Goal: Task Accomplishment & Management: Manage account settings

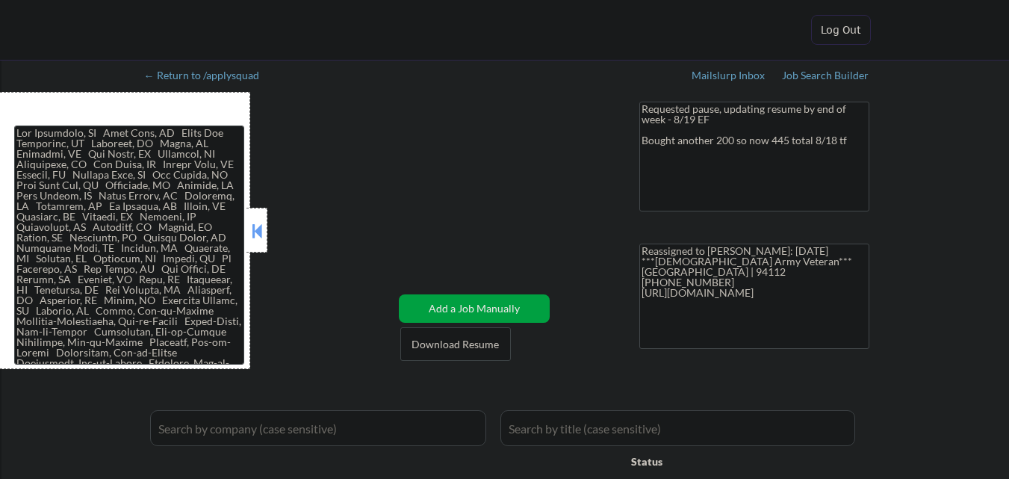
select select ""applied""
select select ""pending""
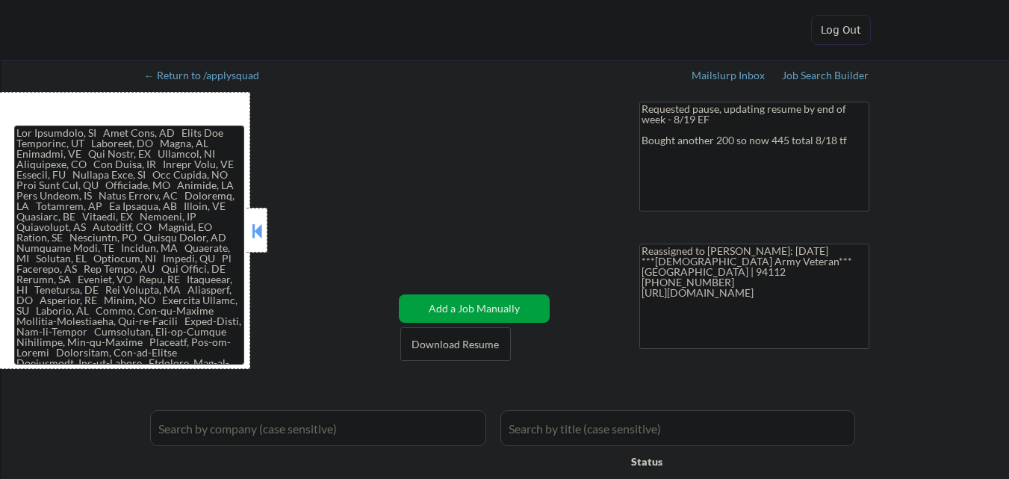
select select ""pending""
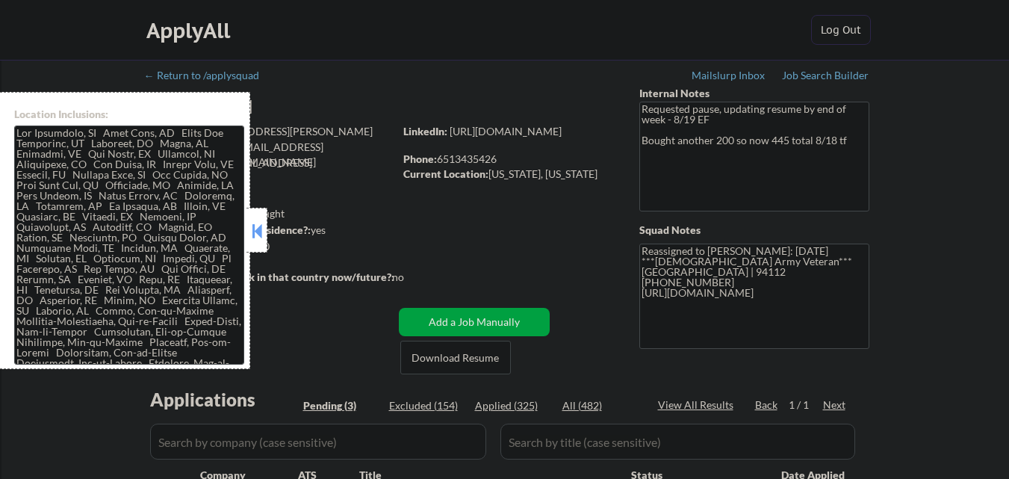
drag, startPoint x: 257, startPoint y: 232, endPoint x: 73, endPoint y: 51, distance: 257.7
click at [257, 231] on button at bounding box center [257, 231] width 16 height 22
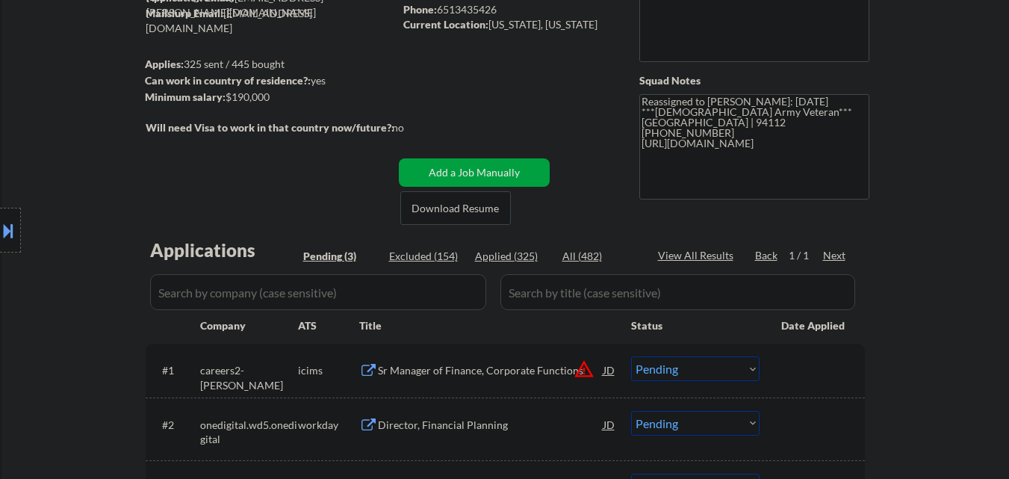
scroll to position [75, 0]
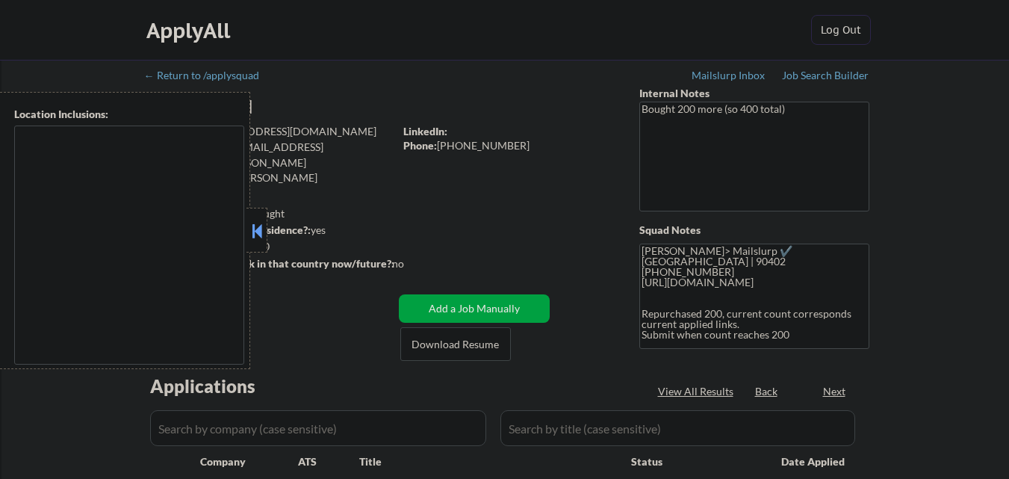
type textarea "Santa Monica, CA Culver City, CA Beverly Hills, CA West Hollywood, CA Inglewood…"
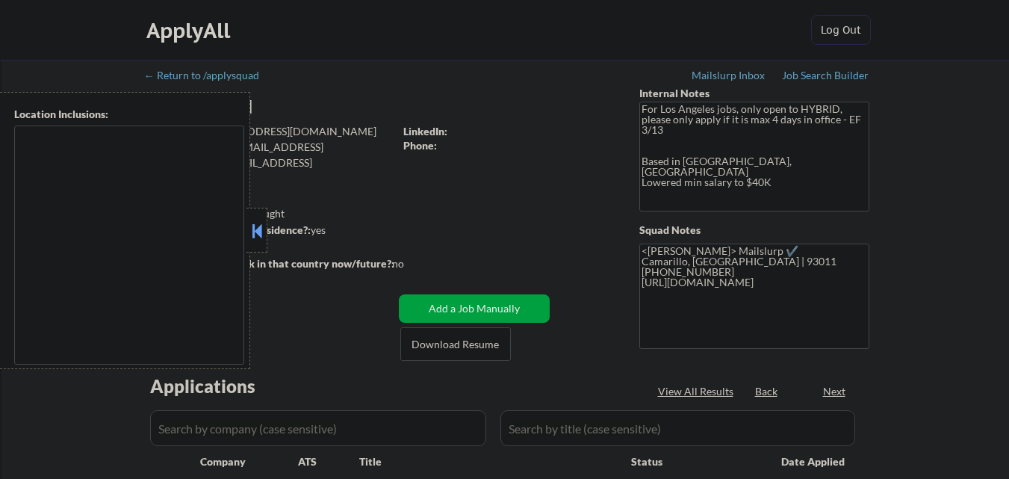
type textarea "Camarillo, CA Oxnard, CA Ventura, CA Thousand Oaks, CA Moorpark, CA Simi Valley…"
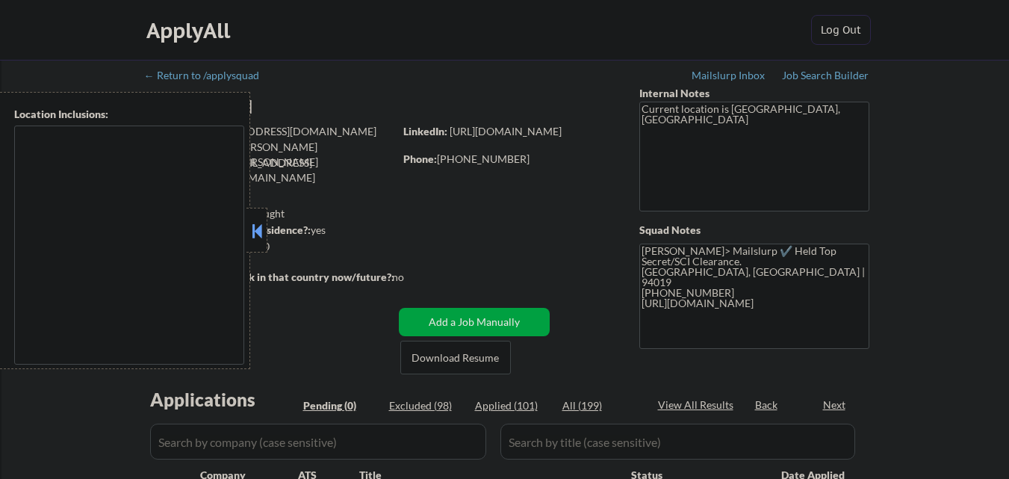
type textarea "[GEOGRAPHIC_DATA], [GEOGRAPHIC_DATA] [GEOGRAPHIC_DATA], [GEOGRAPHIC_DATA] [GEOG…"
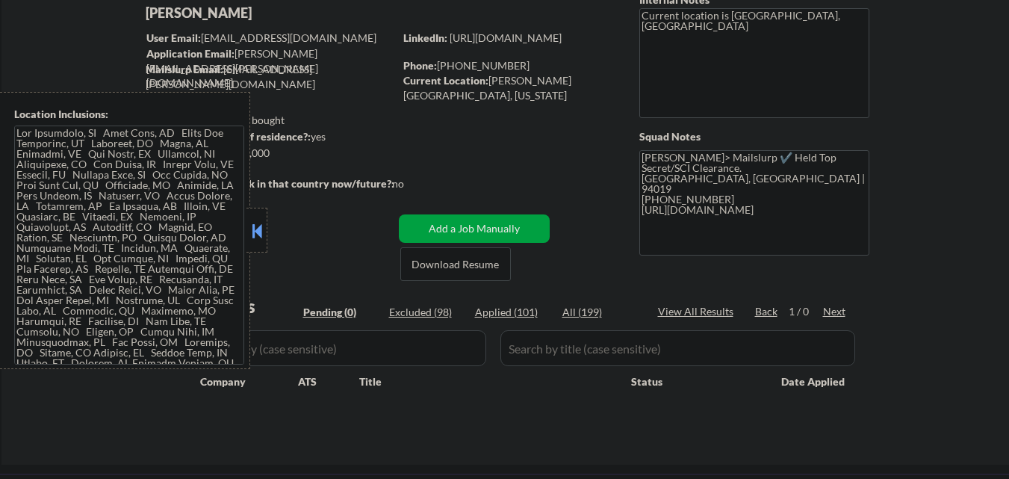
scroll to position [75, 0]
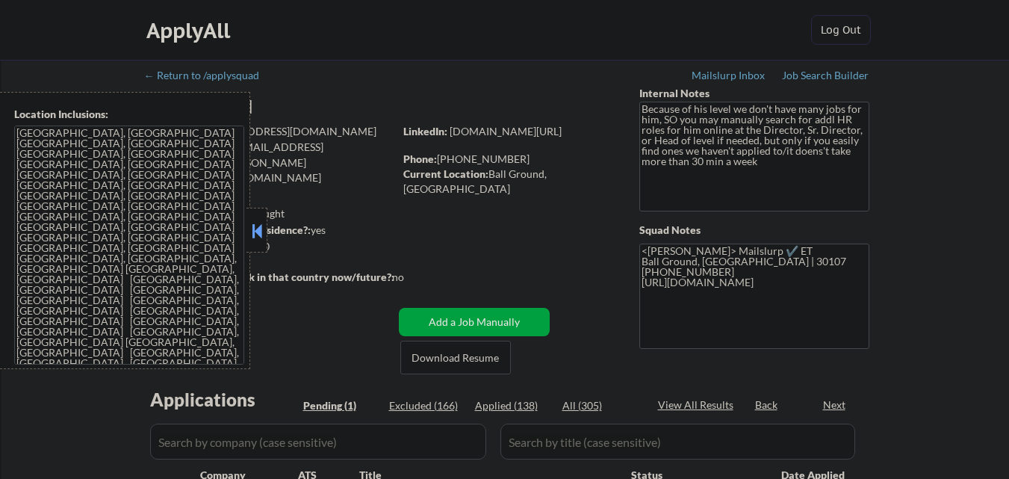
select select ""pending""
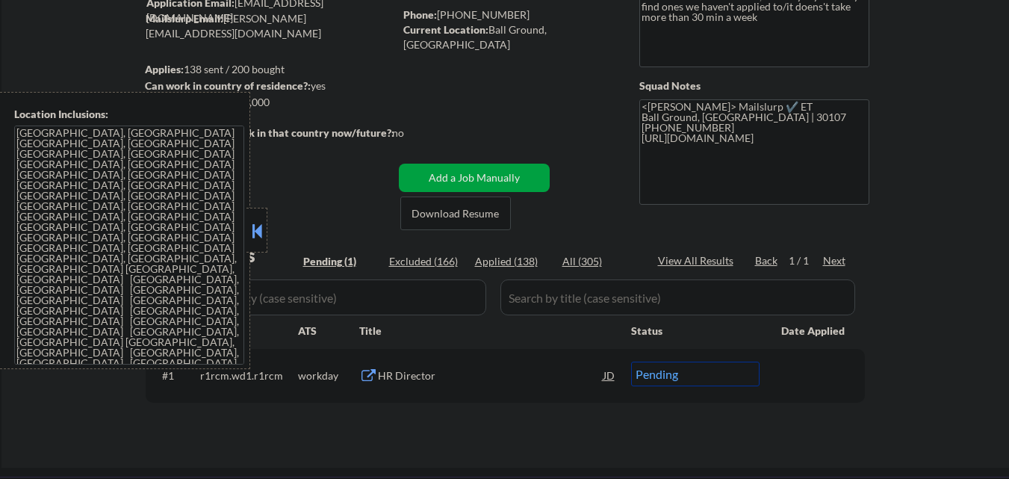
scroll to position [149, 0]
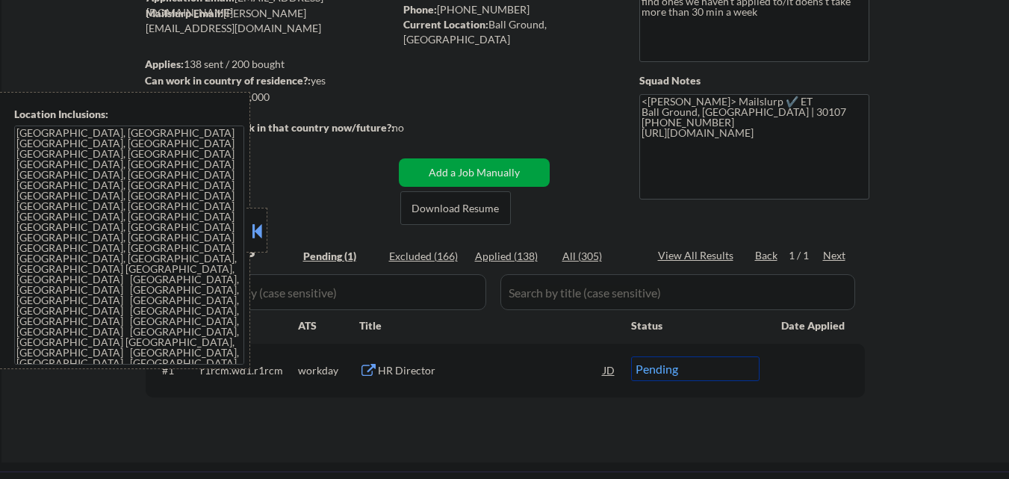
click at [267, 228] on div at bounding box center [256, 230] width 21 height 45
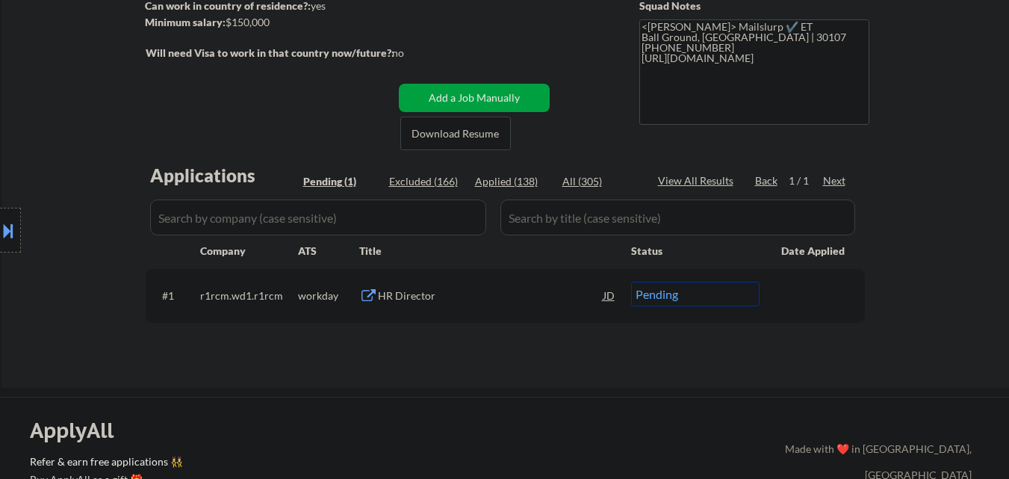
scroll to position [0, 0]
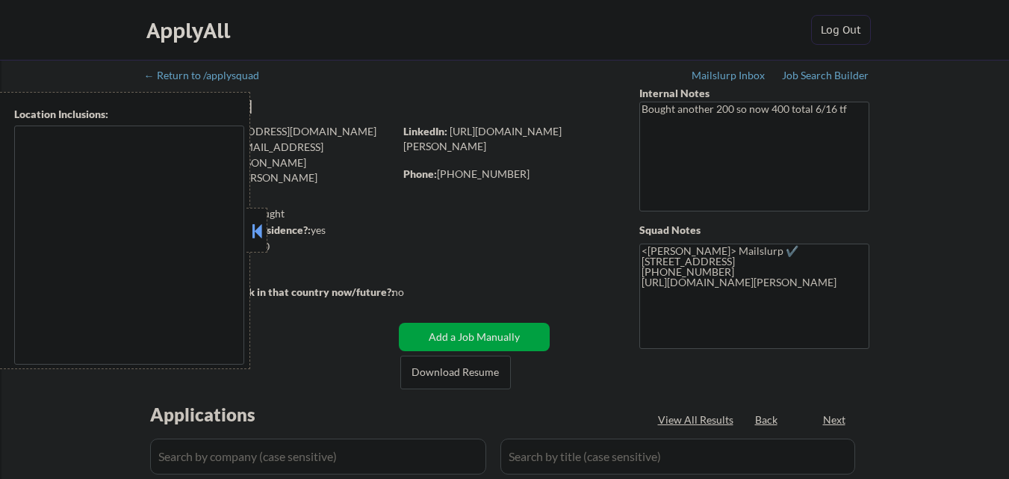
type textarea "[GEOGRAPHIC_DATA], [GEOGRAPHIC_DATA] [GEOGRAPHIC_DATA], [GEOGRAPHIC_DATA] [GEOG…"
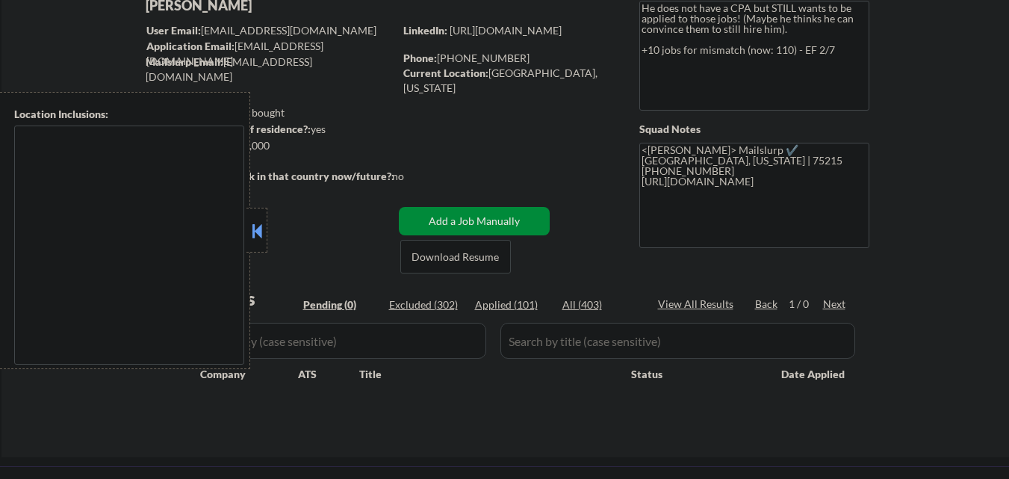
scroll to position [75, 0]
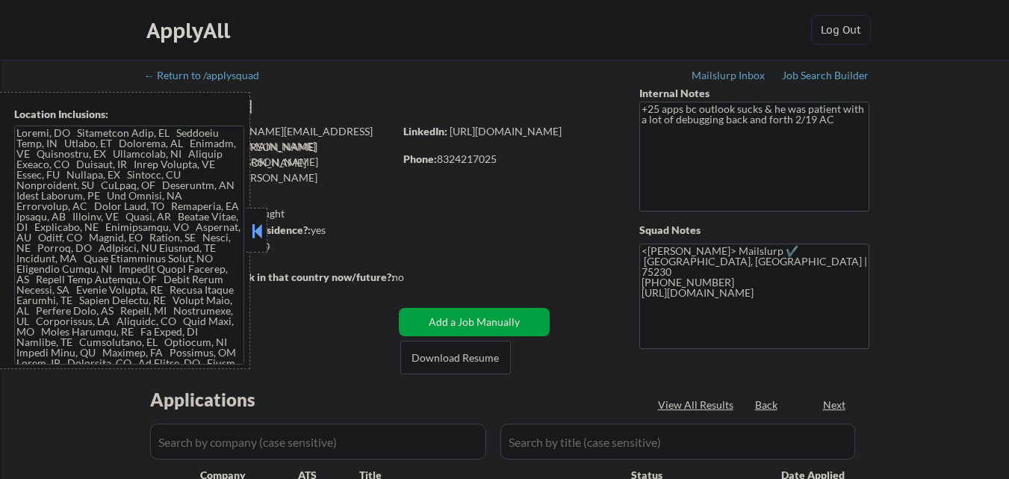
select select ""pending""
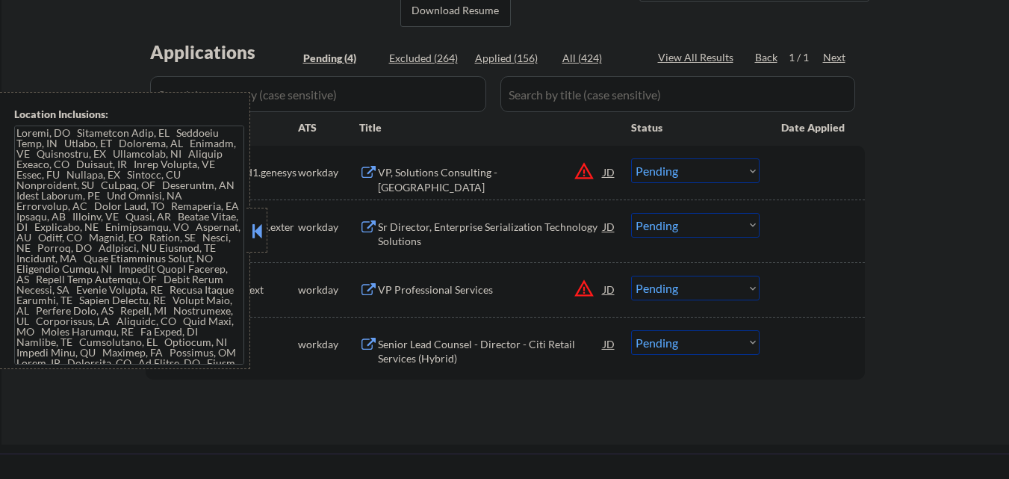
scroll to position [373, 0]
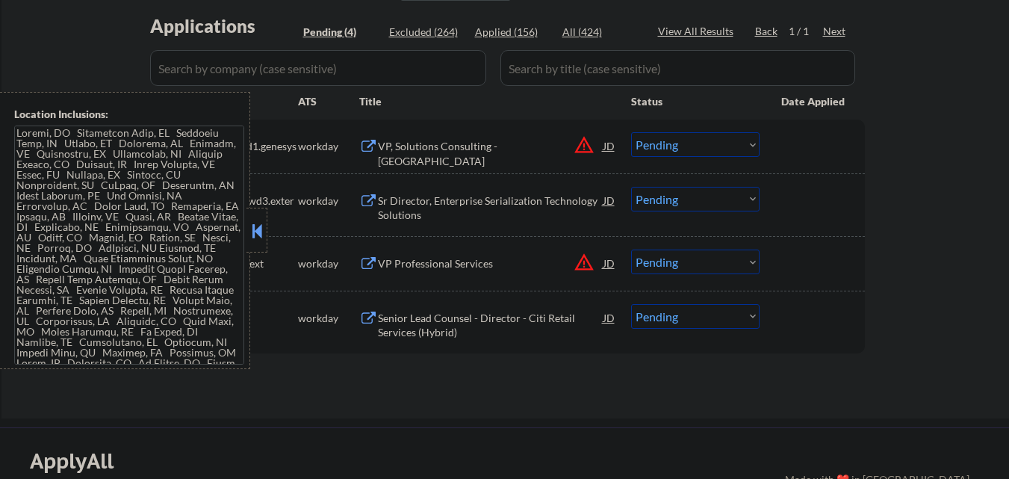
click at [255, 229] on button at bounding box center [257, 231] width 16 height 22
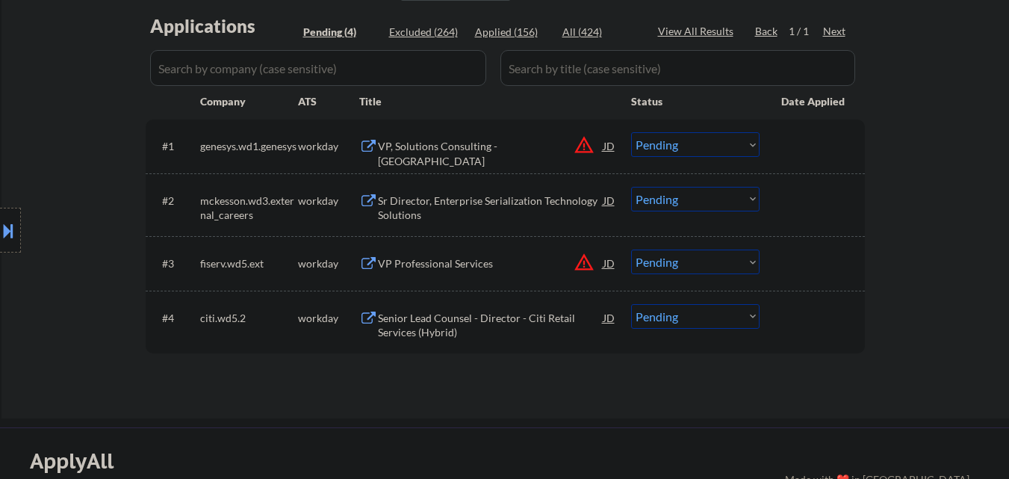
click at [588, 145] on button "warning_amber" at bounding box center [584, 144] width 21 height 21
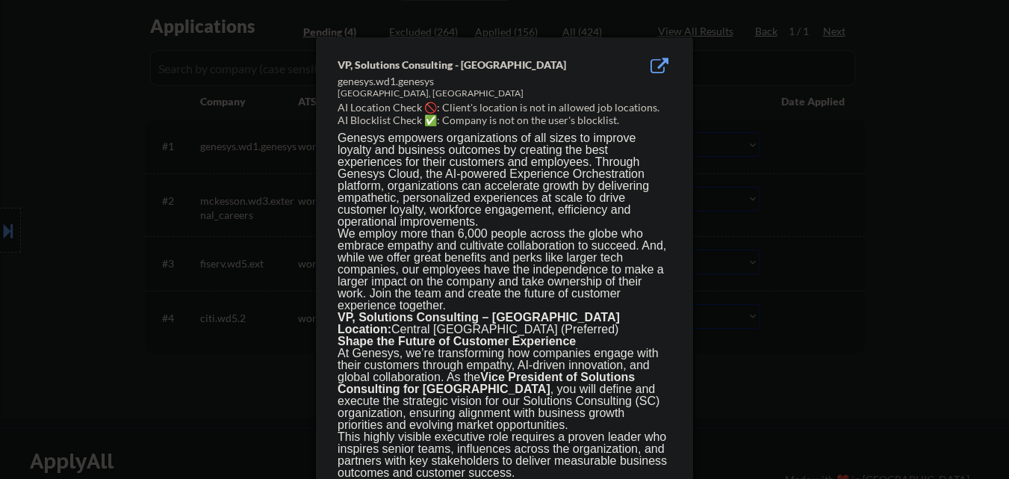
click at [111, 125] on div at bounding box center [504, 239] width 1009 height 479
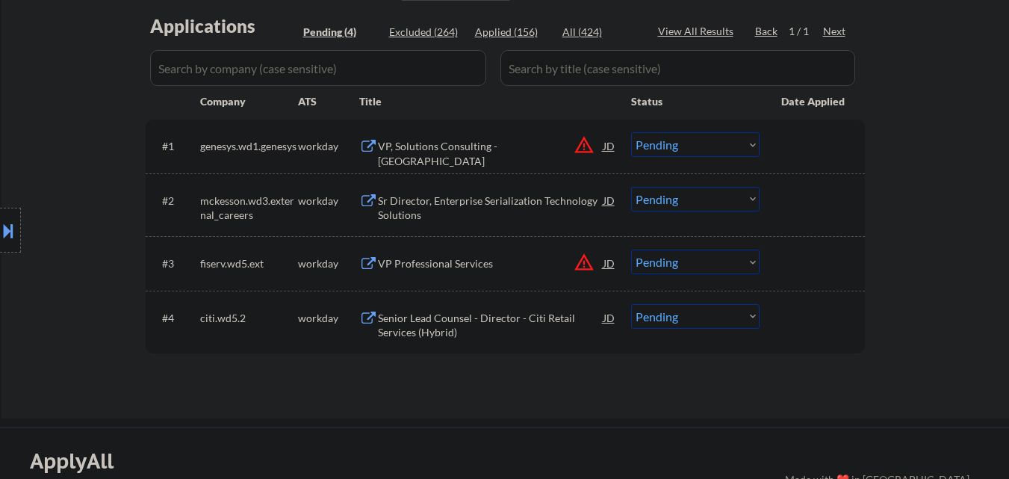
click at [0, 239] on button at bounding box center [8, 230] width 16 height 25
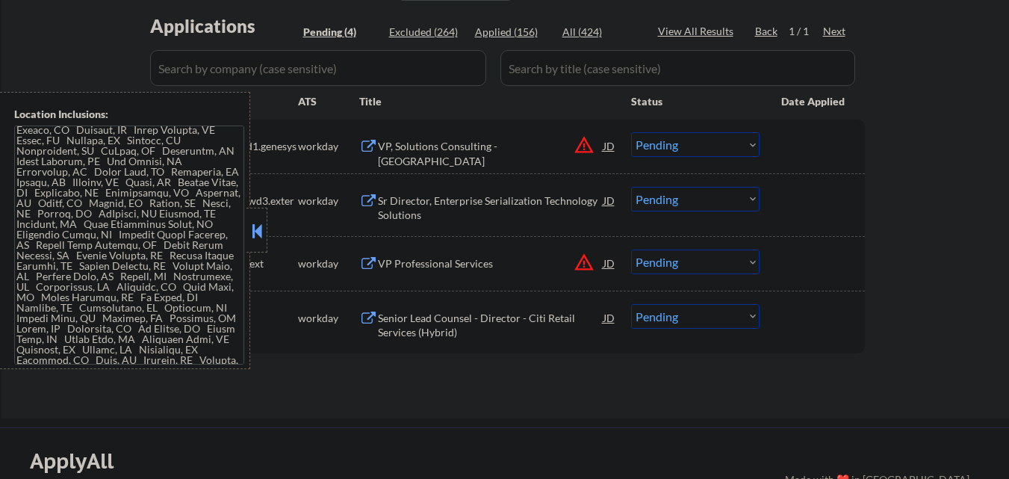
scroll to position [48, 0]
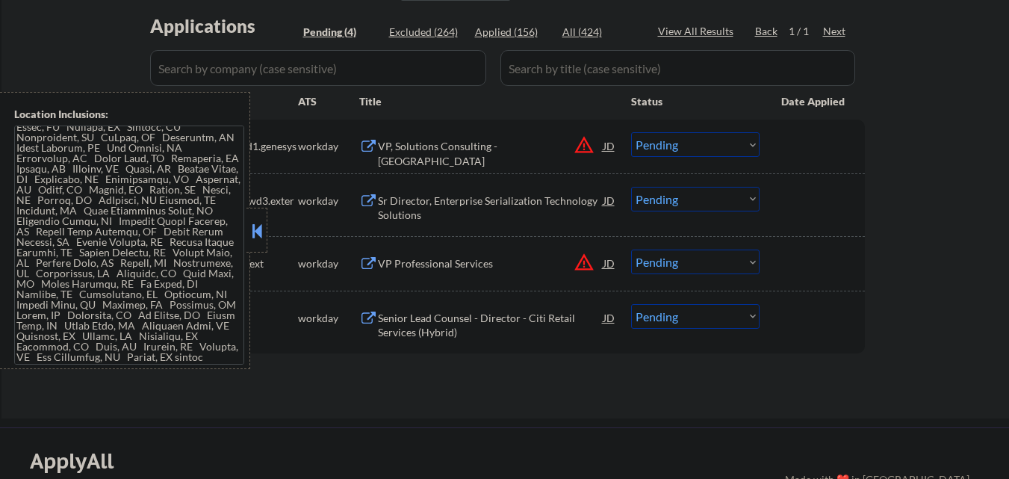
click at [253, 237] on button at bounding box center [257, 231] width 16 height 22
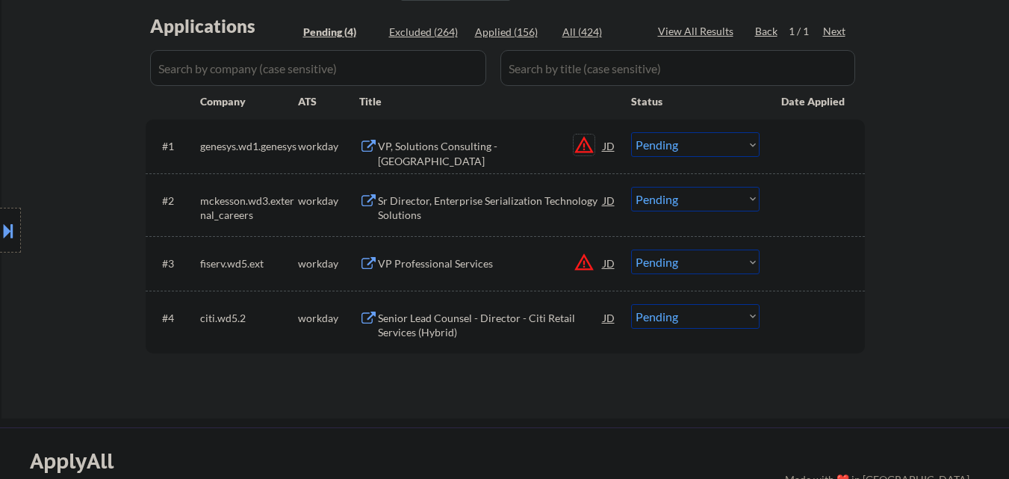
click at [582, 146] on button "warning_amber" at bounding box center [584, 144] width 21 height 21
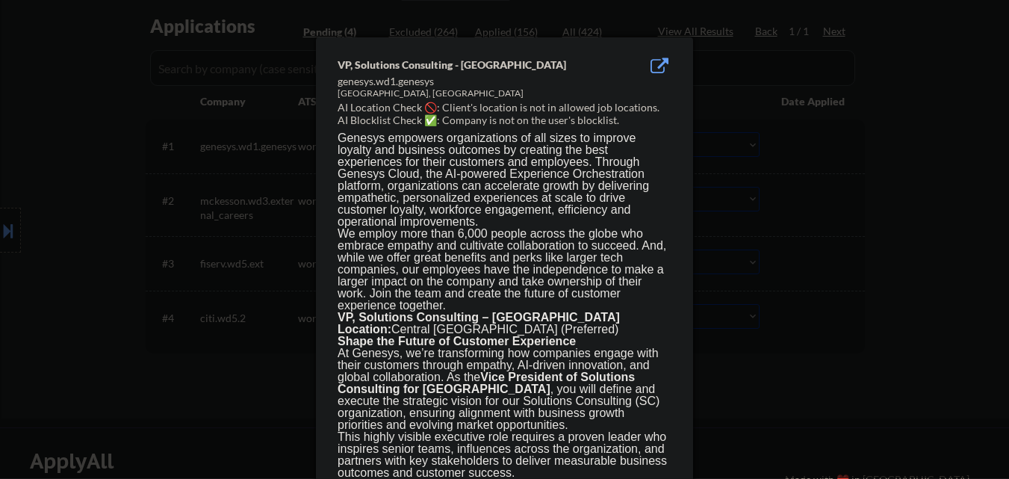
drag, startPoint x: 78, startPoint y: 176, endPoint x: 134, endPoint y: 200, distance: 60.9
click at [85, 181] on div at bounding box center [504, 238] width 1009 height 479
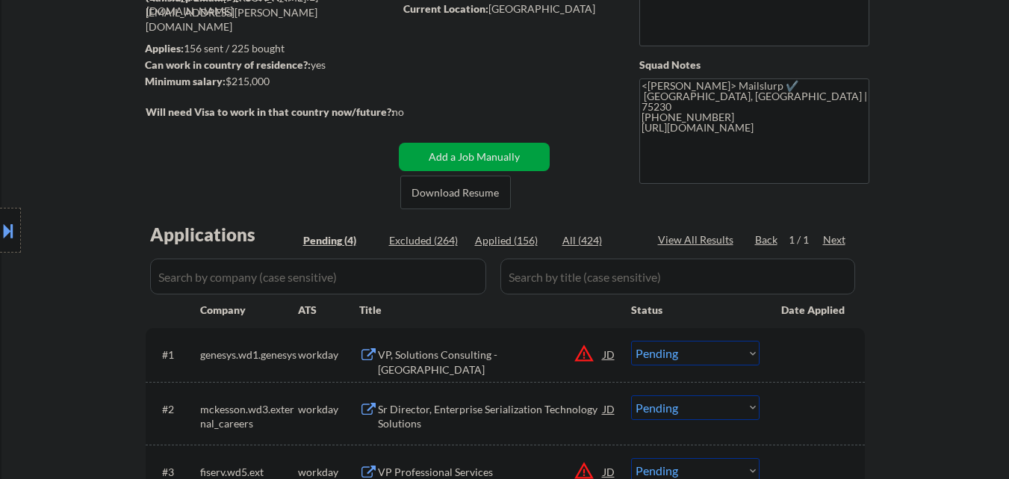
scroll to position [373, 0]
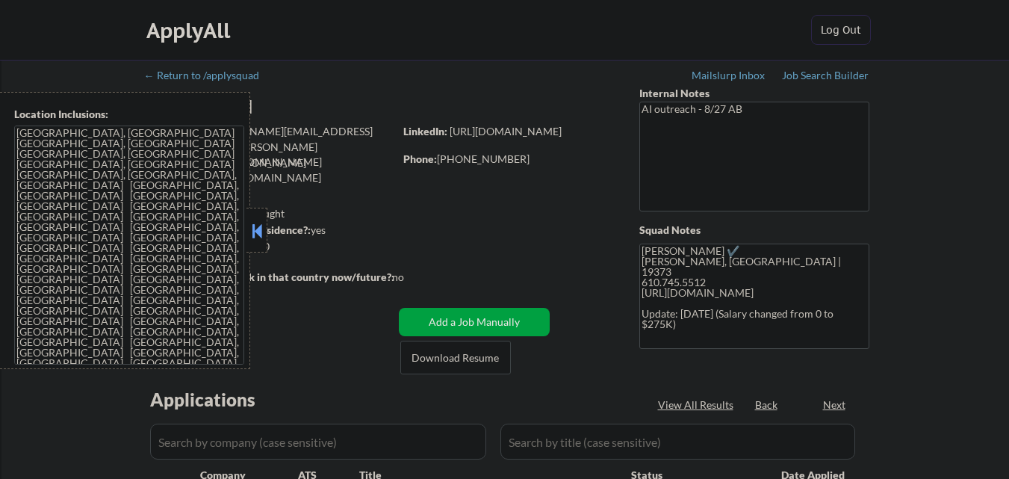
select select ""pending""
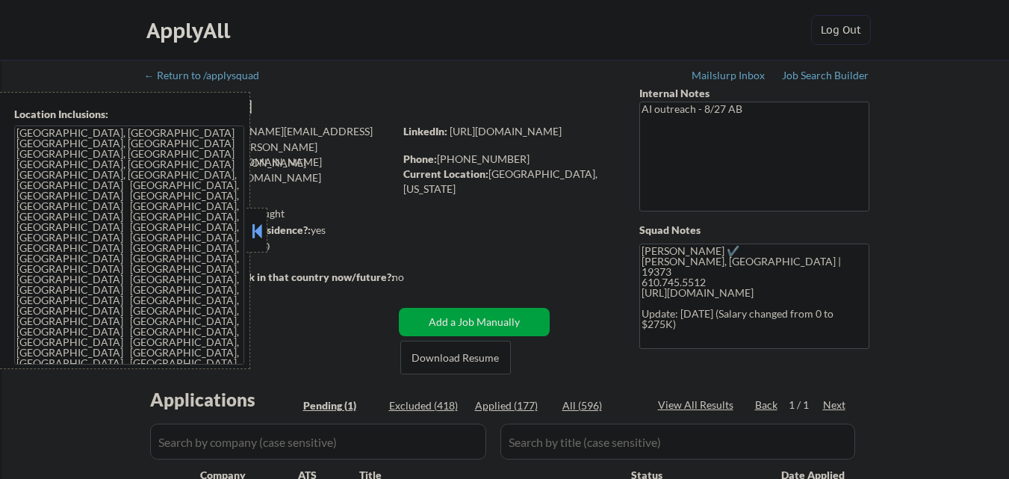
scroll to position [149, 0]
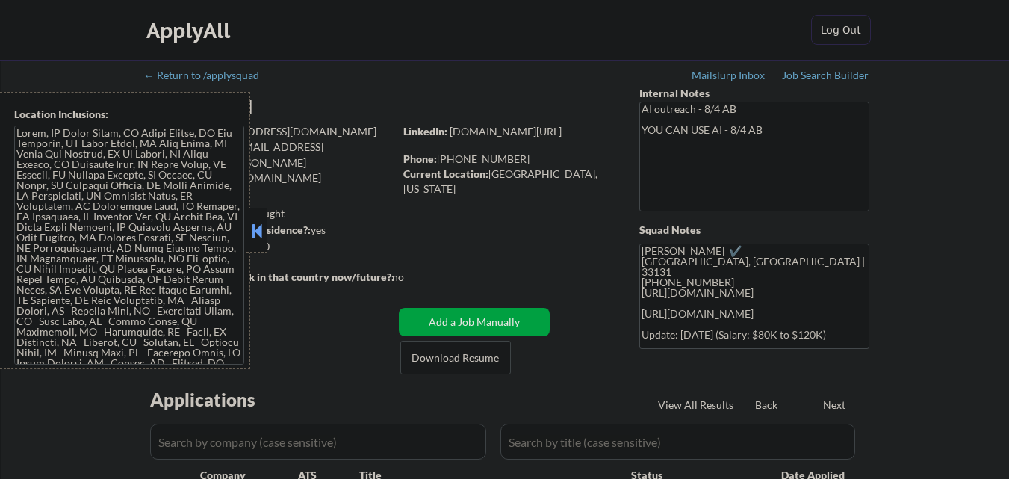
select select ""pending""
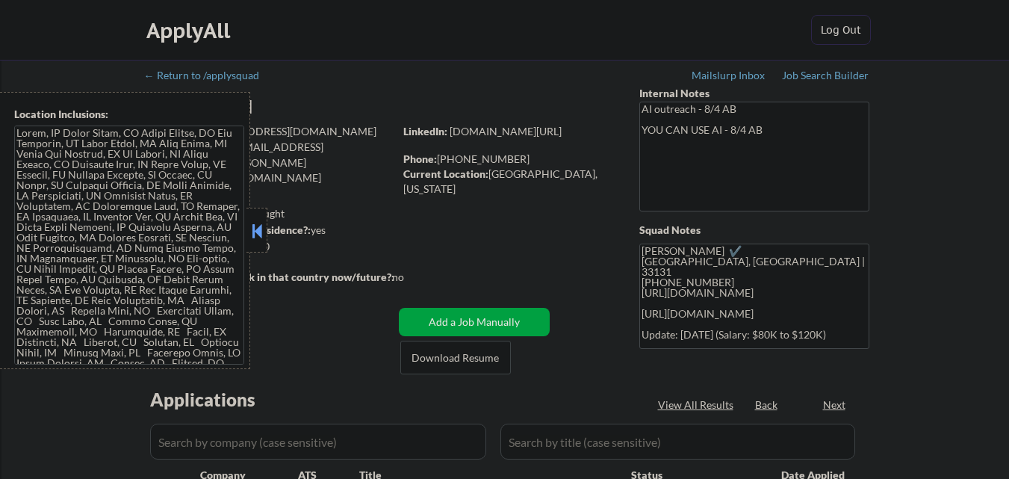
select select ""pending""
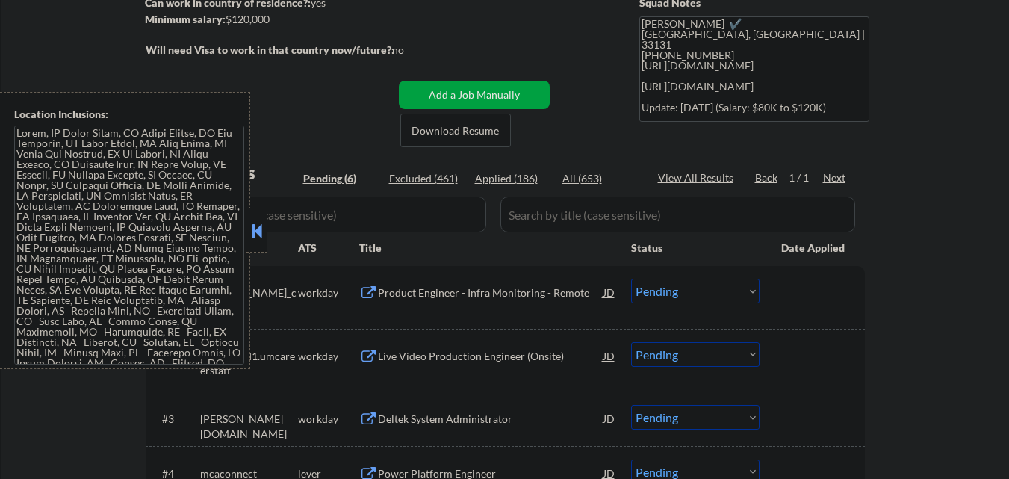
scroll to position [373, 0]
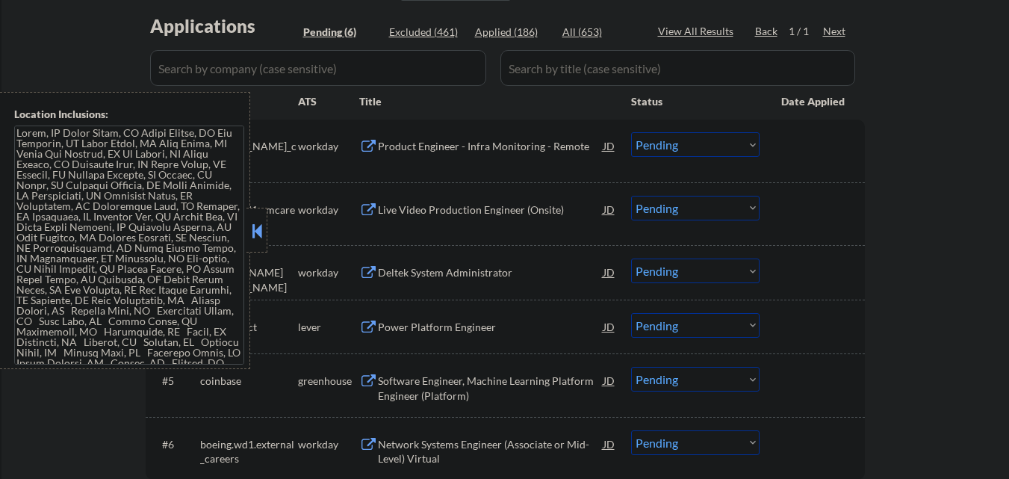
click at [249, 223] on button at bounding box center [257, 231] width 16 height 22
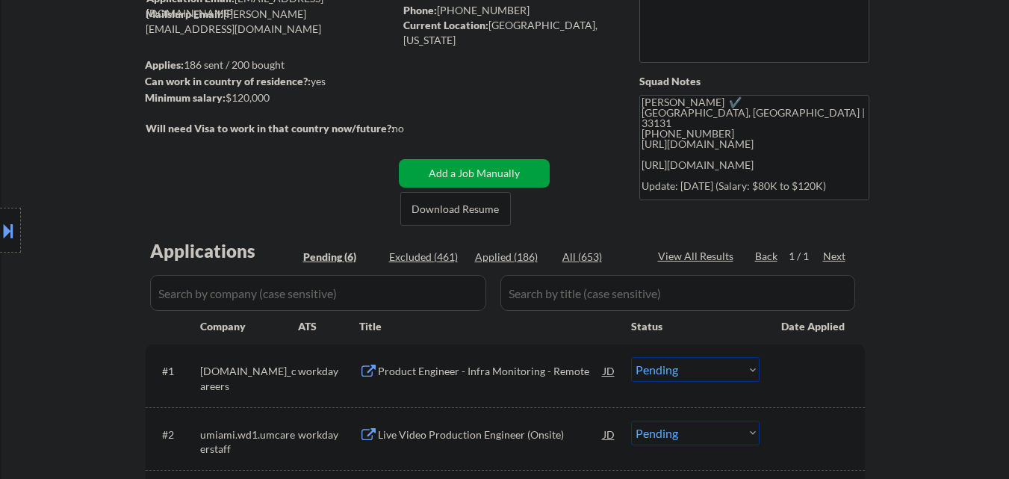
scroll to position [149, 0]
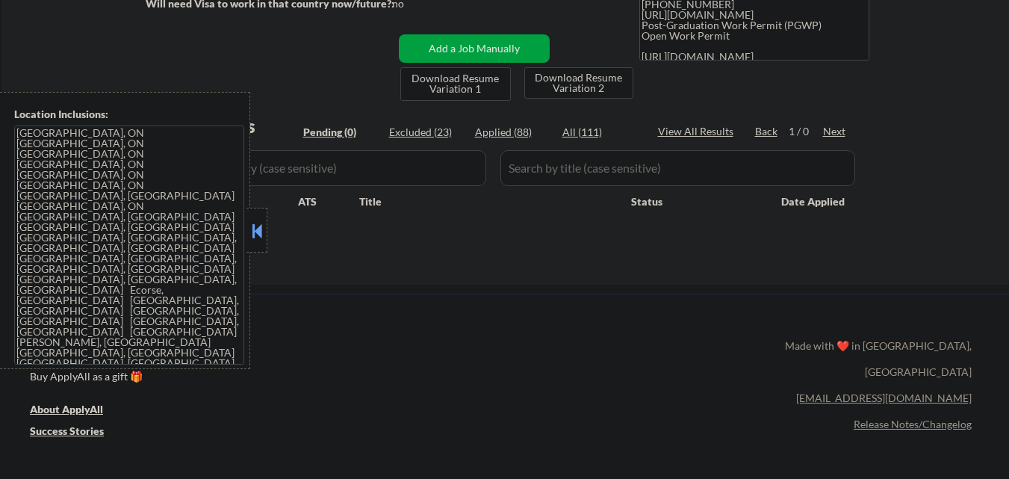
scroll to position [299, 0]
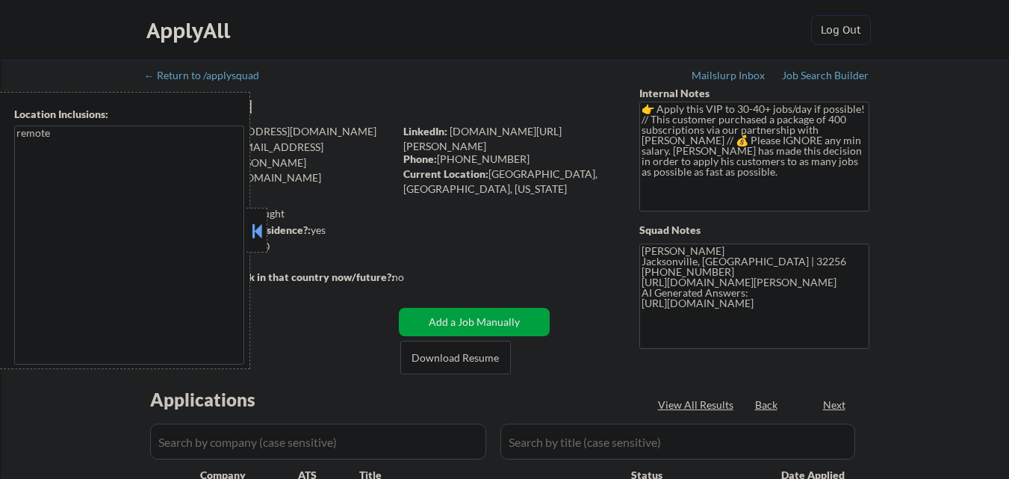
select select ""pending""
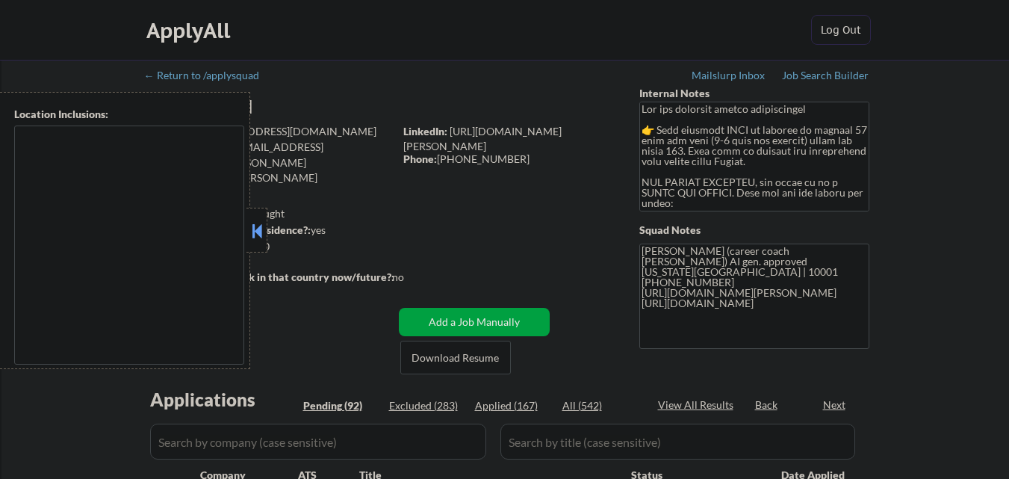
type textarea "[GEOGRAPHIC_DATA], [GEOGRAPHIC_DATA] [GEOGRAPHIC_DATA], [GEOGRAPHIC_DATA] [GEOG…"
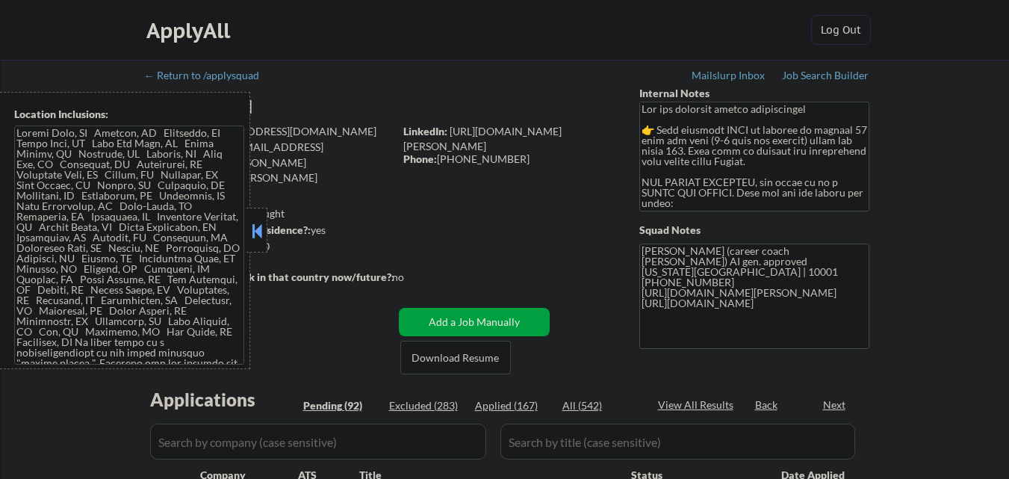
select select ""pending""
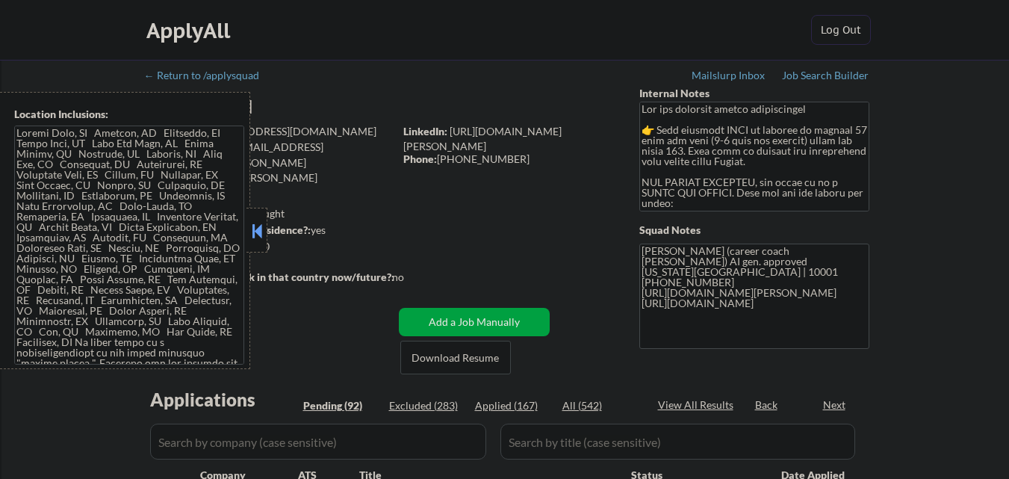
select select ""pending""
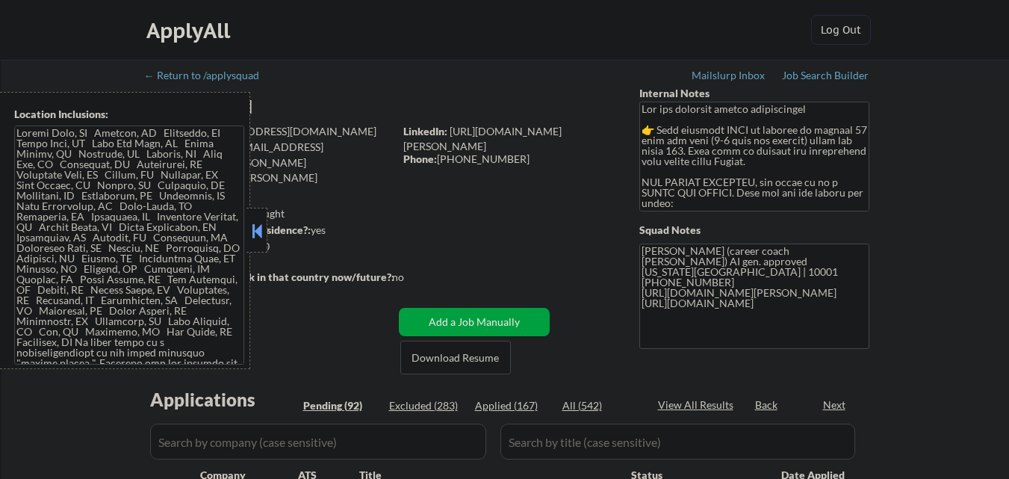
select select ""pending""
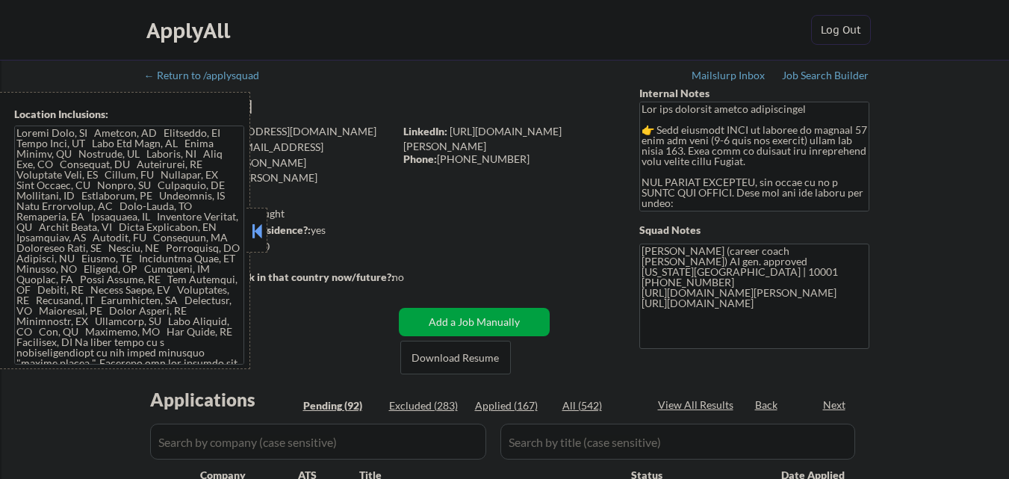
select select ""pending""
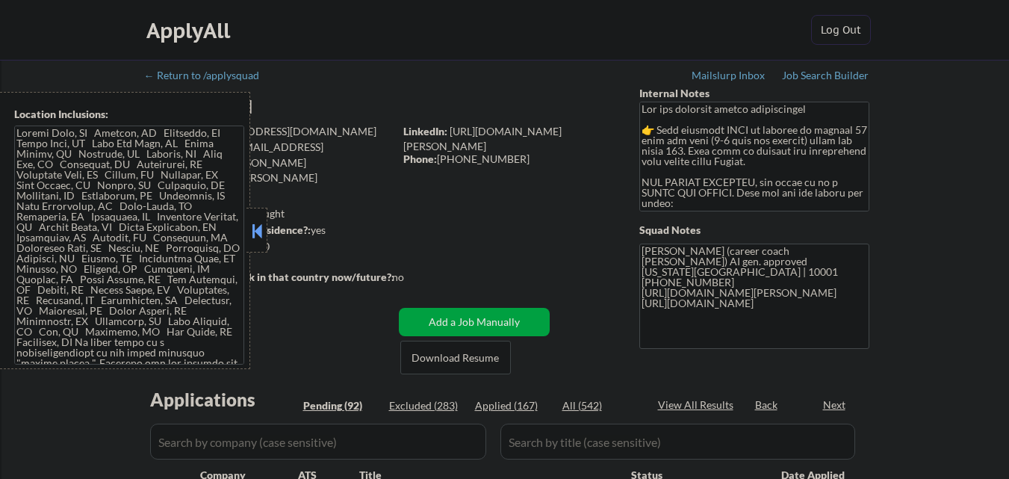
select select ""pending""
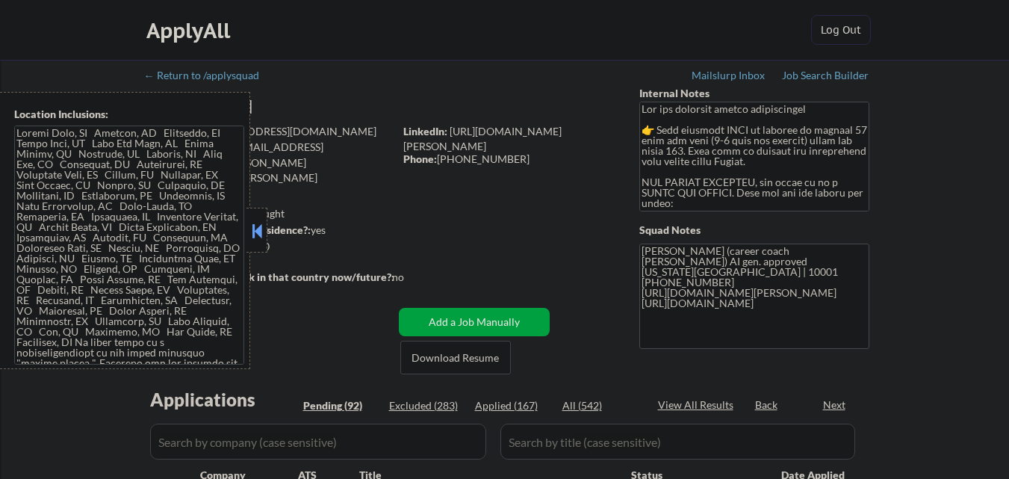
select select ""pending""
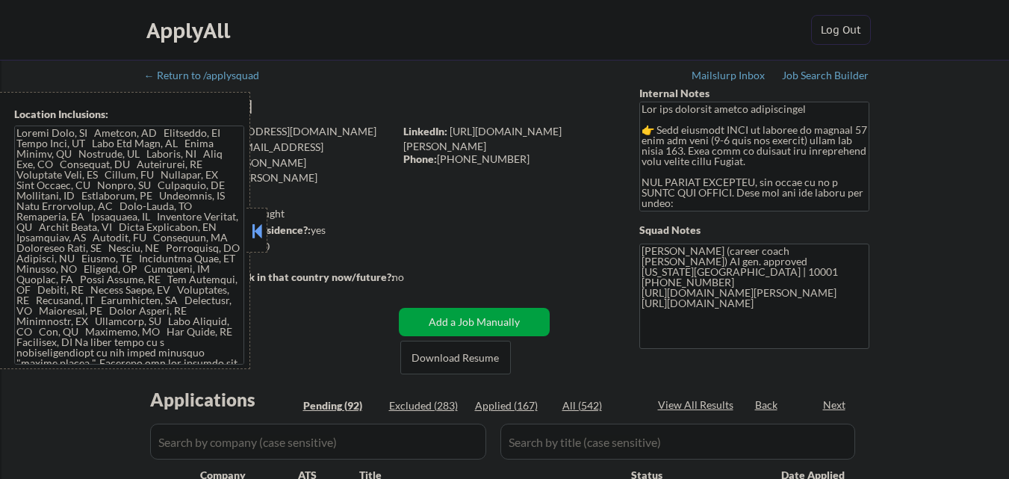
select select ""pending""
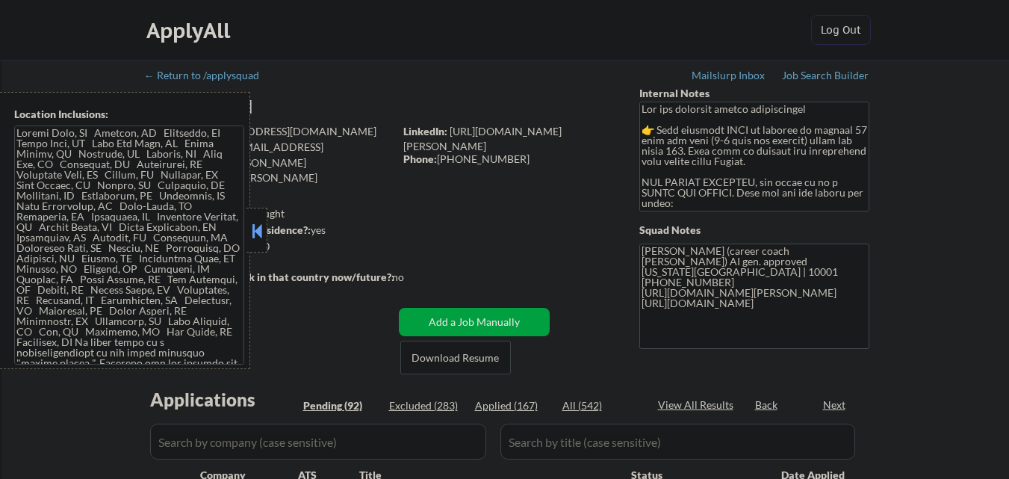
select select ""pending""
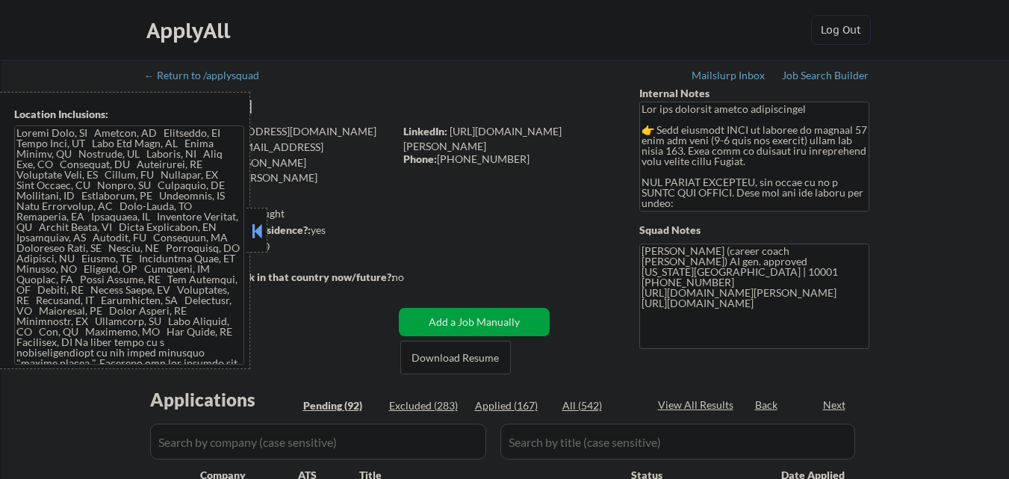
select select ""pending""
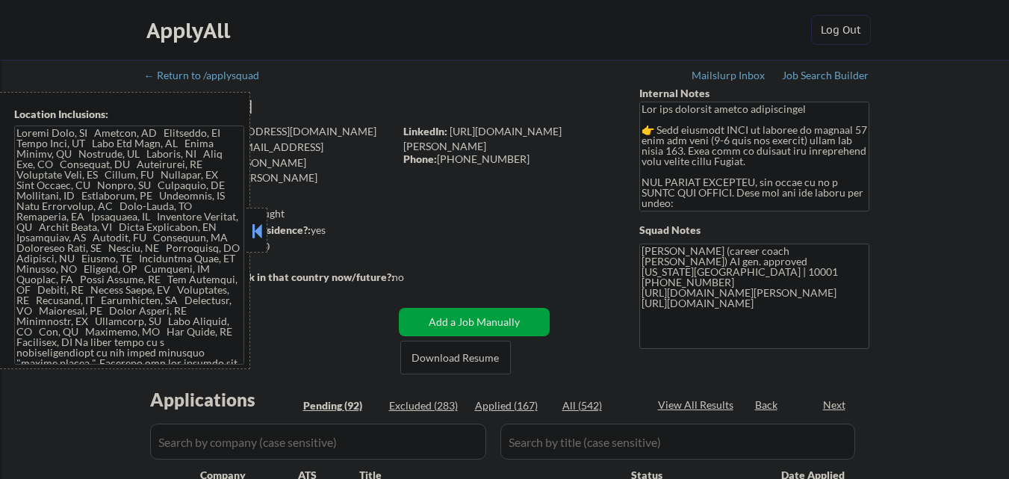
select select ""pending""
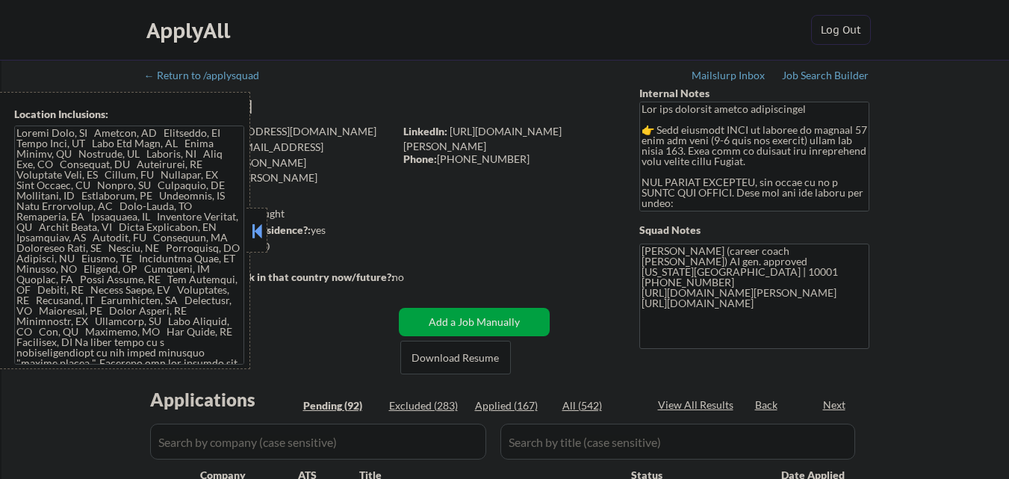
select select ""pending""
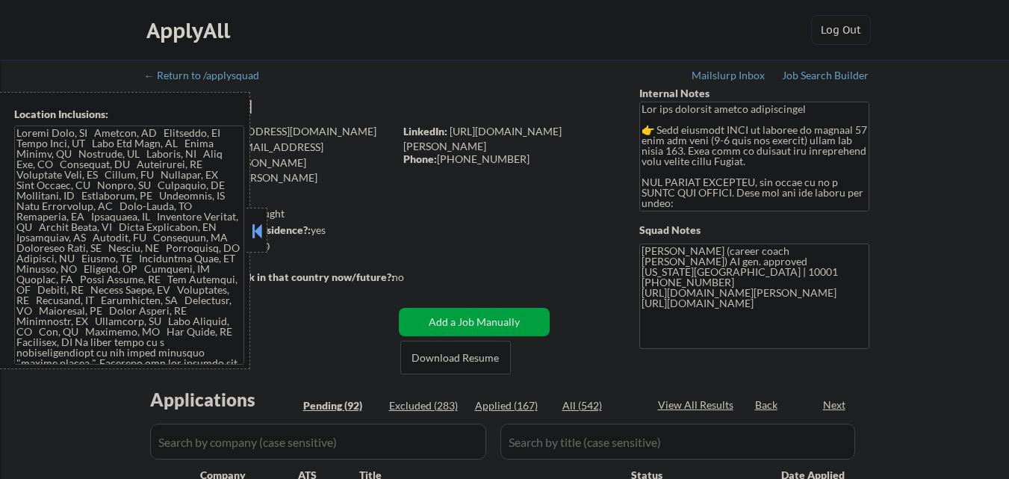
select select ""pending""
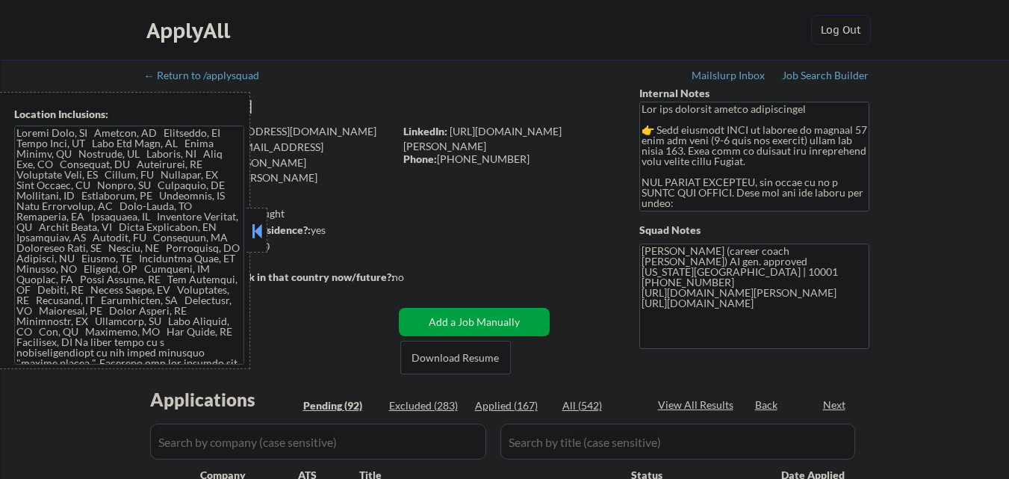
select select ""pending""
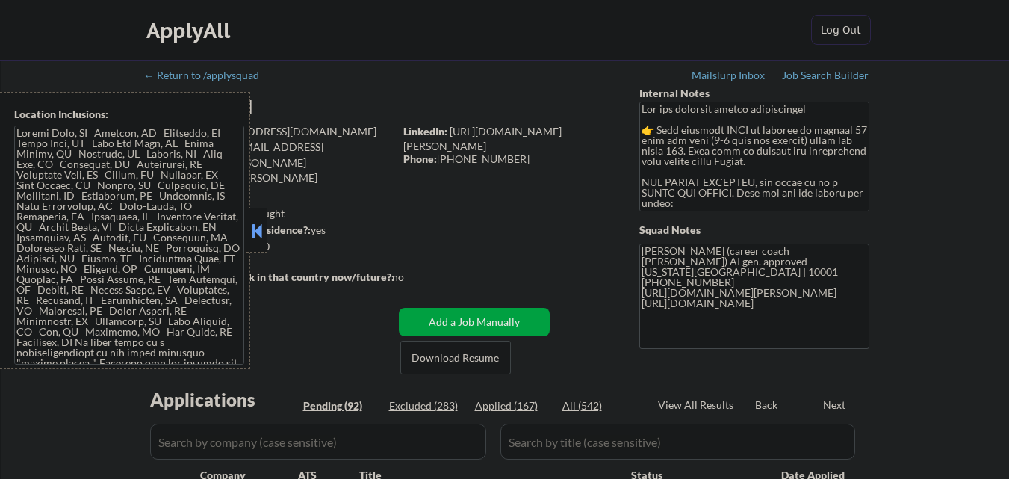
select select ""pending""
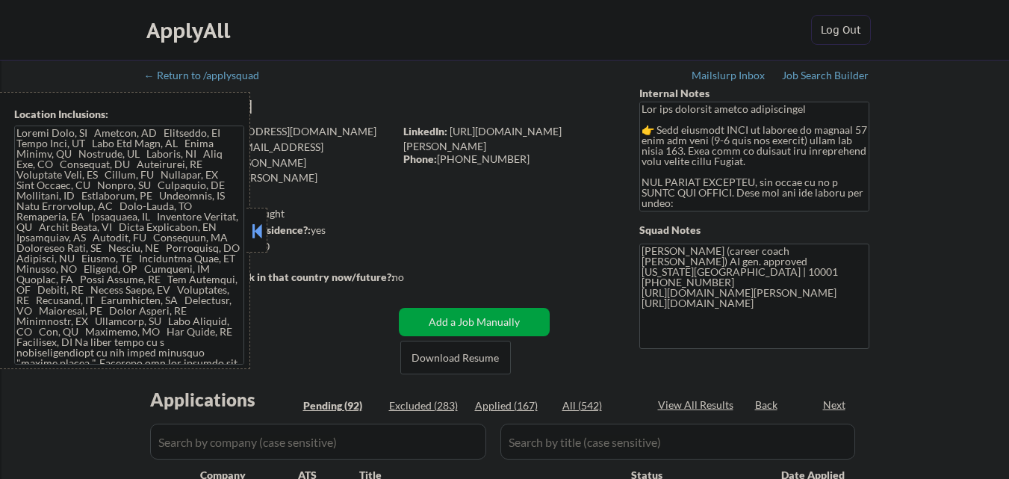
select select ""pending""
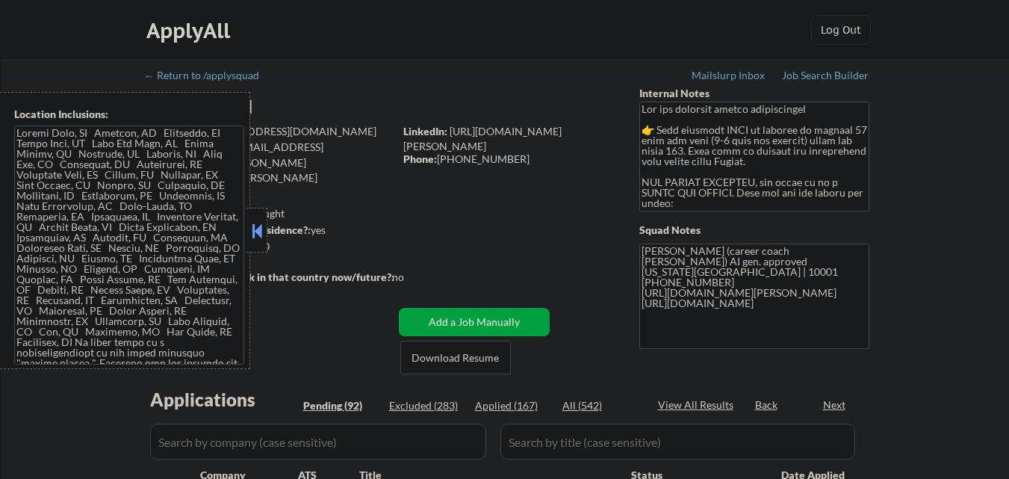
select select ""pending""
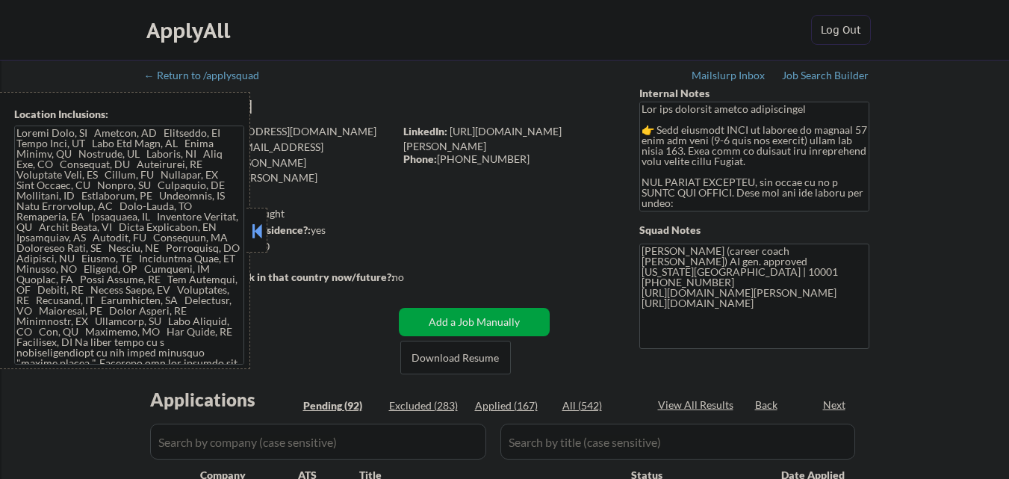
select select ""pending""
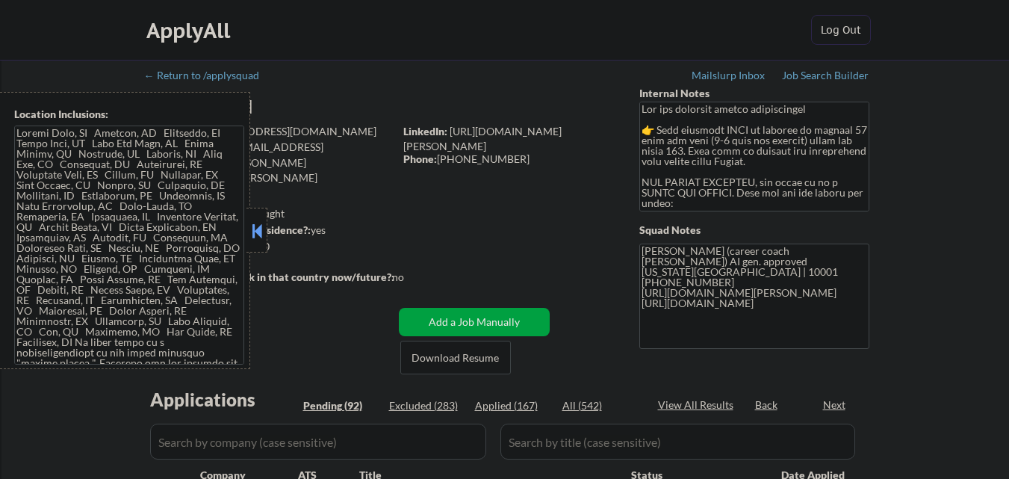
select select ""pending""
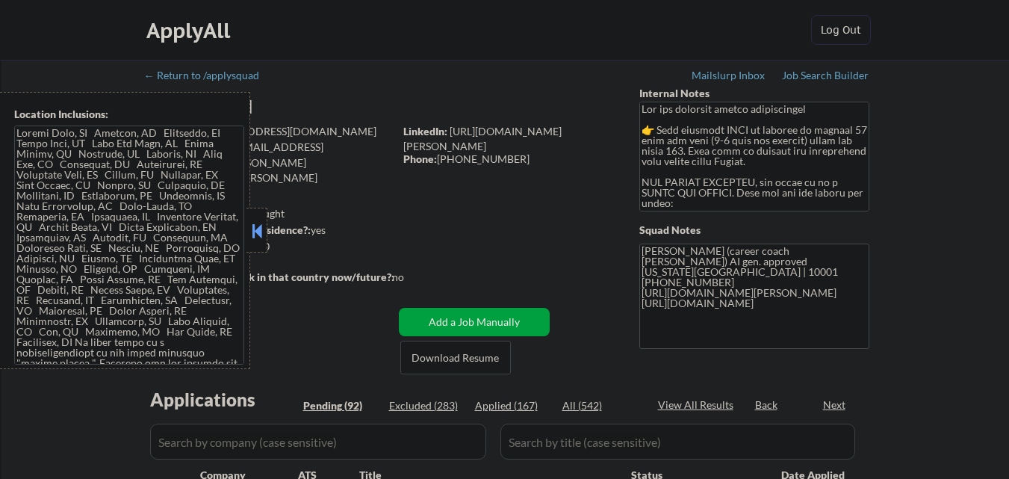
select select ""pending""
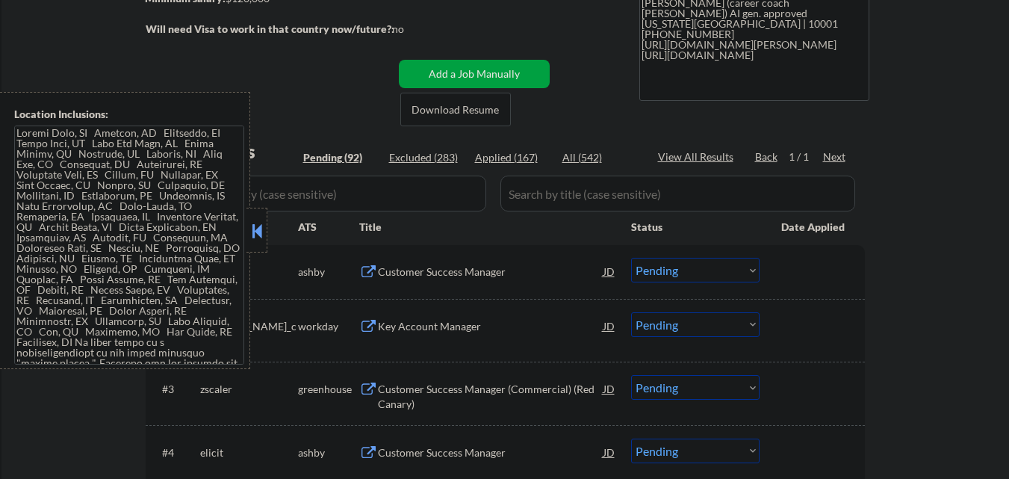
scroll to position [299, 0]
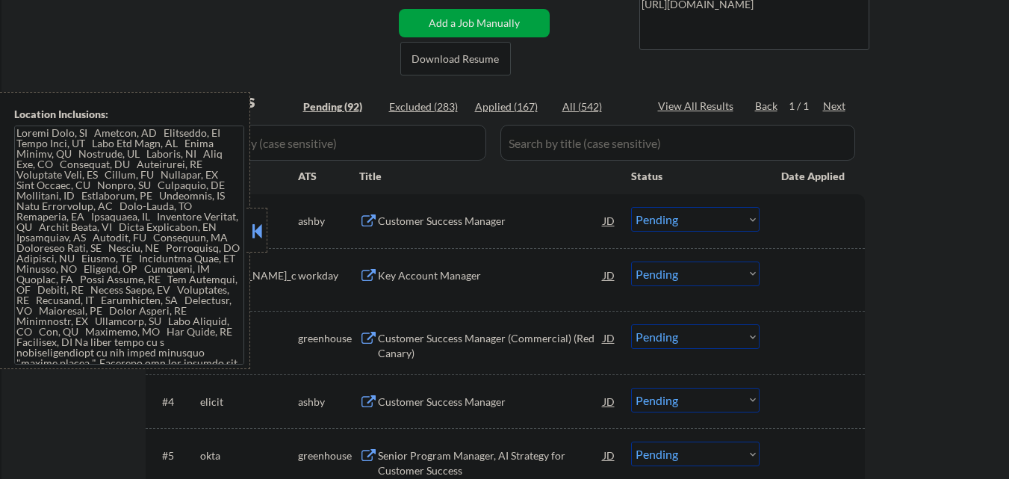
click at [249, 232] on button at bounding box center [257, 231] width 16 height 22
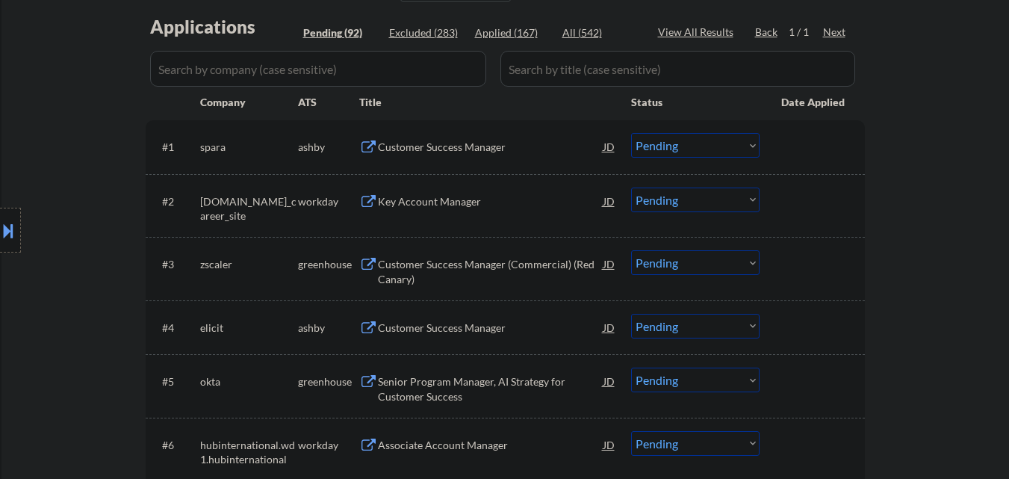
scroll to position [373, 0]
click at [484, 141] on div "Customer Success Manager" at bounding box center [491, 146] width 226 height 15
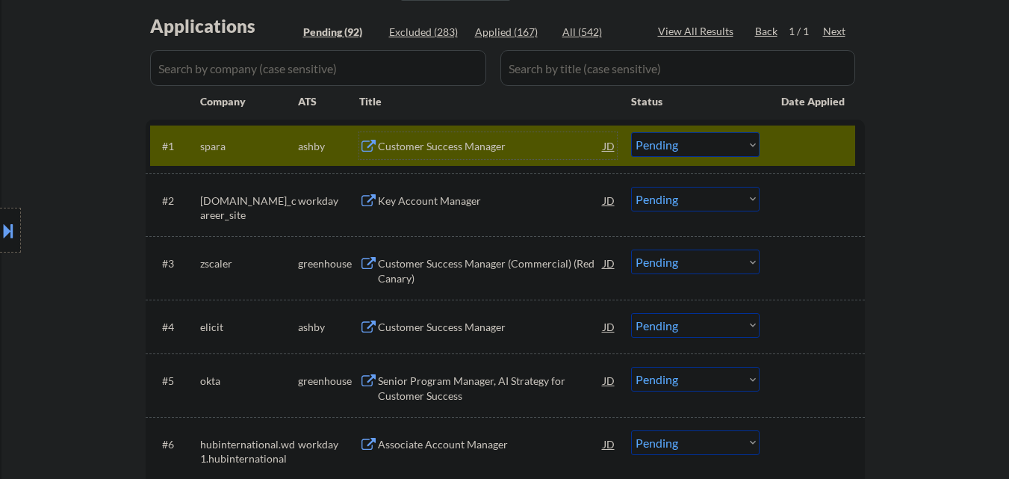
click at [695, 146] on select "Choose an option... Pending Applied Excluded (Questions) Excluded (Expired) Exc…" at bounding box center [695, 144] width 128 height 25
click at [510, 134] on div "Customer Success Manager" at bounding box center [491, 145] width 226 height 27
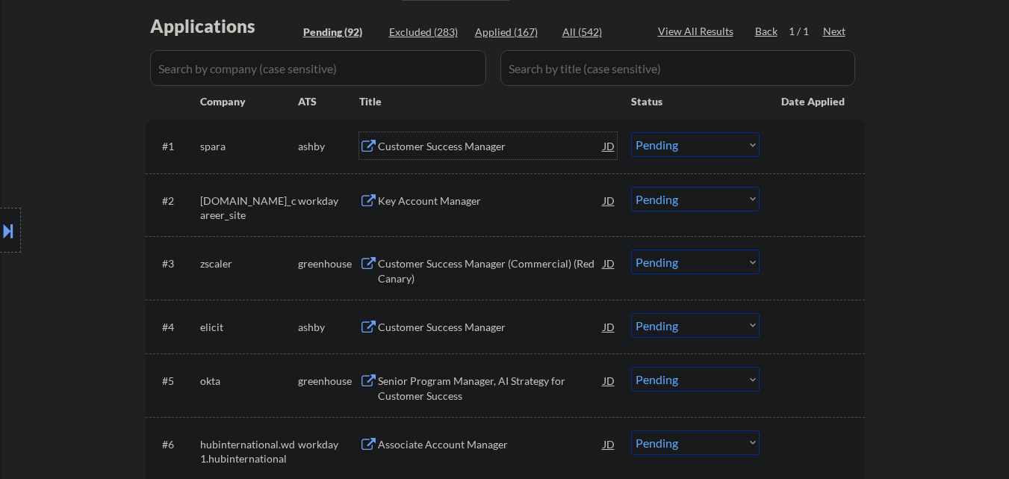
click at [697, 152] on select "Choose an option... Pending Applied Excluded (Questions) Excluded (Expired) Exc…" at bounding box center [695, 144] width 128 height 25
click at [631, 132] on select "Choose an option... Pending Applied Excluded (Questions) Excluded (Expired) Exc…" at bounding box center [695, 144] width 128 height 25
select select ""pending""
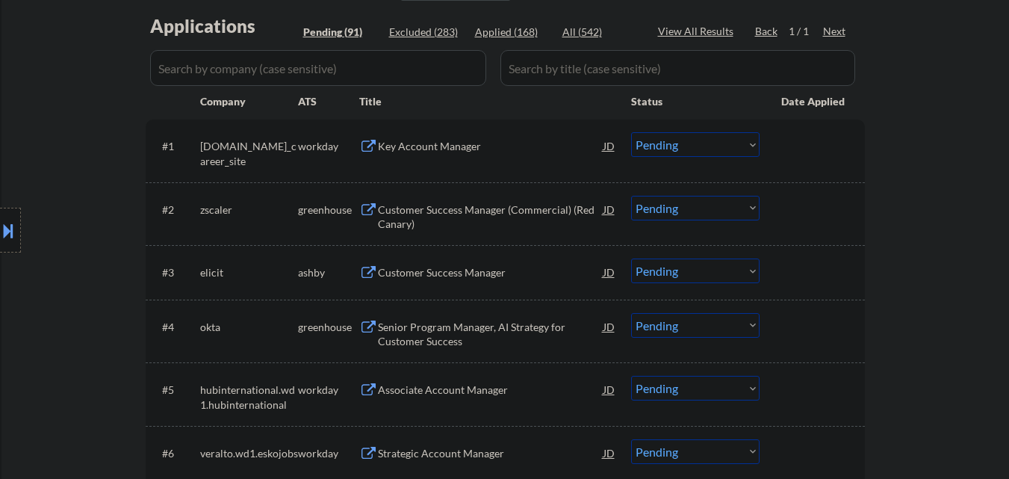
click at [490, 206] on div "Customer Success Manager (Commercial) (Red Canary)" at bounding box center [491, 216] width 226 height 29
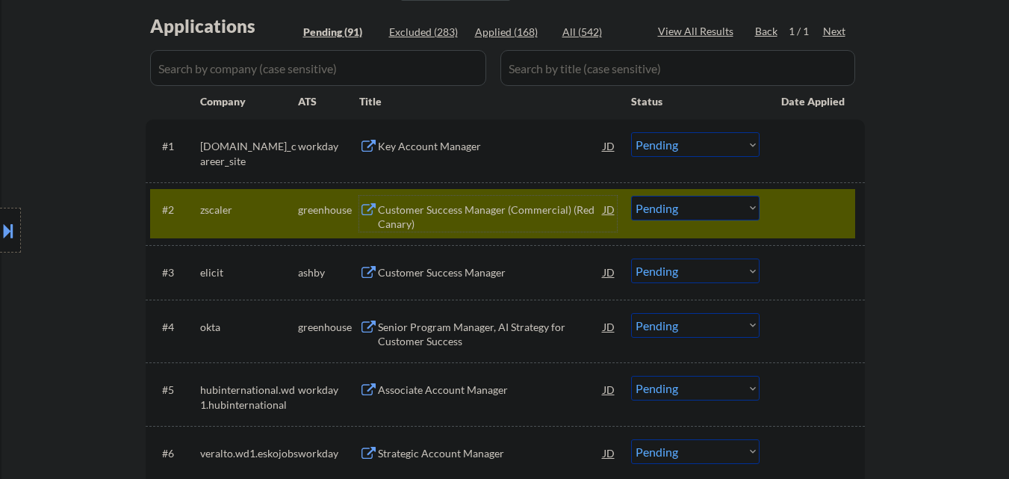
click at [744, 214] on select "Choose an option... Pending Applied Excluded (Questions) Excluded (Expired) Exc…" at bounding box center [695, 208] width 128 height 25
click at [631, 196] on select "Choose an option... Pending Applied Excluded (Questions) Excluded (Expired) Exc…" at bounding box center [695, 208] width 128 height 25
click at [839, 200] on div at bounding box center [814, 209] width 66 height 27
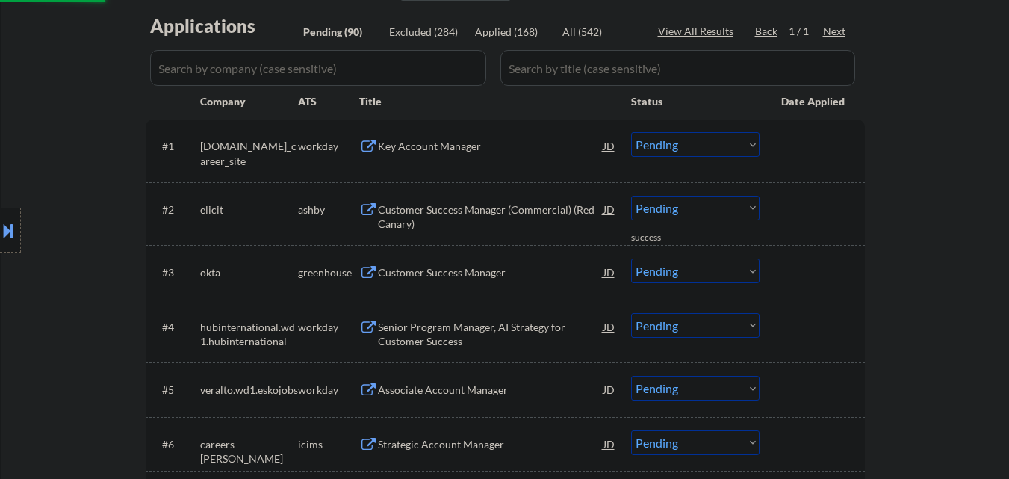
click at [512, 207] on div "Customer Success Manager (Commercial) (Red Canary)" at bounding box center [491, 216] width 226 height 29
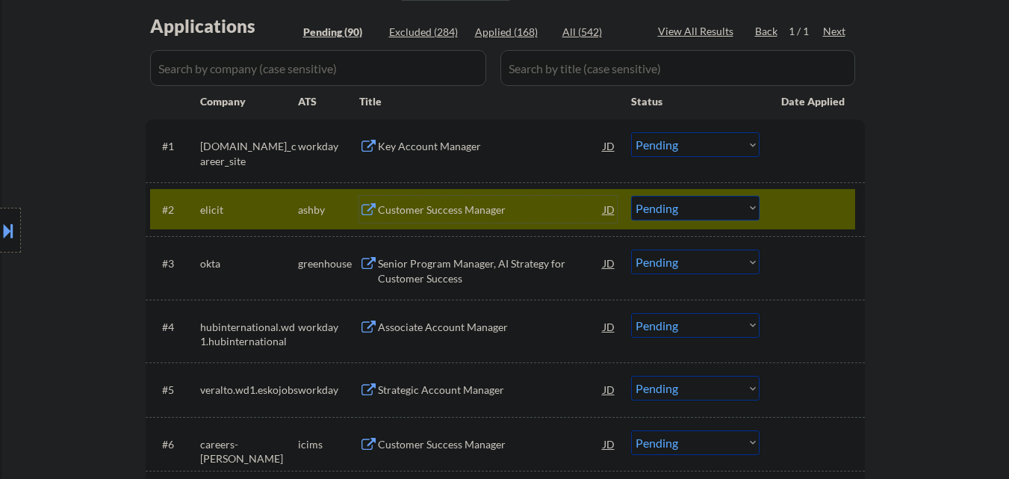
click at [720, 214] on select "Choose an option... Pending Applied Excluded (Questions) Excluded (Expired) Exc…" at bounding box center [695, 208] width 128 height 25
click at [631, 196] on select "Choose an option... Pending Applied Excluded (Questions) Excluded (Expired) Exc…" at bounding box center [695, 208] width 128 height 25
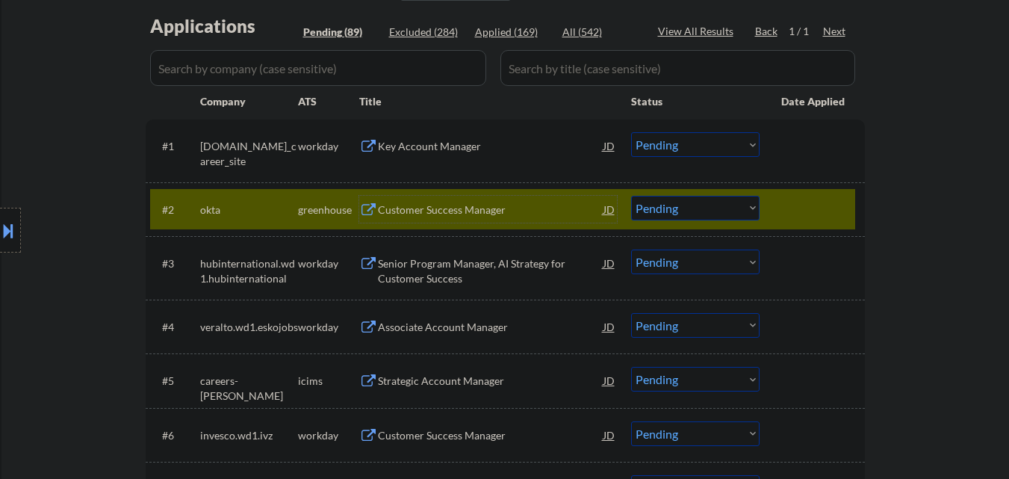
click at [485, 212] on div "Customer Success Manager" at bounding box center [491, 209] width 226 height 15
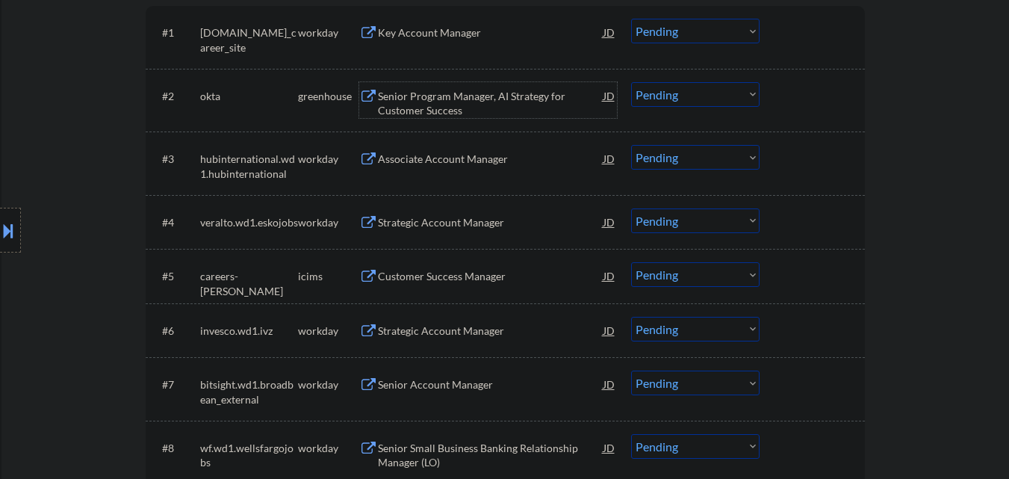
scroll to position [523, 0]
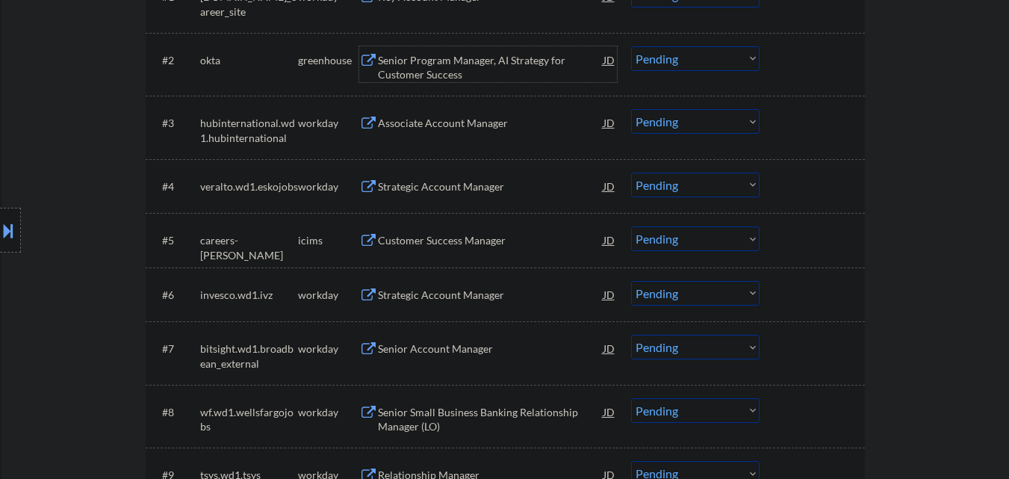
click at [698, 60] on select "Choose an option... Pending Applied Excluded (Questions) Excluded (Expired) Exc…" at bounding box center [695, 58] width 128 height 25
click at [631, 46] on select "Choose an option... Pending Applied Excluded (Questions) Excluded (Expired) Exc…" at bounding box center [695, 58] width 128 height 25
click at [824, 56] on div at bounding box center [814, 59] width 66 height 27
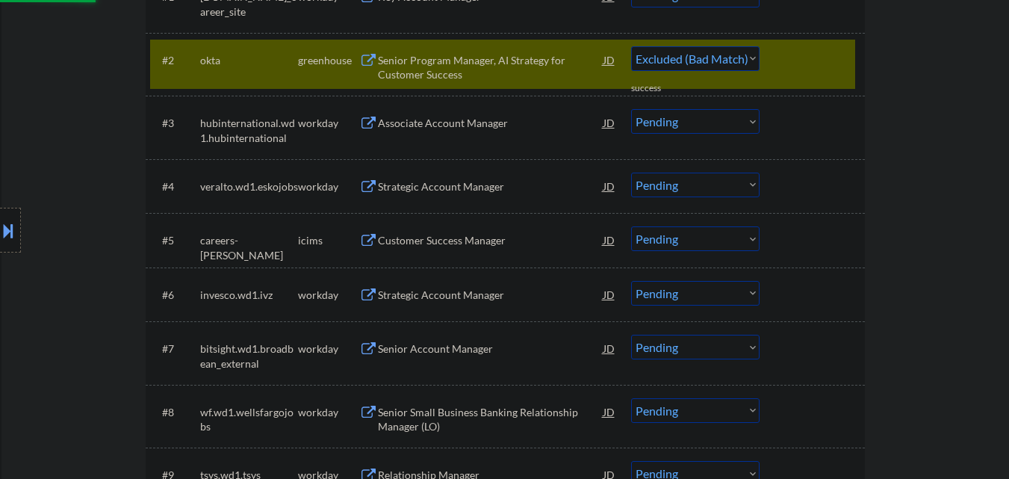
select select ""pending""
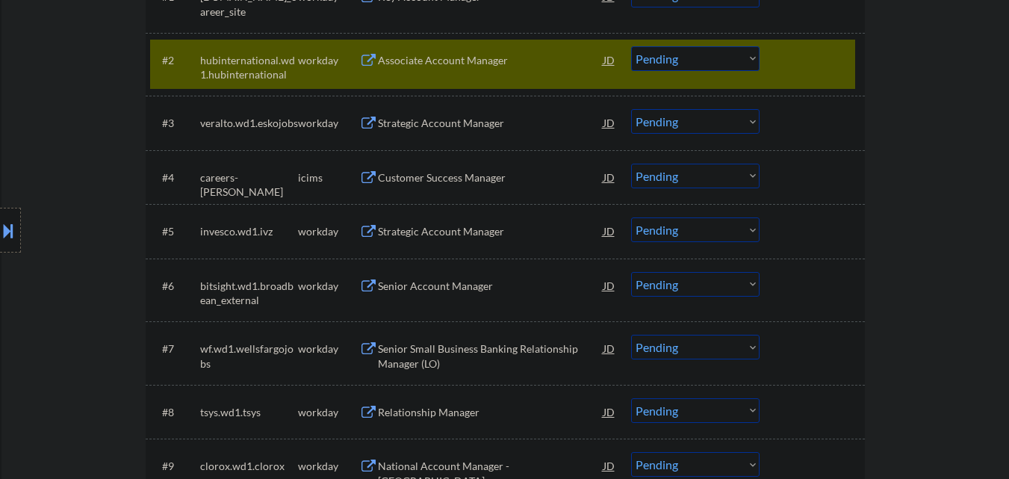
click at [824, 51] on div at bounding box center [814, 59] width 66 height 27
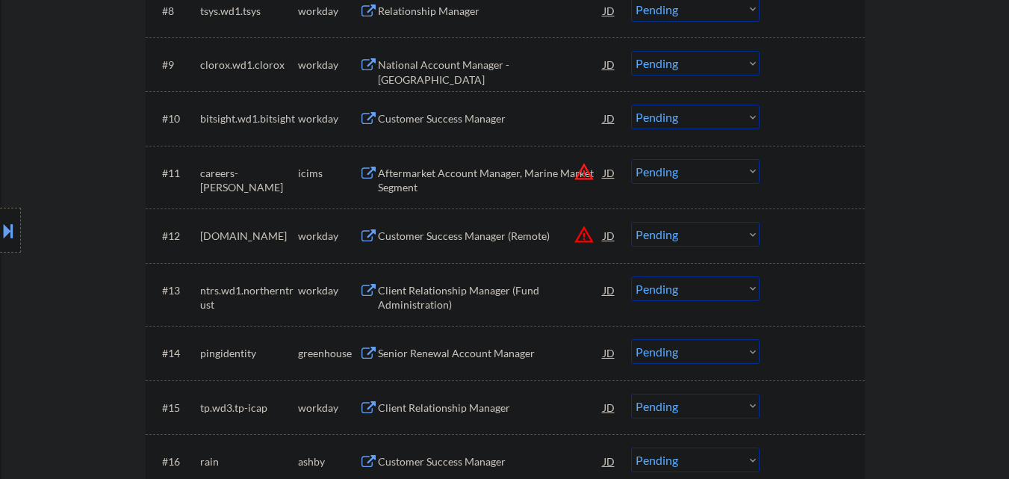
scroll to position [1046, 0]
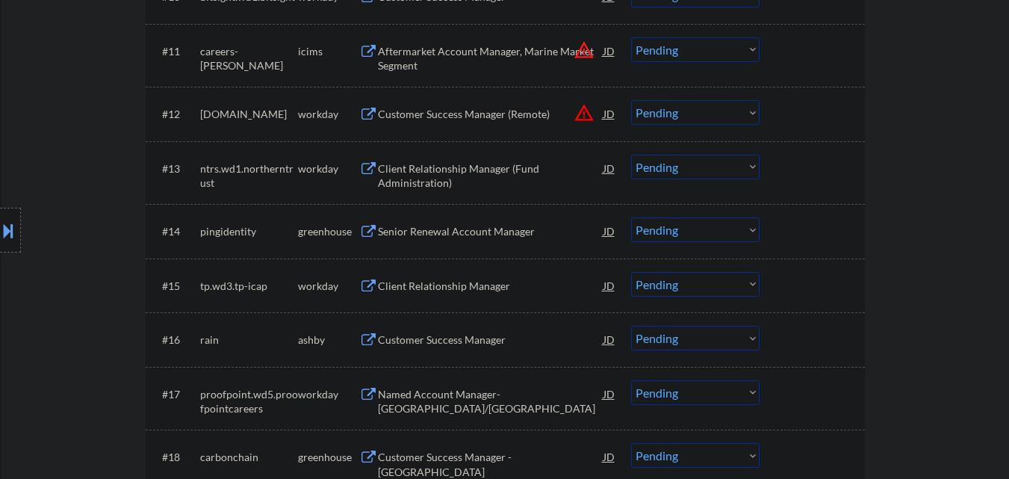
click at [481, 243] on div "Senior Renewal Account Manager" at bounding box center [491, 230] width 226 height 27
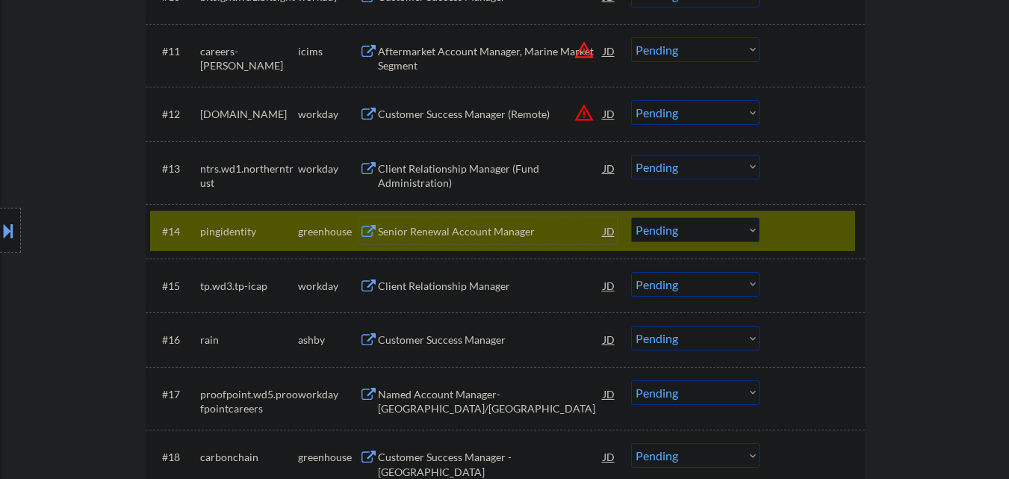
click at [752, 226] on select "Choose an option... Pending Applied Excluded (Questions) Excluded (Expired) Exc…" at bounding box center [695, 229] width 128 height 25
click at [631, 217] on select "Choose an option... Pending Applied Excluded (Questions) Excluded (Expired) Exc…" at bounding box center [695, 229] width 128 height 25
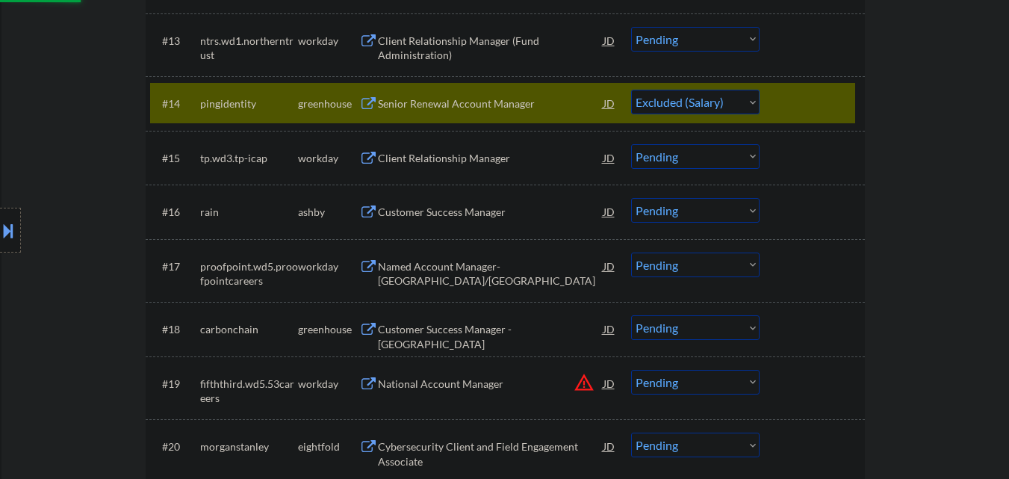
scroll to position [1195, 0]
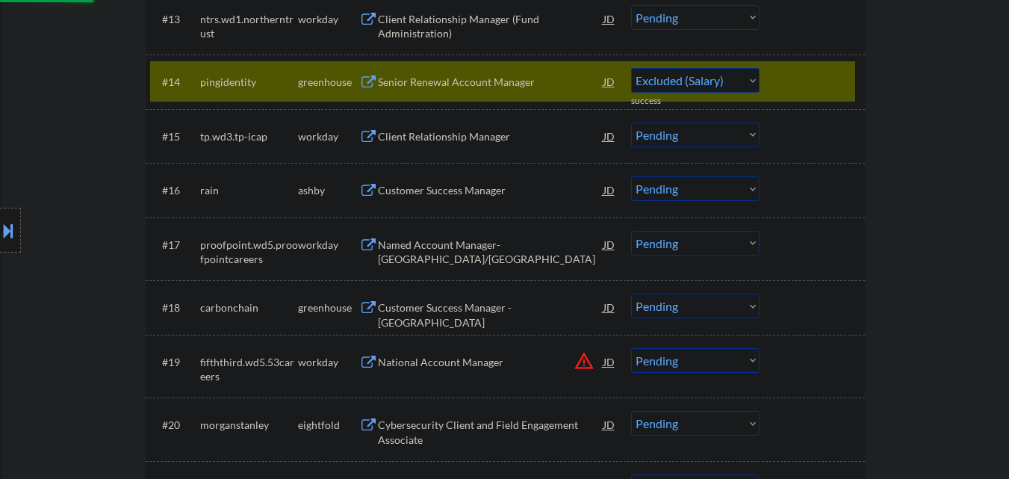
select select ""pending""
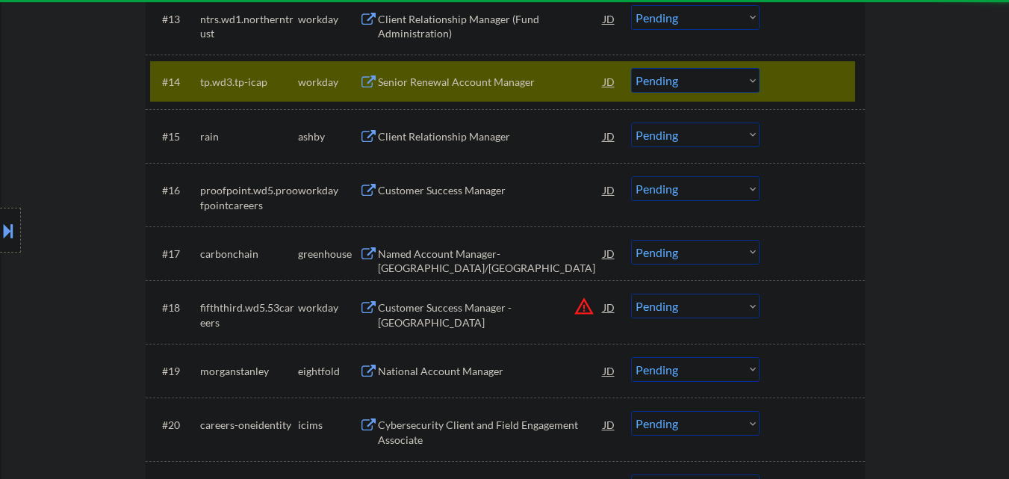
click at [822, 79] on div at bounding box center [814, 81] width 66 height 27
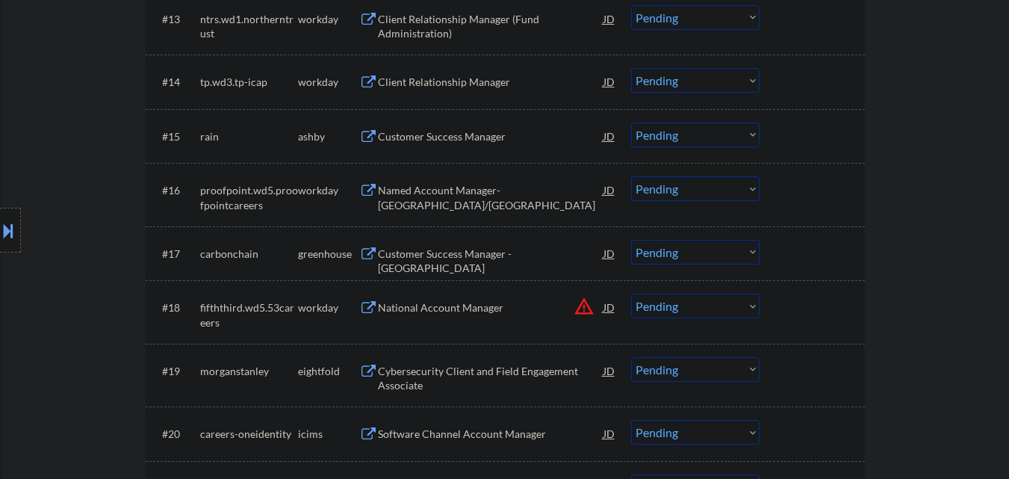
click at [524, 136] on div "Customer Success Manager" at bounding box center [491, 136] width 226 height 15
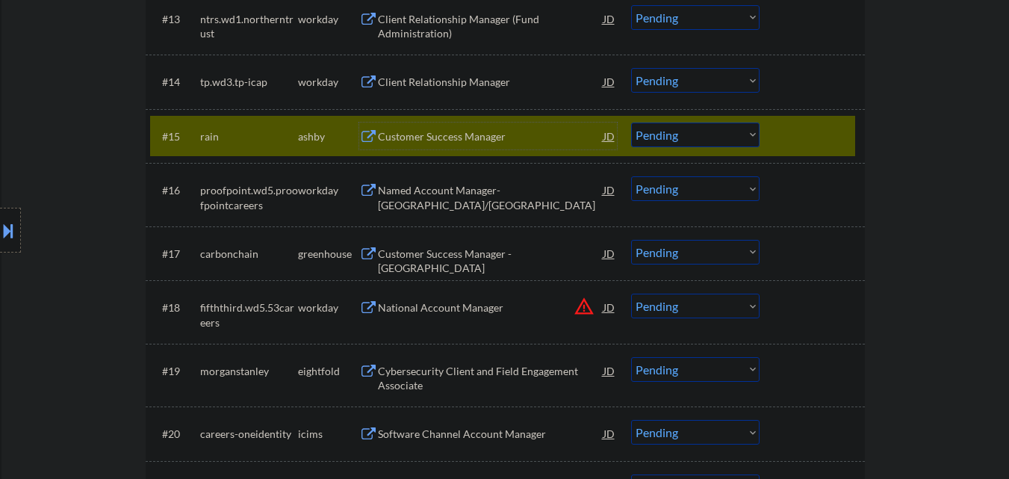
click at [662, 143] on select "Choose an option... Pending Applied Excluded (Questions) Excluded (Expired) Exc…" at bounding box center [695, 134] width 128 height 25
click at [631, 122] on select "Choose an option... Pending Applied Excluded (Questions) Excluded (Expired) Exc…" at bounding box center [695, 134] width 128 height 25
select select ""pending""
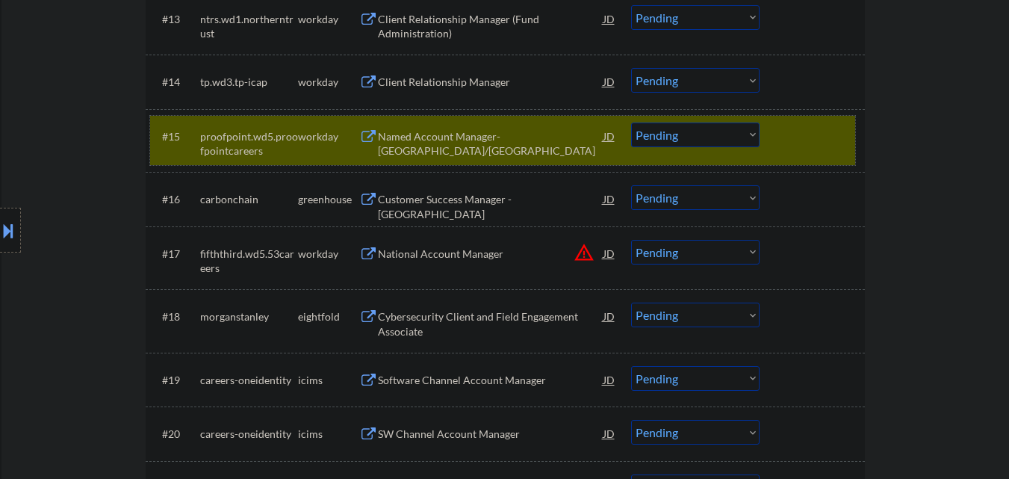
click at [815, 128] on div at bounding box center [814, 135] width 66 height 27
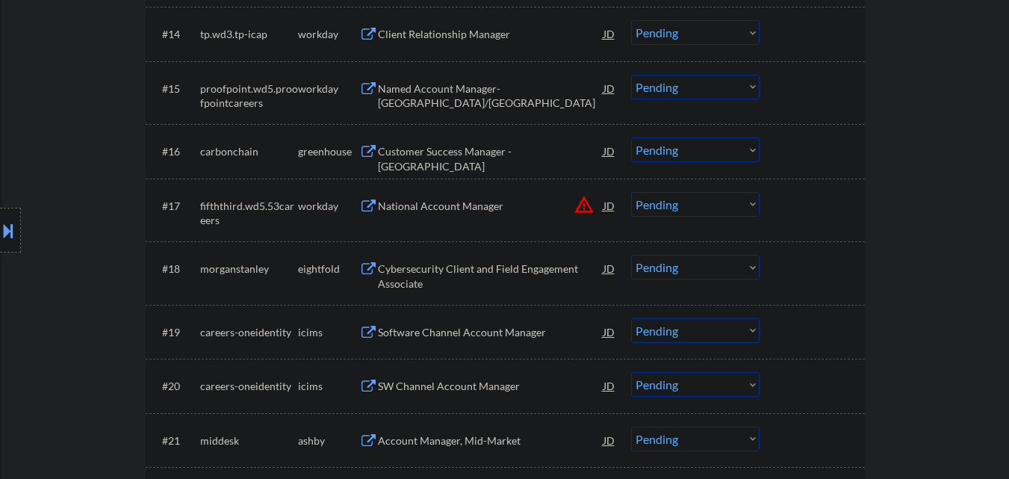
scroll to position [1270, 0]
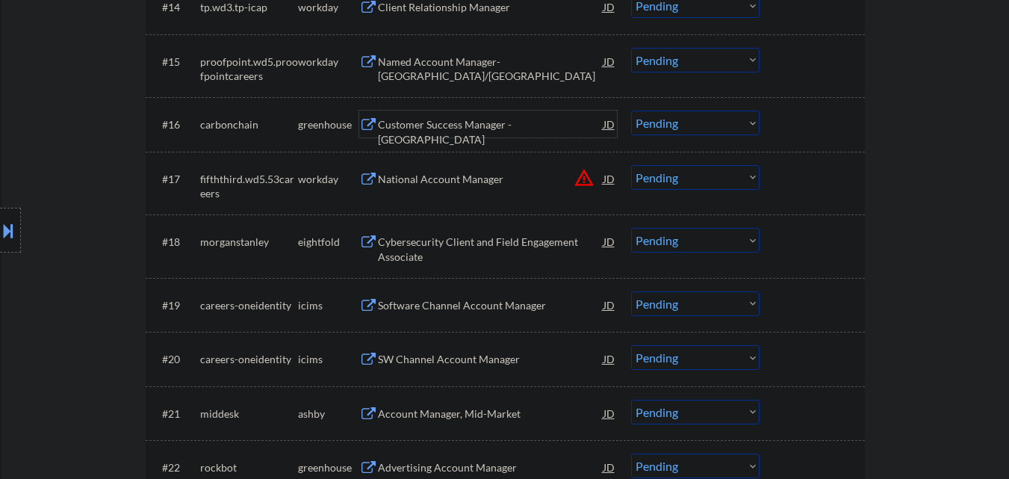
click at [485, 119] on div "Customer Success Manager - NYC" at bounding box center [491, 131] width 226 height 29
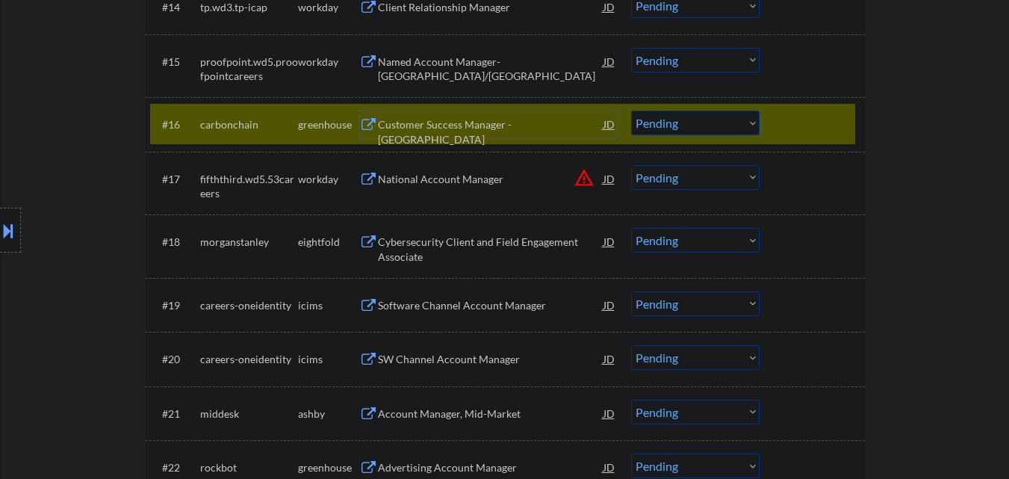
click at [704, 135] on select "Choose an option... Pending Applied Excluded (Questions) Excluded (Expired) Exc…" at bounding box center [695, 123] width 128 height 25
click at [631, 111] on select "Choose an option... Pending Applied Excluded (Questions) Excluded (Expired) Exc…" at bounding box center [695, 123] width 128 height 25
select select ""pending""
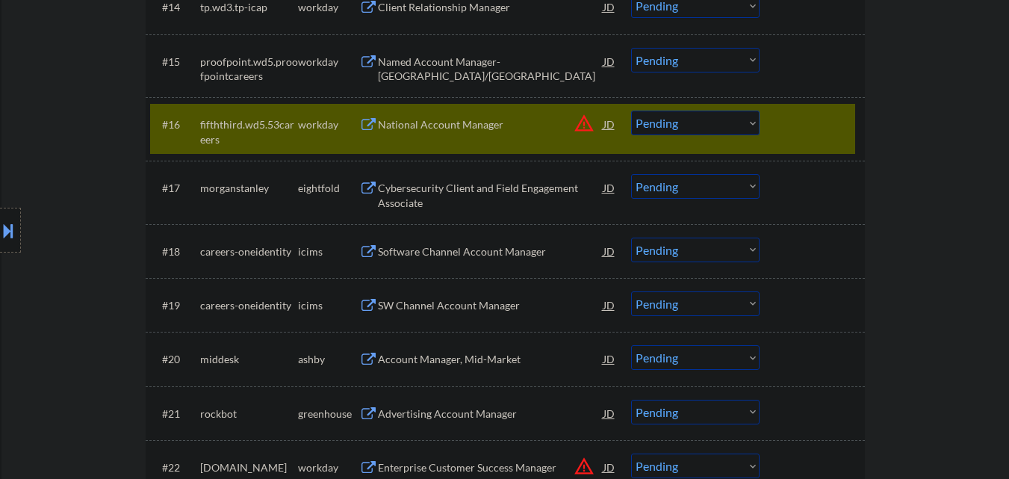
click at [812, 123] on div at bounding box center [814, 124] width 66 height 27
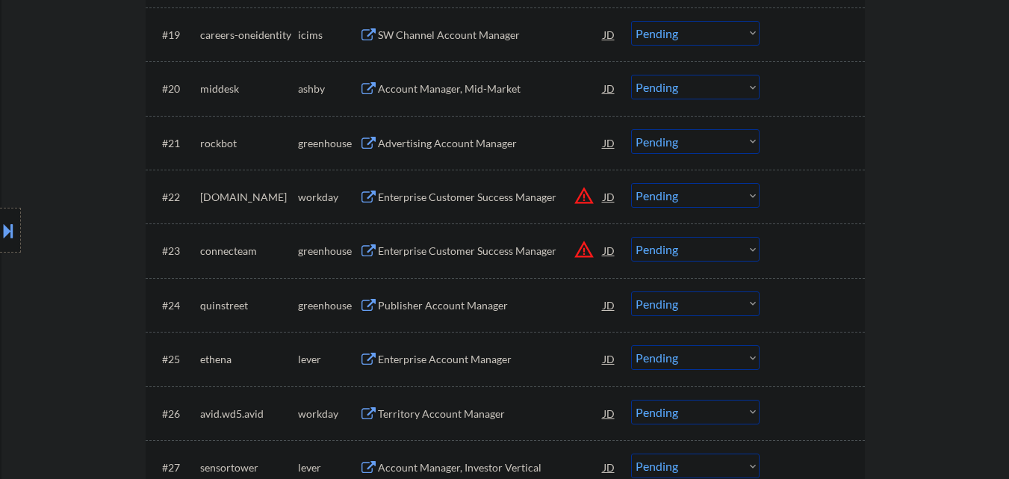
scroll to position [1568, 0]
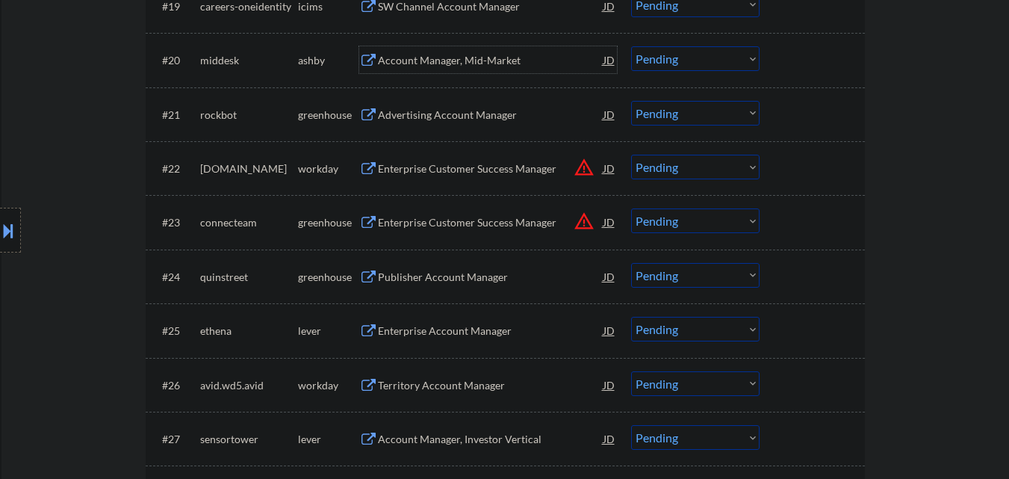
click at [468, 63] on div "Account Manager, Mid-Market" at bounding box center [491, 60] width 226 height 15
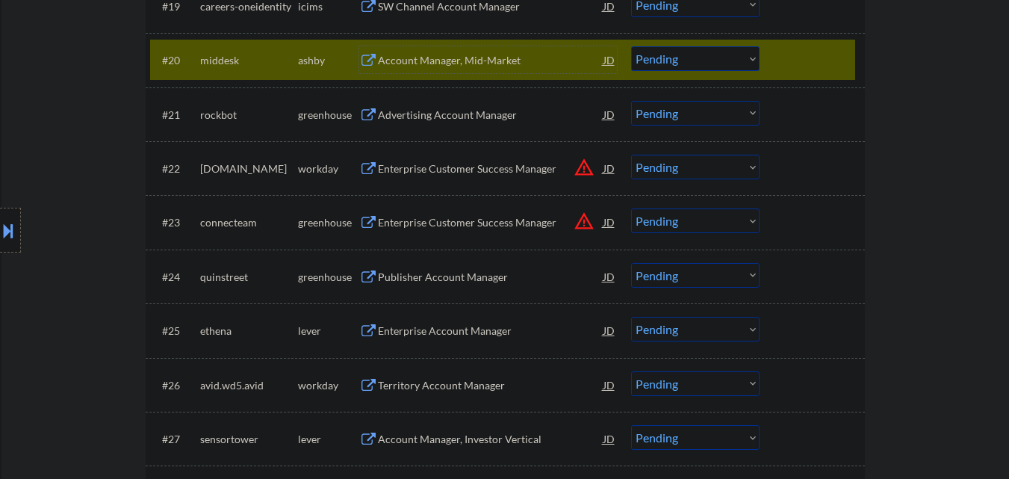
click at [718, 61] on select "Choose an option... Pending Applied Excluded (Questions) Excluded (Expired) Exc…" at bounding box center [695, 58] width 128 height 25
click at [631, 46] on select "Choose an option... Pending Applied Excluded (Questions) Excluded (Expired) Exc…" at bounding box center [695, 58] width 128 height 25
click at [842, 61] on div at bounding box center [814, 59] width 66 height 27
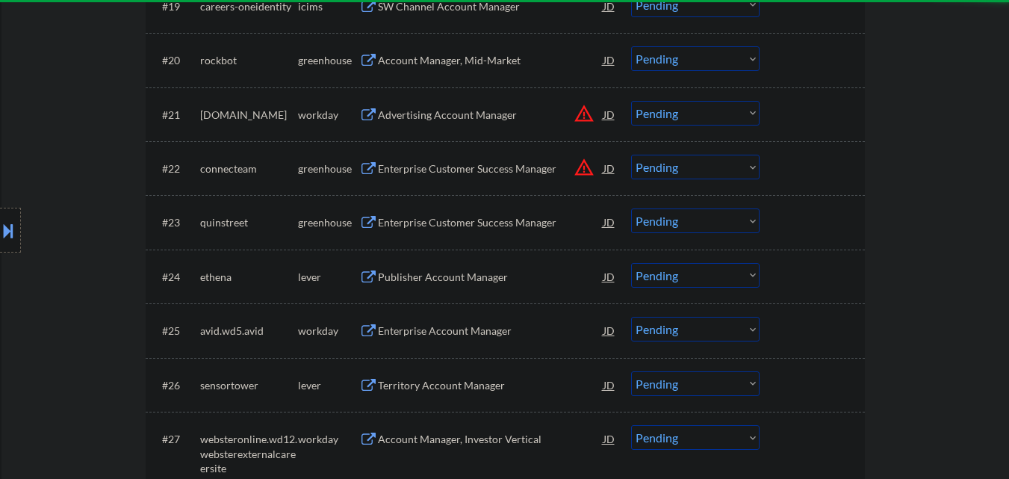
click at [477, 57] on div "Account Manager, Mid-Market" at bounding box center [491, 60] width 226 height 15
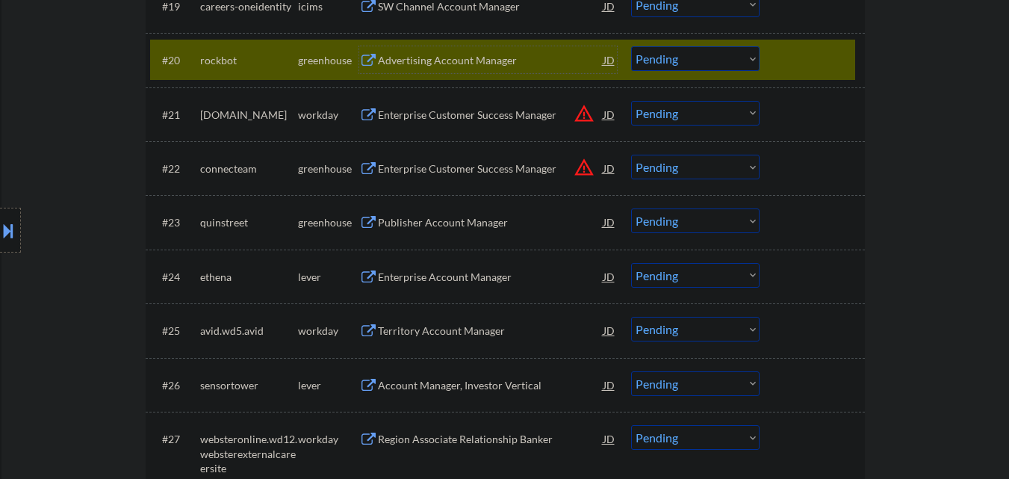
click at [711, 58] on select "Choose an option... Pending Applied Excluded (Questions) Excluded (Expired) Exc…" at bounding box center [695, 58] width 128 height 25
click at [631, 46] on select "Choose an option... Pending Applied Excluded (Questions) Excluded (Expired) Exc…" at bounding box center [695, 58] width 128 height 25
click at [851, 43] on div "#20 rockbot greenhouse Advertising Account Manager JD warning_amber Choose an o…" at bounding box center [502, 60] width 705 height 40
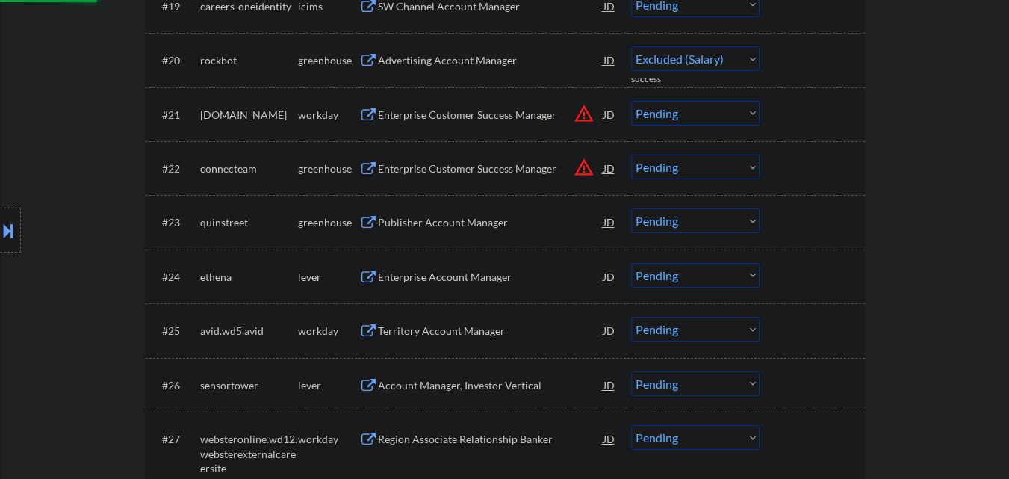
select select ""pending""
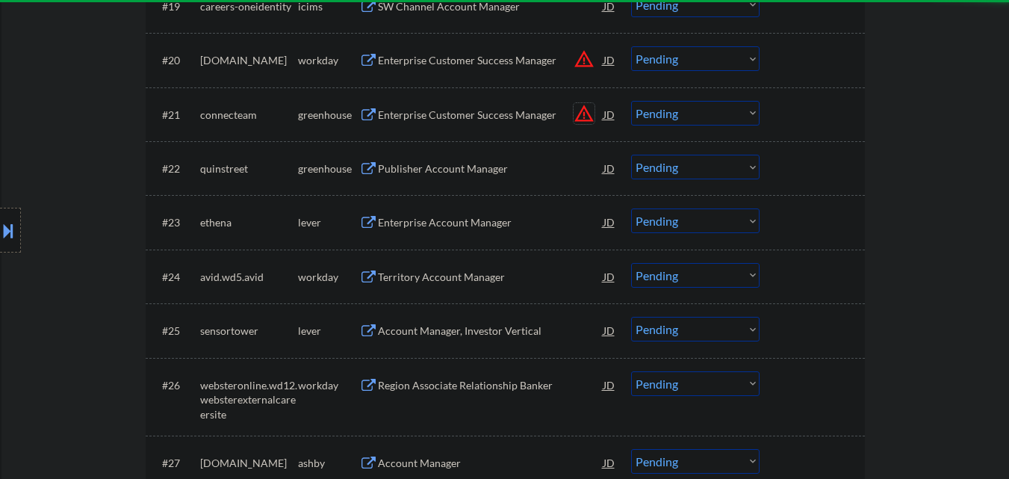
click at [581, 117] on button "warning_amber" at bounding box center [584, 113] width 21 height 21
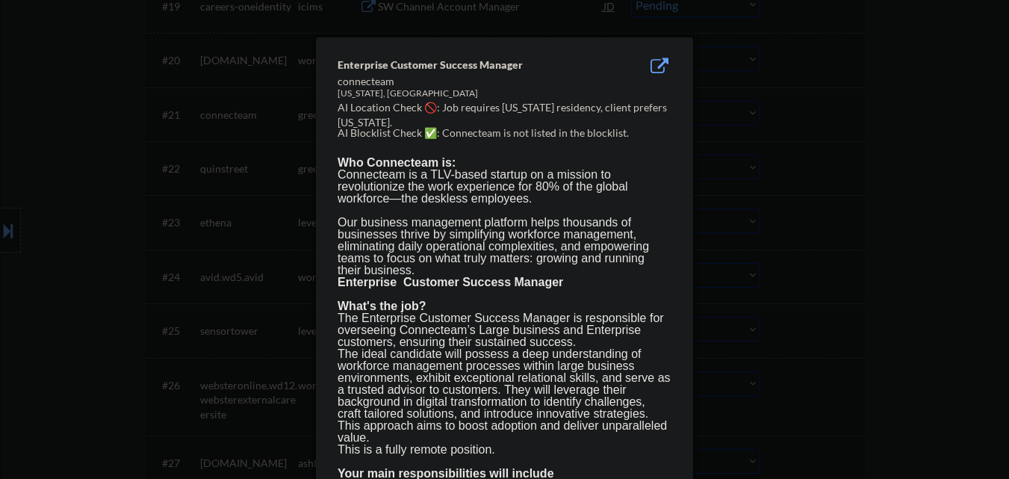
click at [945, 125] on div at bounding box center [504, 239] width 1009 height 479
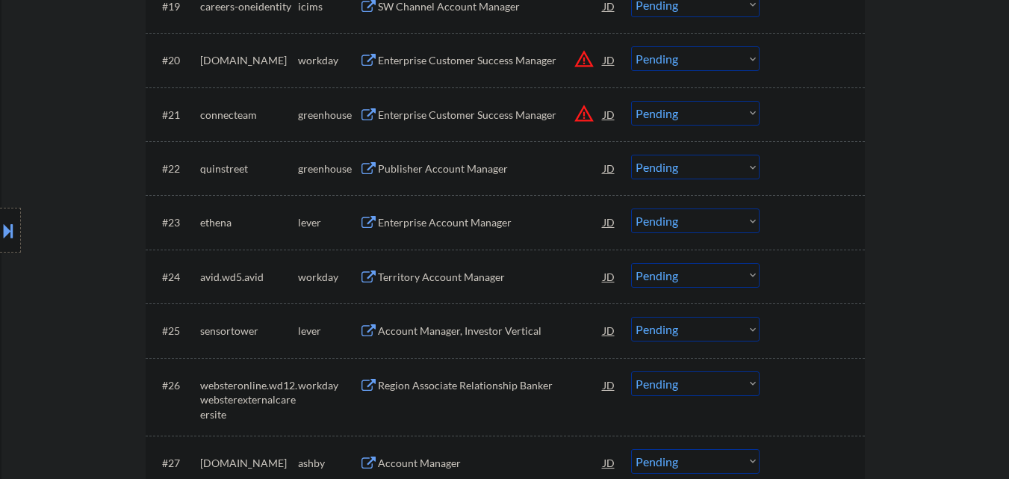
click at [578, 112] on button "warning_amber" at bounding box center [584, 113] width 21 height 21
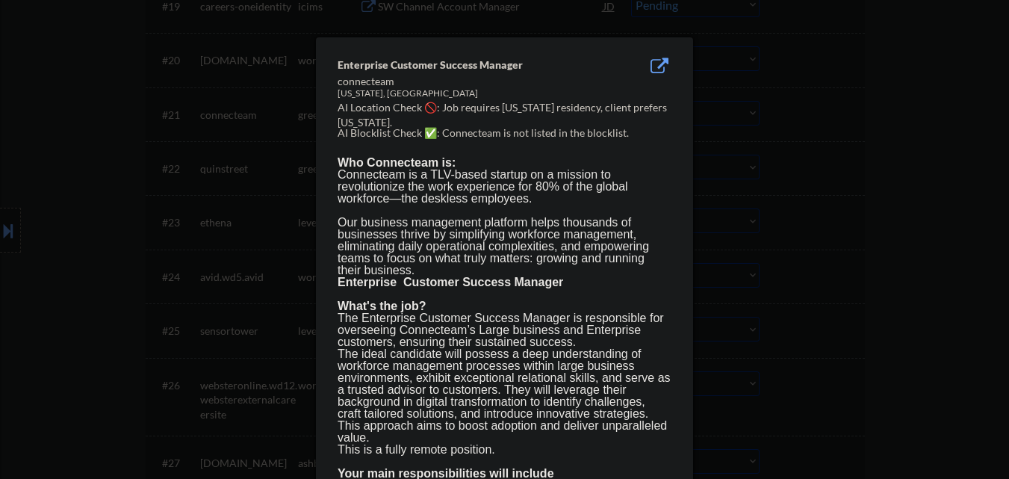
drag, startPoint x: 931, startPoint y: 116, endPoint x: 726, endPoint y: 119, distance: 205.4
click at [925, 118] on div at bounding box center [504, 239] width 1009 height 479
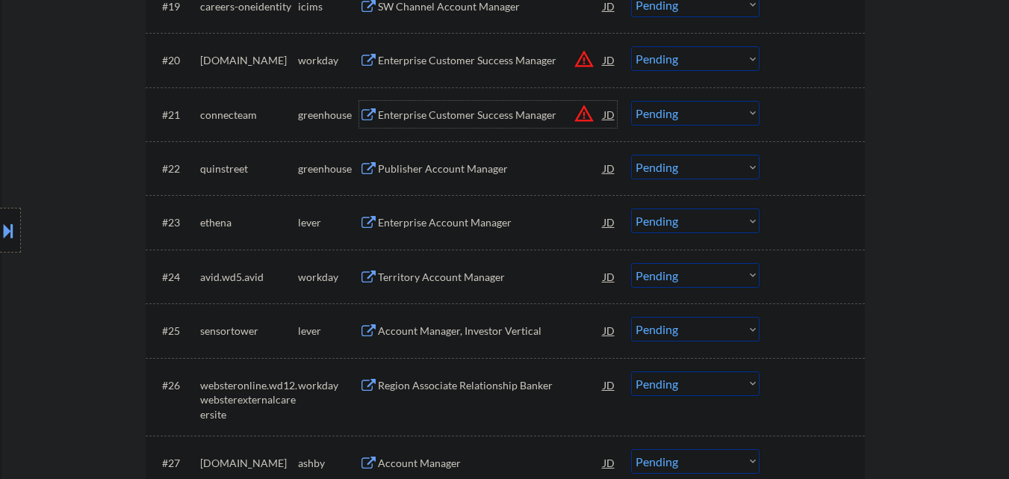
click at [477, 116] on div "Enterprise Customer Success Manager" at bounding box center [491, 115] width 226 height 15
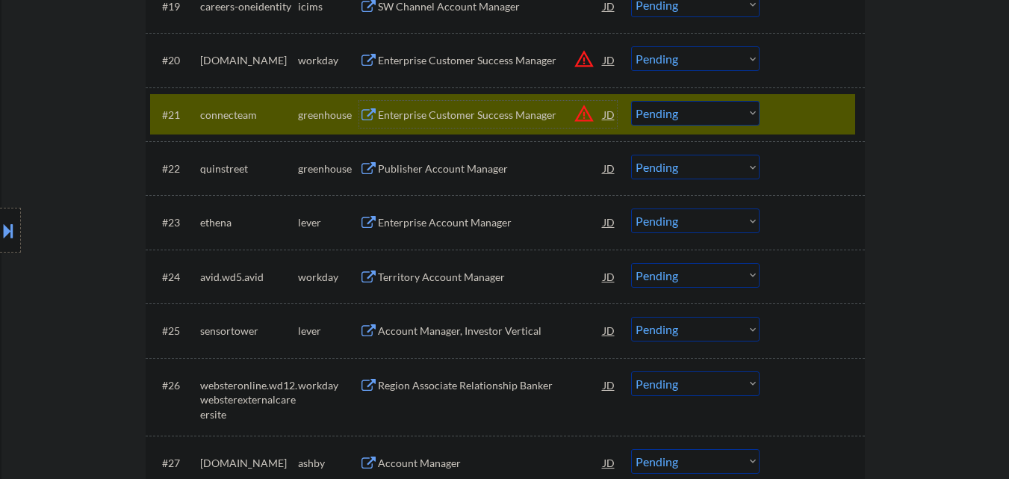
click at [677, 116] on select "Choose an option... Pending Applied Excluded (Questions) Excluded (Expired) Exc…" at bounding box center [695, 113] width 128 height 25
click at [631, 101] on select "Choose an option... Pending Applied Excluded (Questions) Excluded (Expired) Exc…" at bounding box center [695, 113] width 128 height 25
select select ""pending""
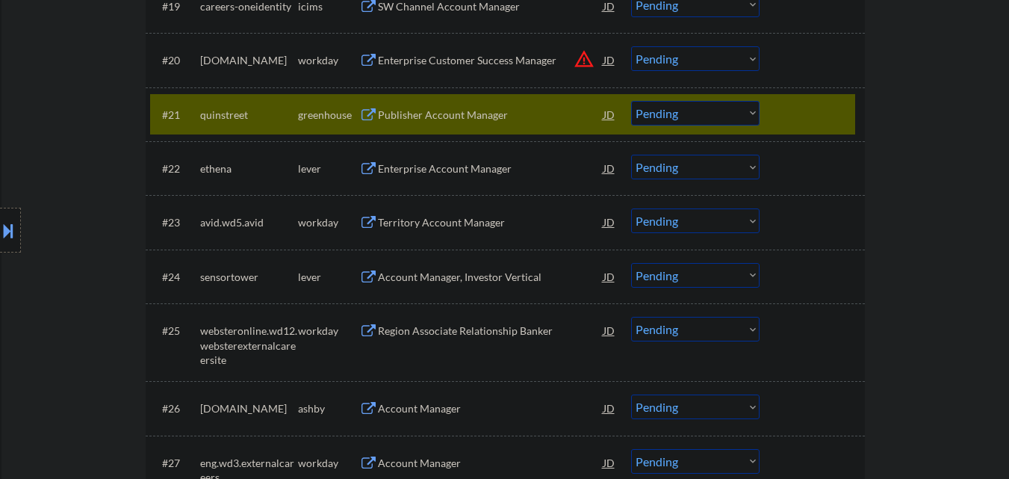
click at [453, 108] on div "Publisher Account Manager" at bounding box center [491, 115] width 226 height 15
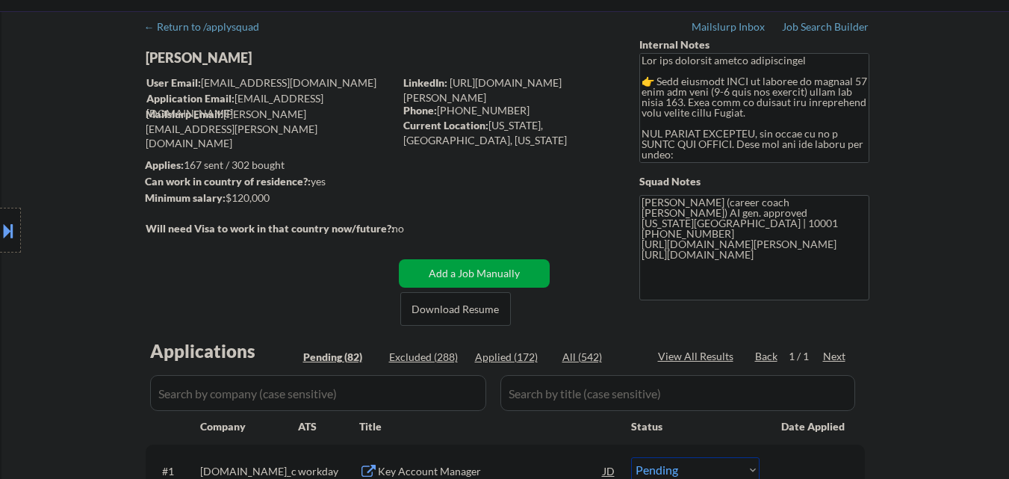
scroll to position [75, 0]
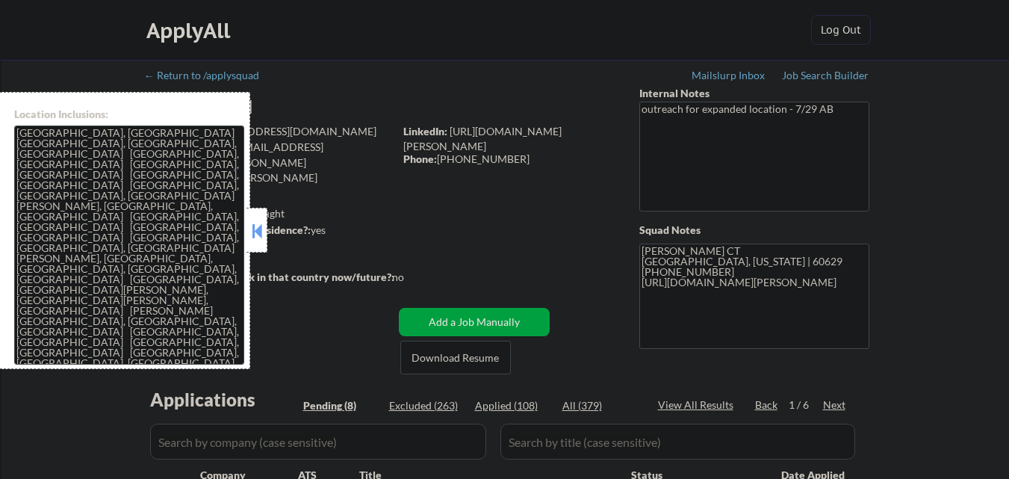
select select ""applied""
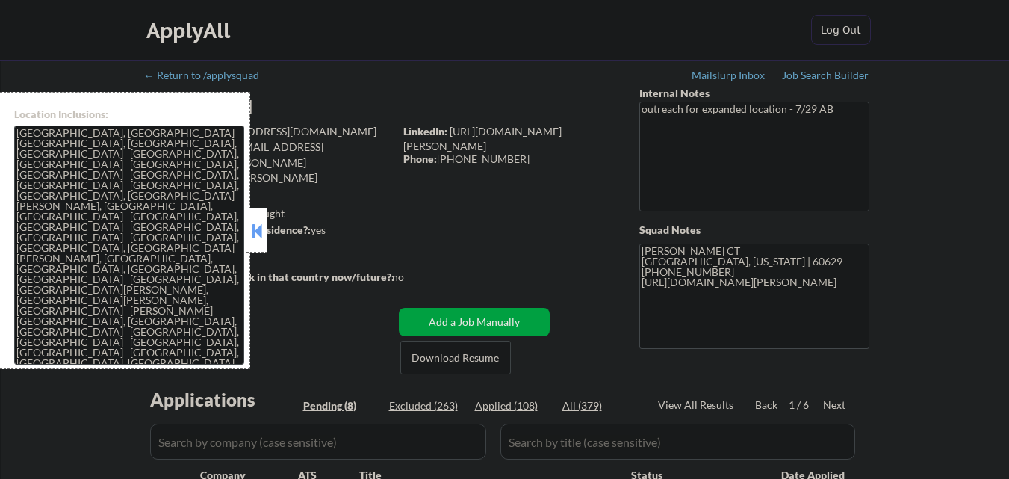
select select ""applied""
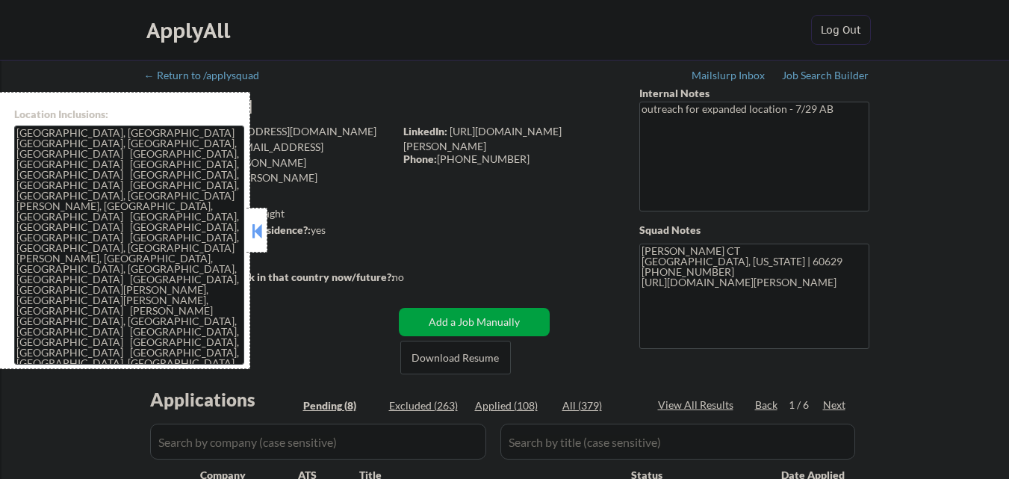
select select ""applied""
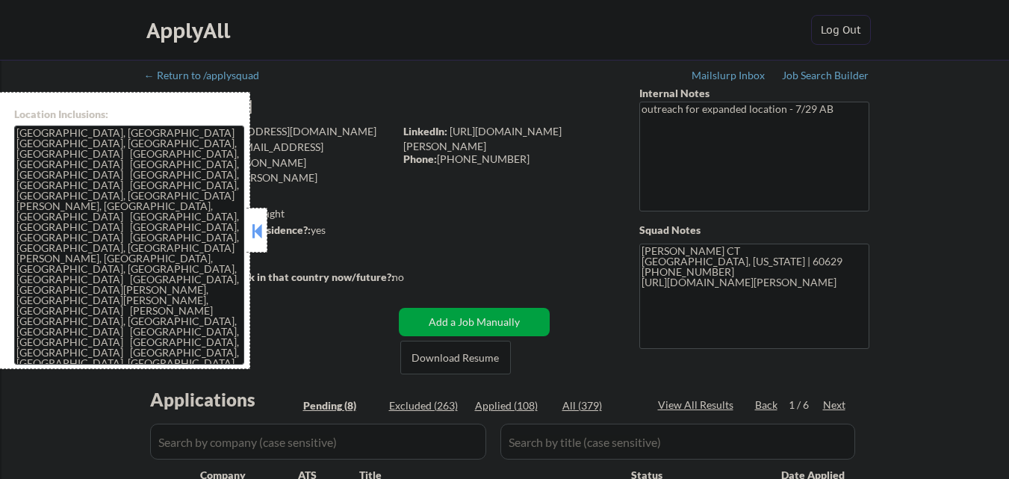
select select ""applied""
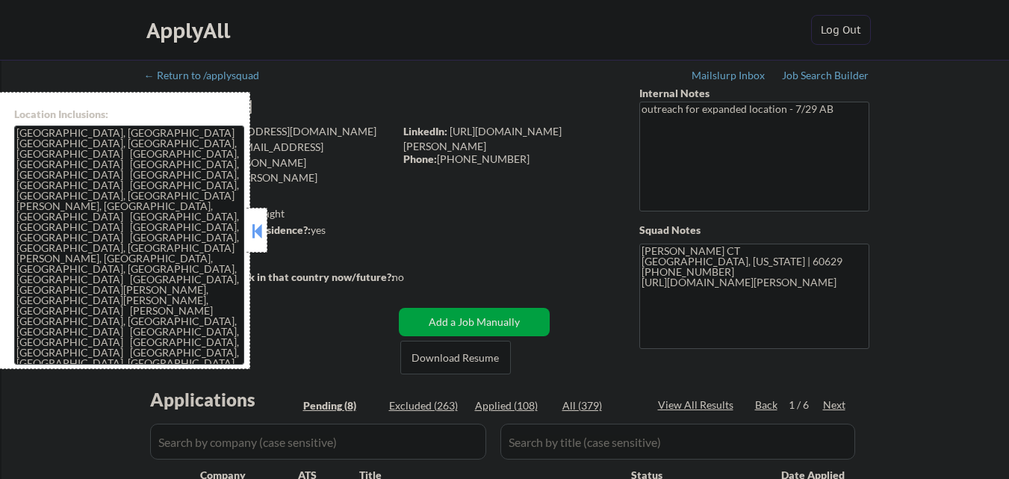
select select ""applied""
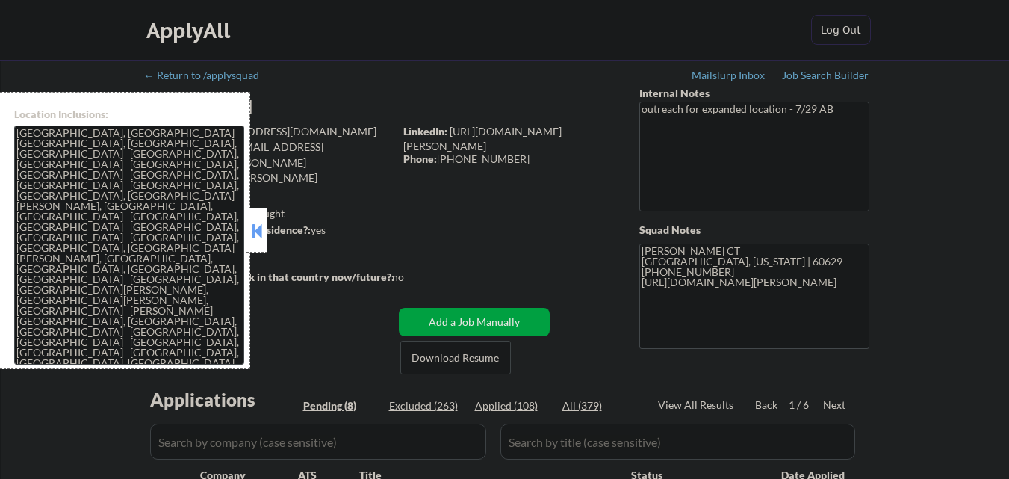
select select ""applied""
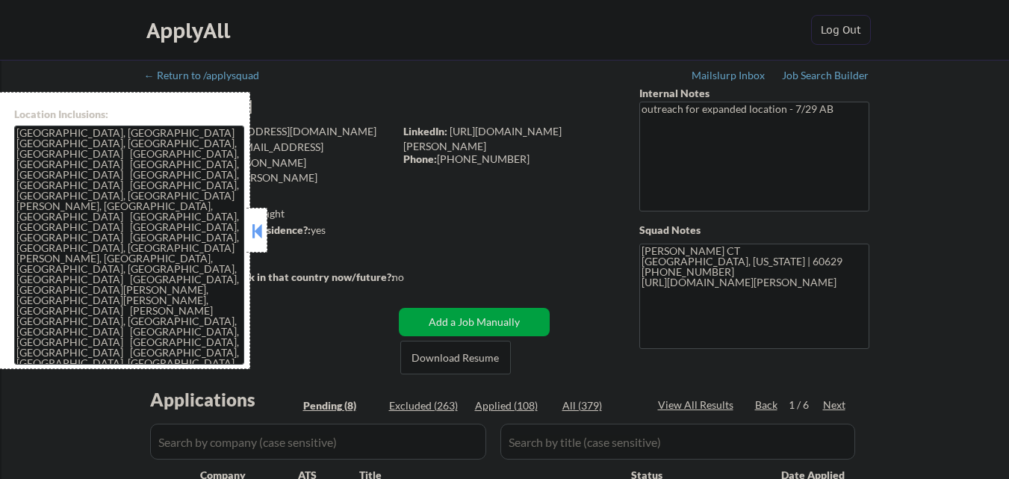
select select ""applied""
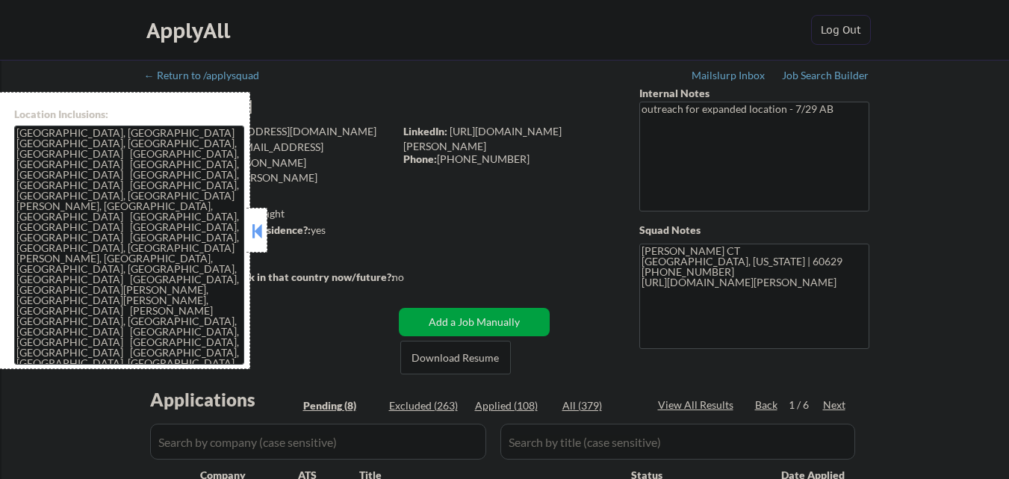
select select ""applied""
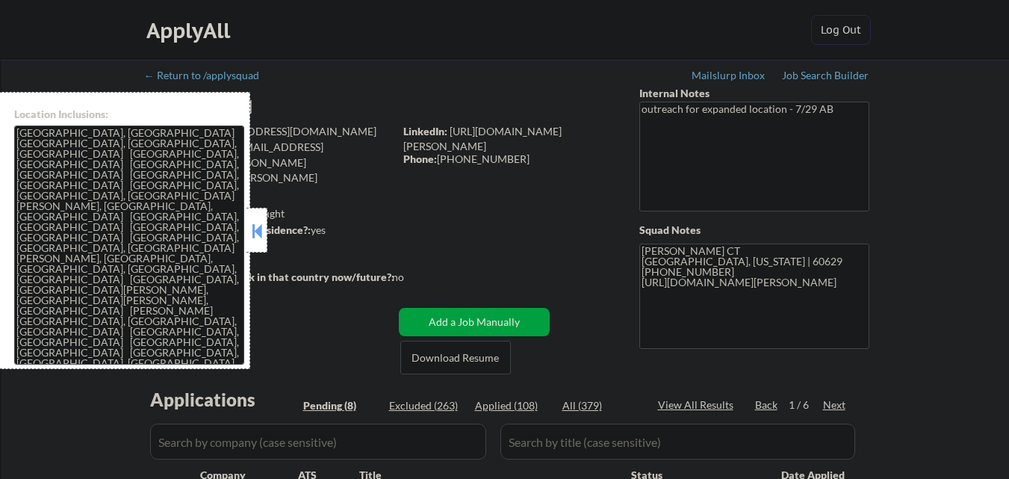
select select ""applied""
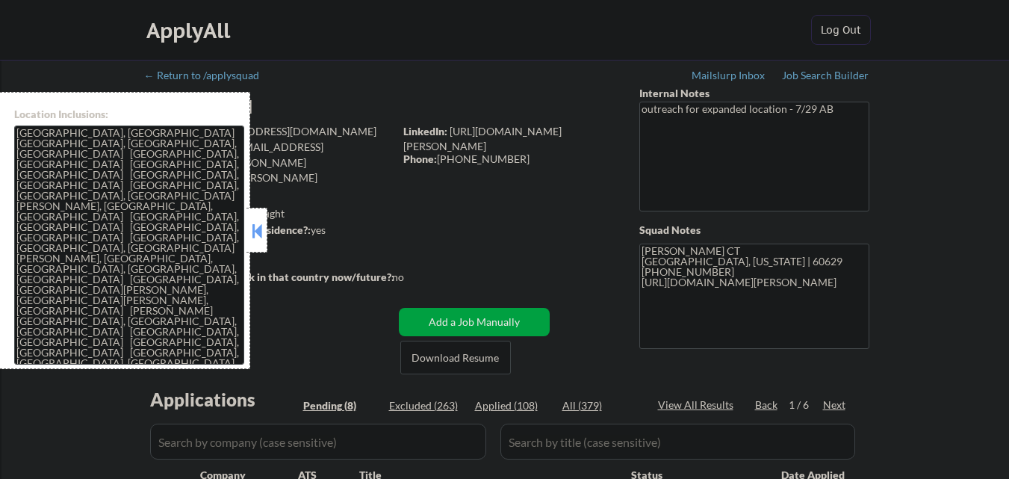
select select ""applied""
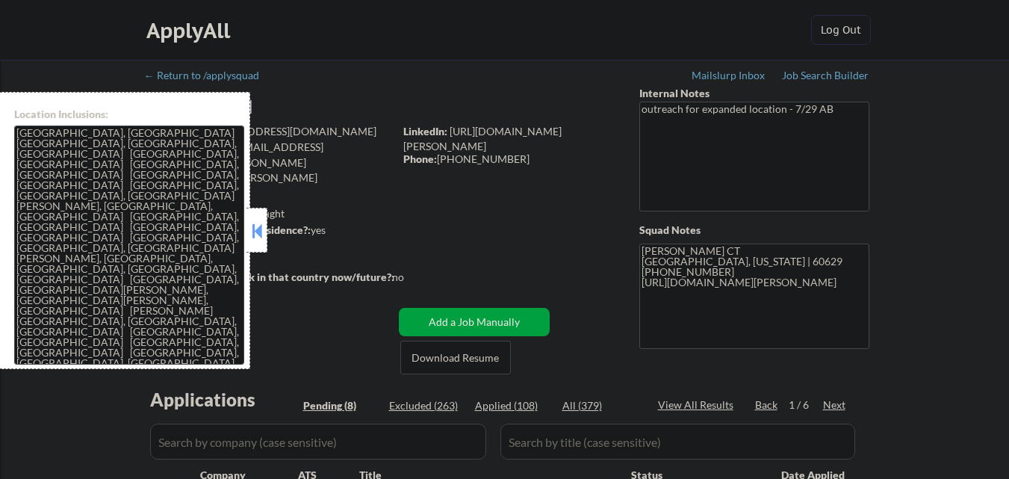
select select ""applied""
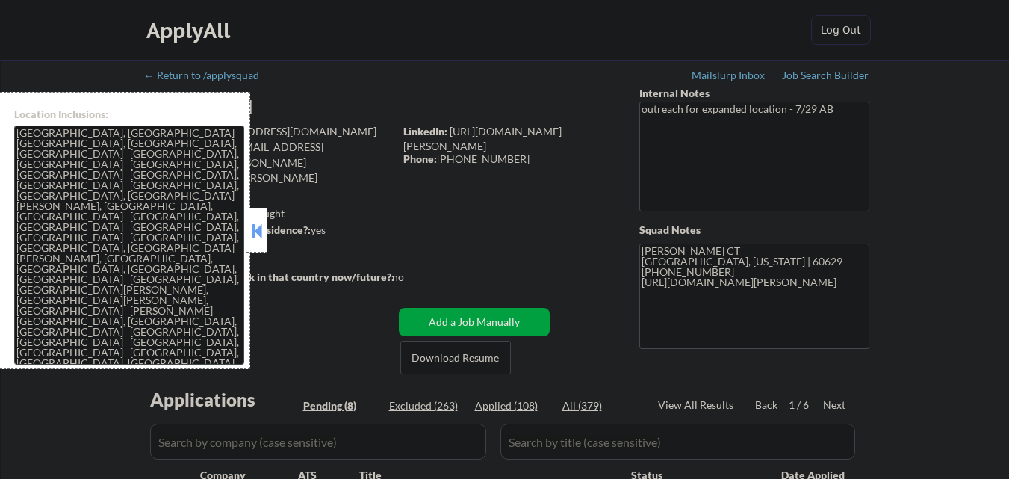
select select ""applied""
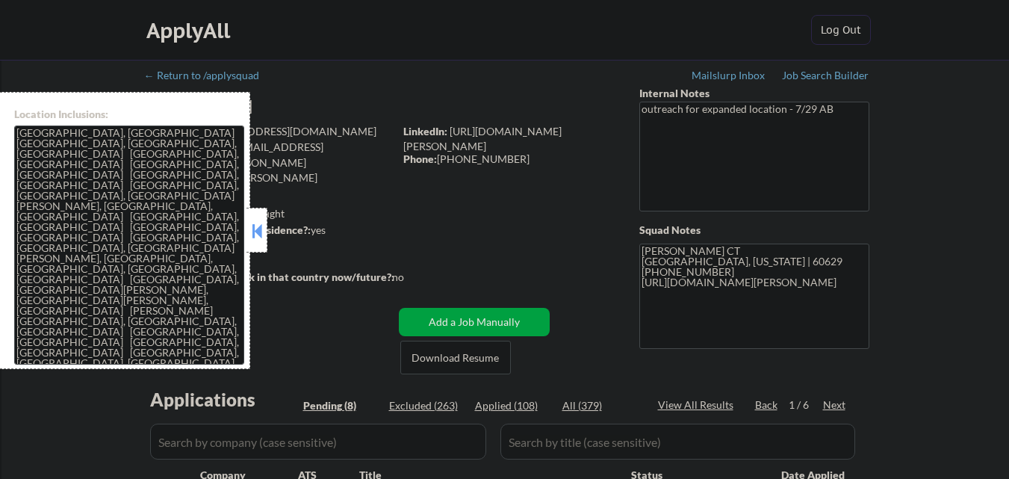
select select ""applied""
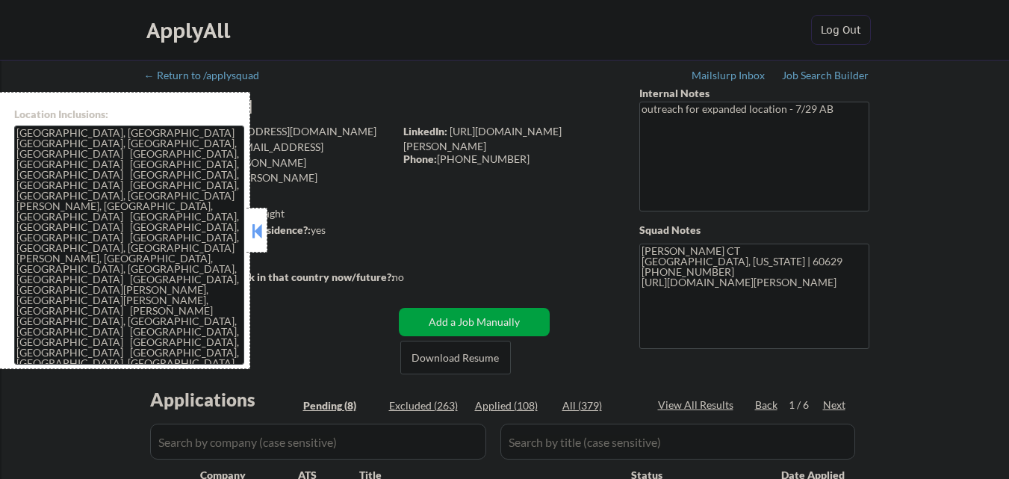
select select ""applied""
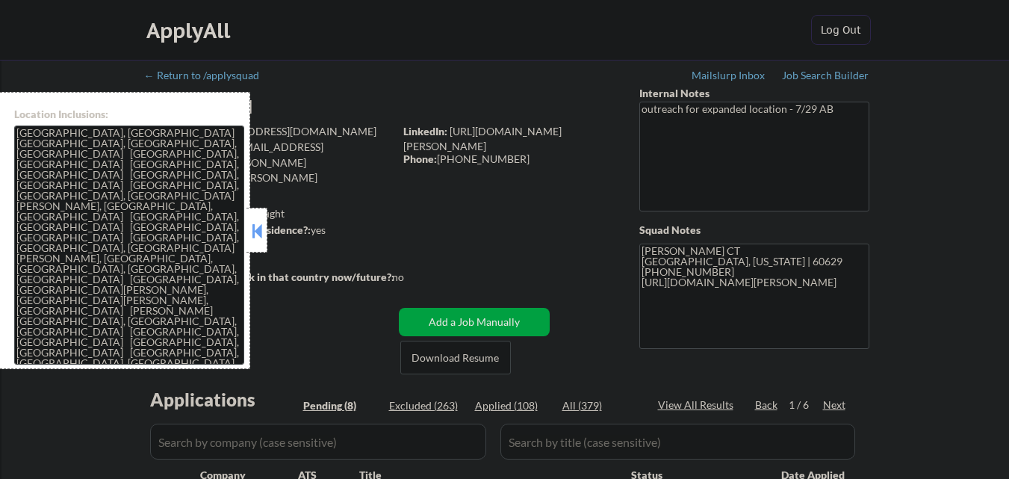
select select ""applied""
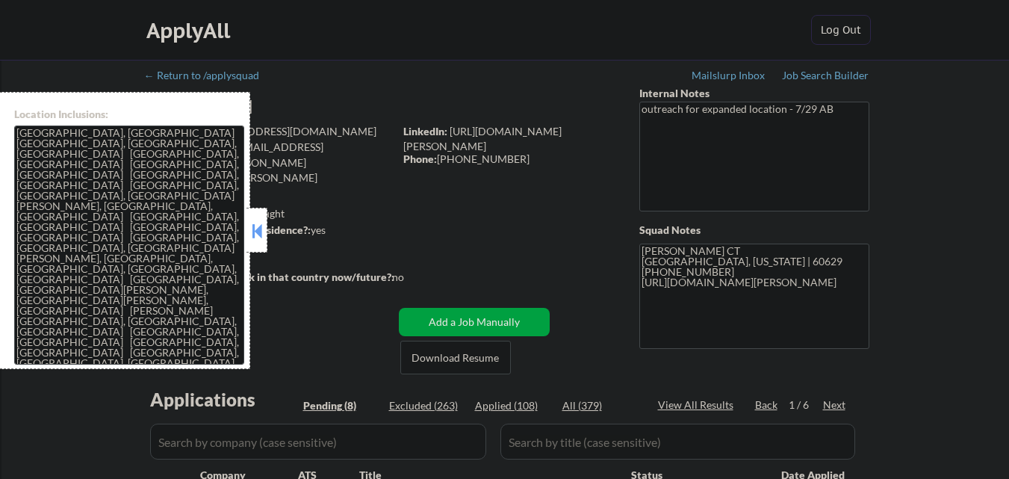
select select ""applied""
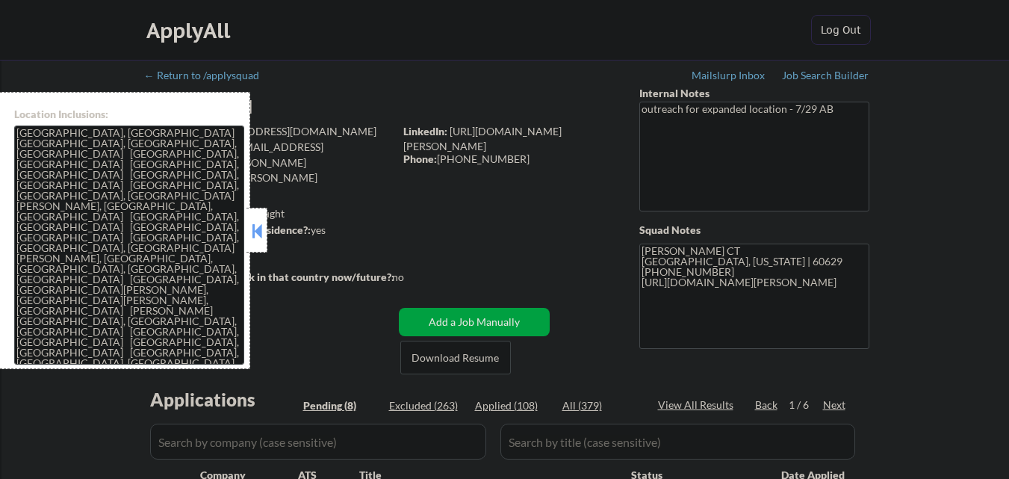
select select ""applied""
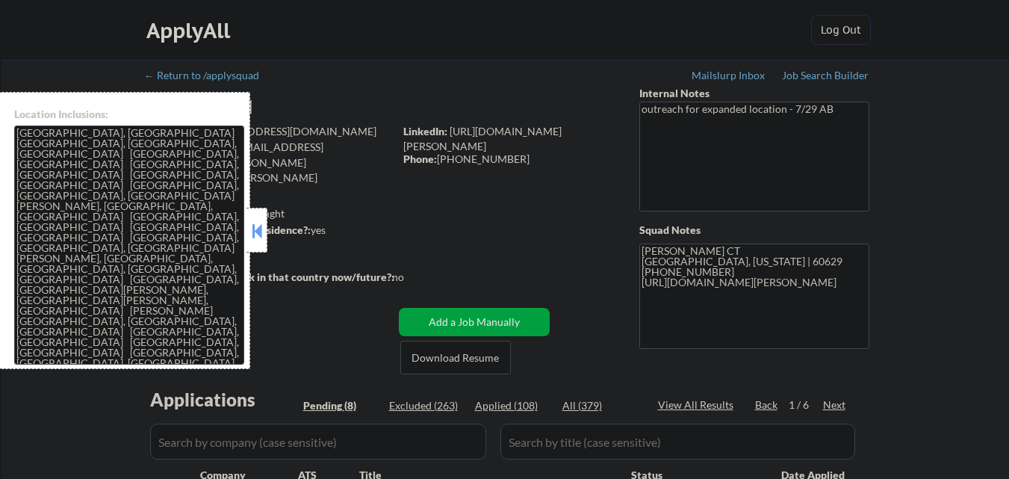
select select ""applied""
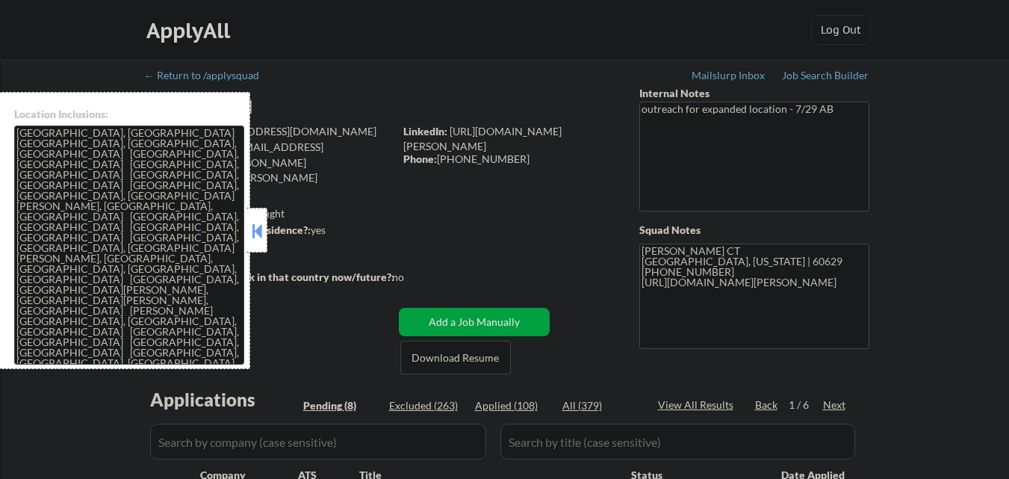
select select ""applied""
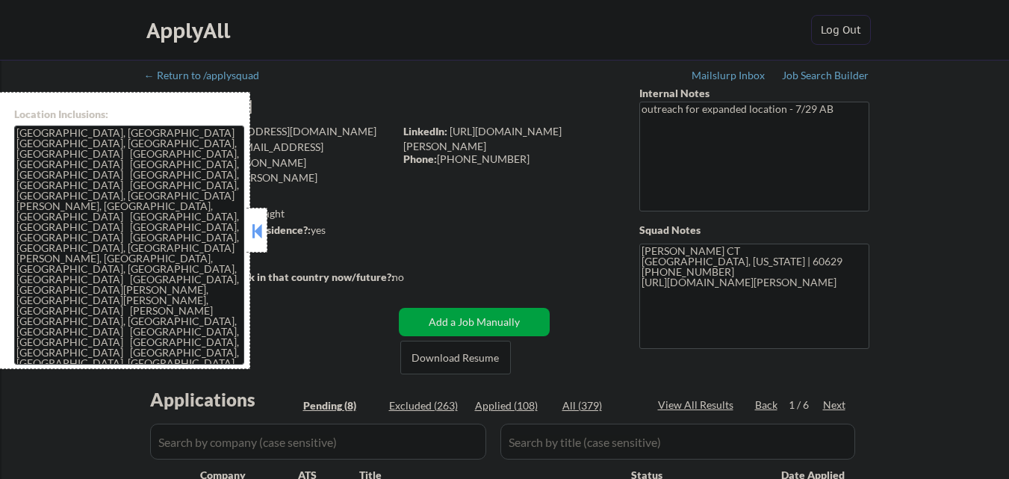
select select ""applied""
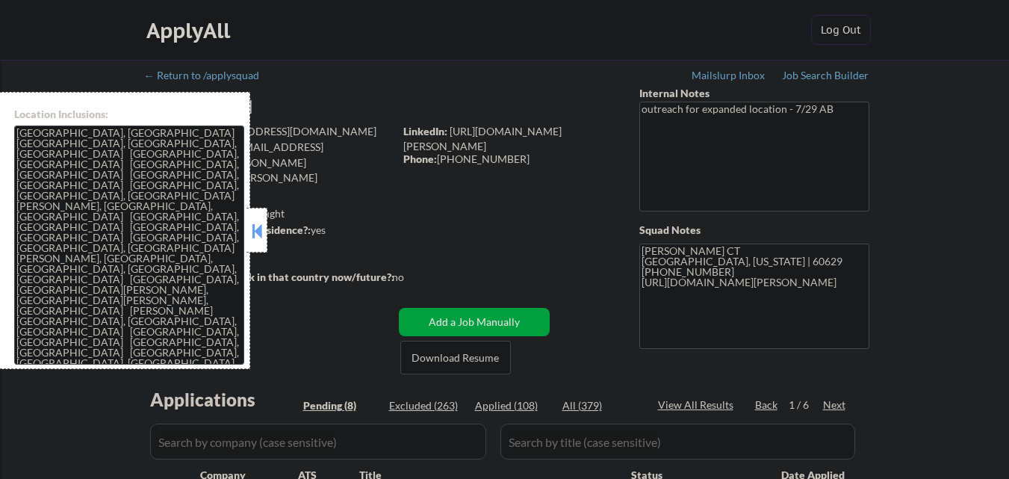
select select ""pending""
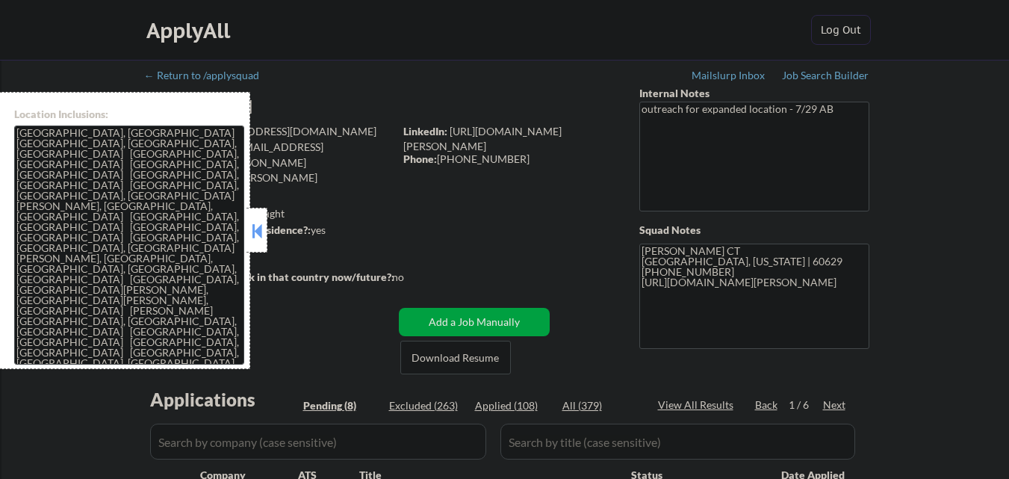
select select ""pending""
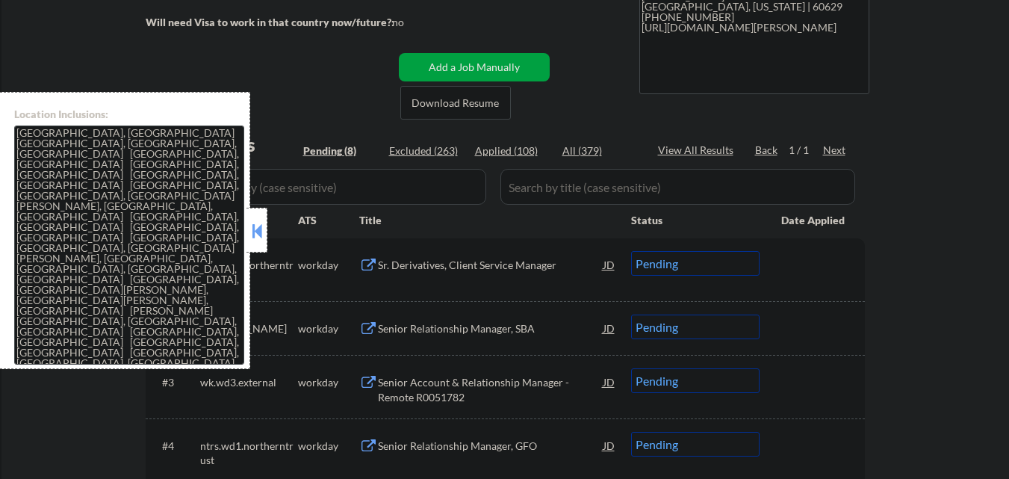
scroll to position [299, 0]
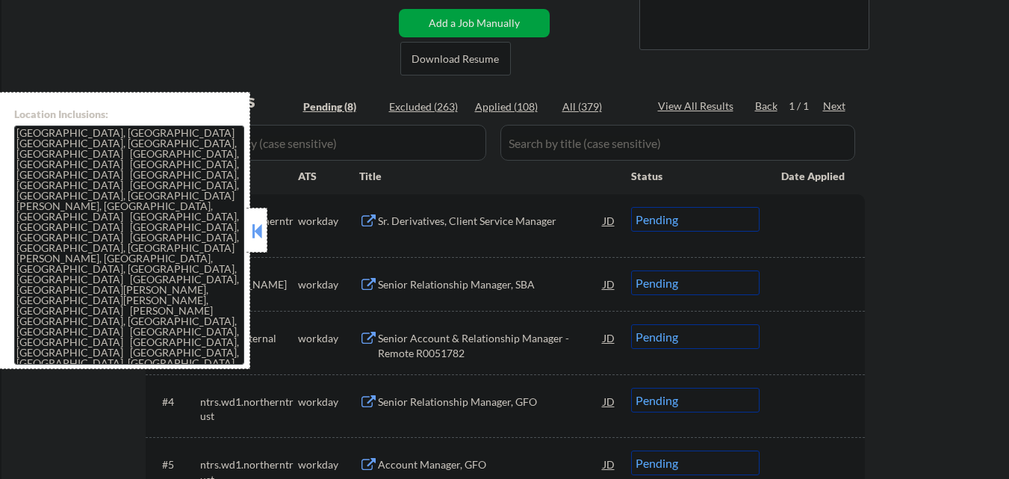
drag, startPoint x: 252, startPoint y: 224, endPoint x: 262, endPoint y: 217, distance: 12.2
click at [255, 224] on button at bounding box center [257, 231] width 16 height 22
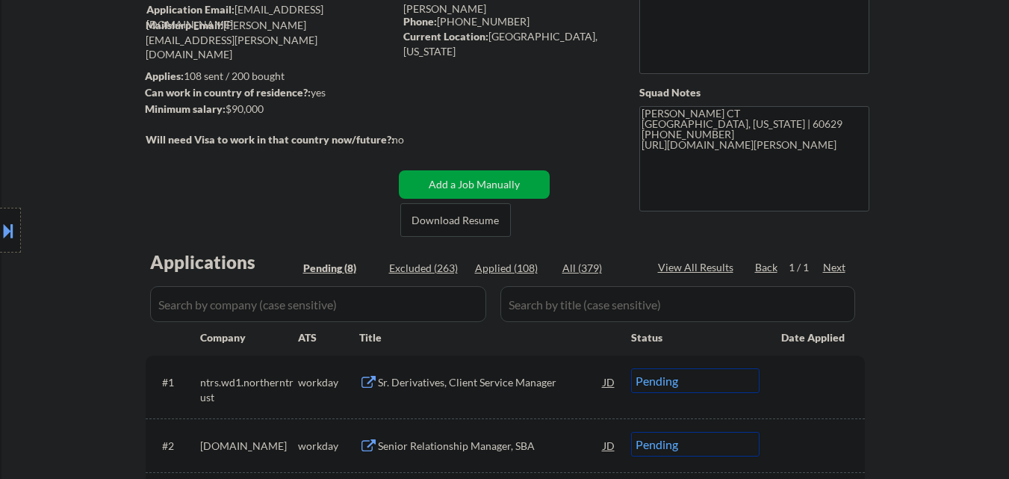
scroll to position [75, 0]
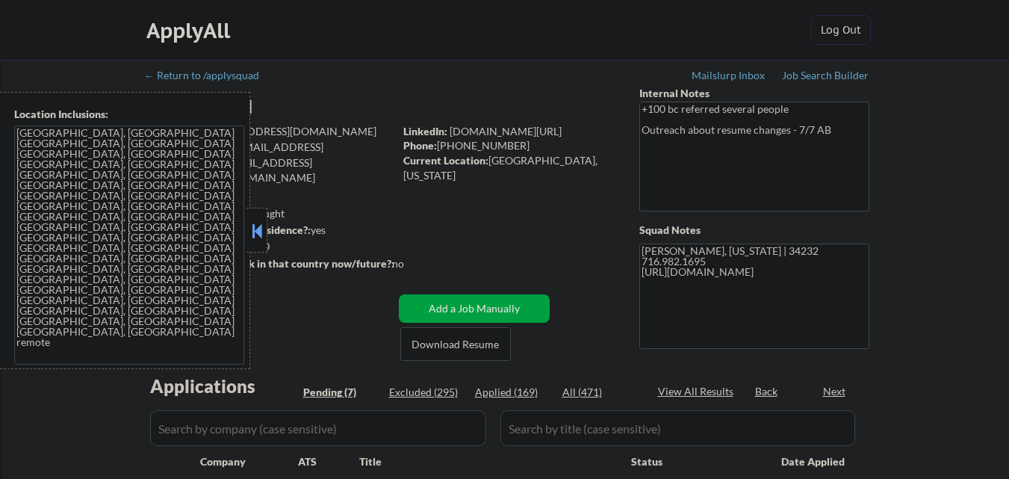
select select ""pending""
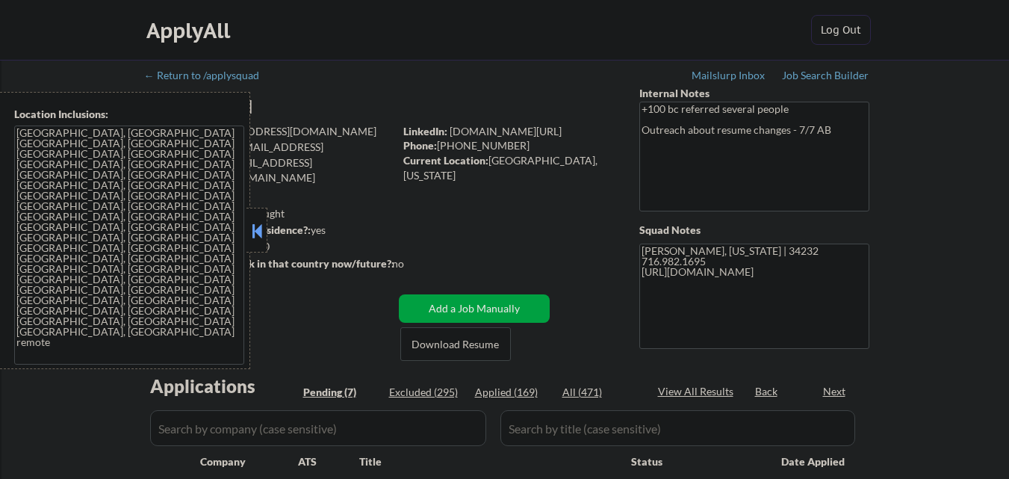
select select ""pending""
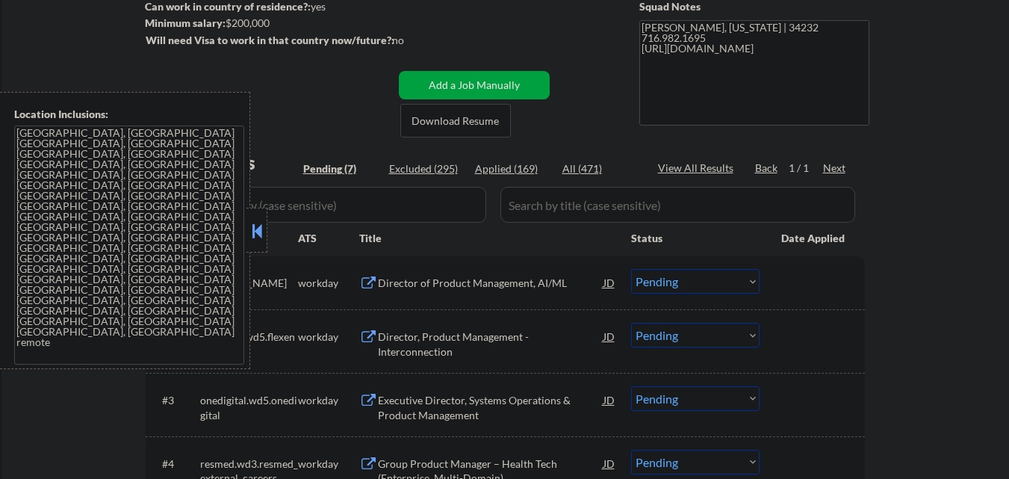
scroll to position [224, 0]
drag, startPoint x: 262, startPoint y: 231, endPoint x: 329, endPoint y: 253, distance: 70.1
click at [263, 231] on button at bounding box center [257, 231] width 16 height 22
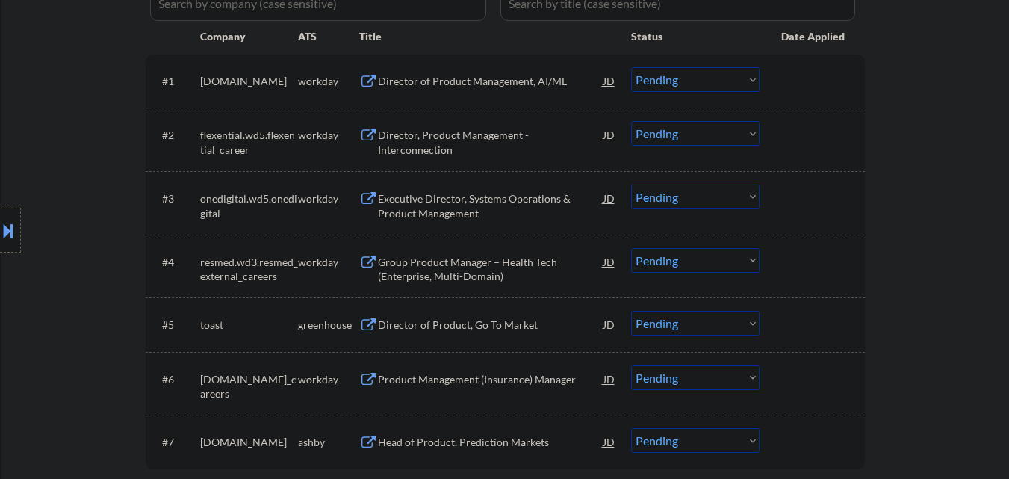
scroll to position [448, 0]
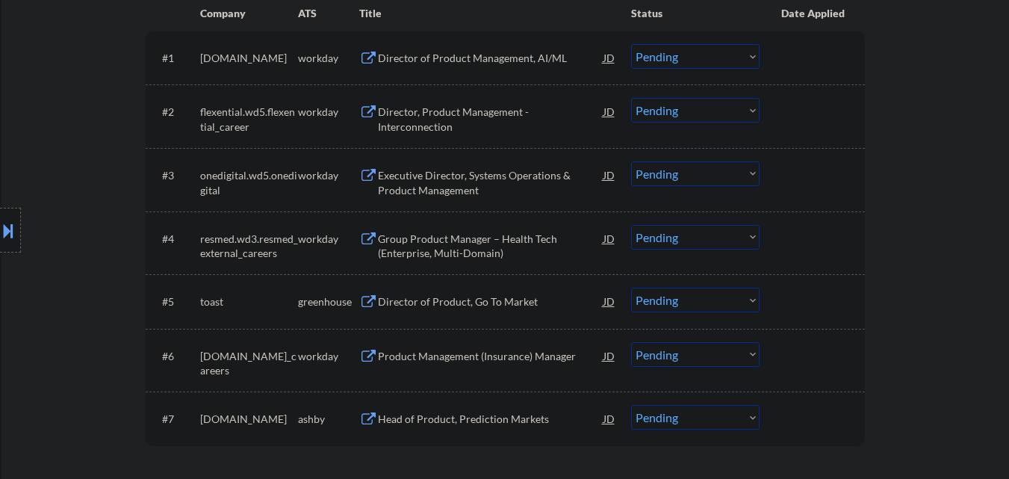
click at [517, 308] on div "Director of Product, Go To Market" at bounding box center [491, 301] width 226 height 15
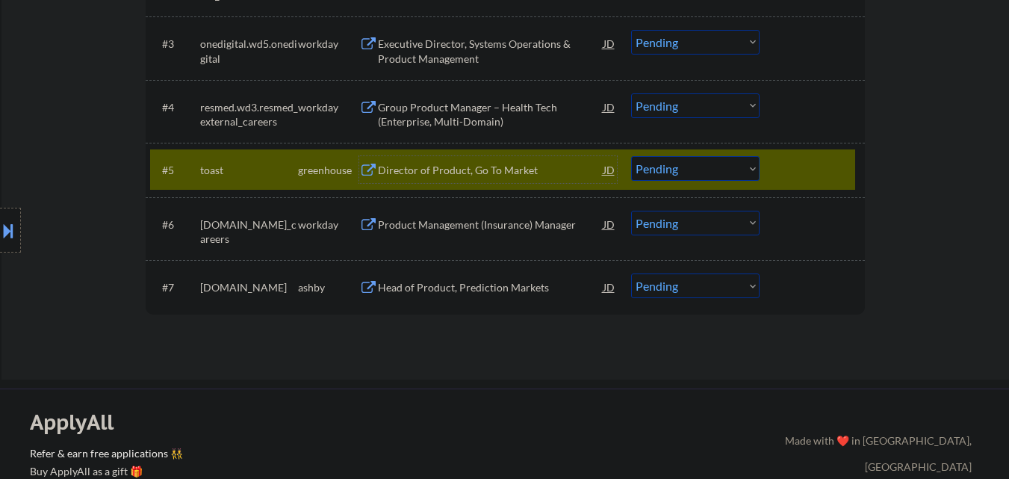
scroll to position [597, 0]
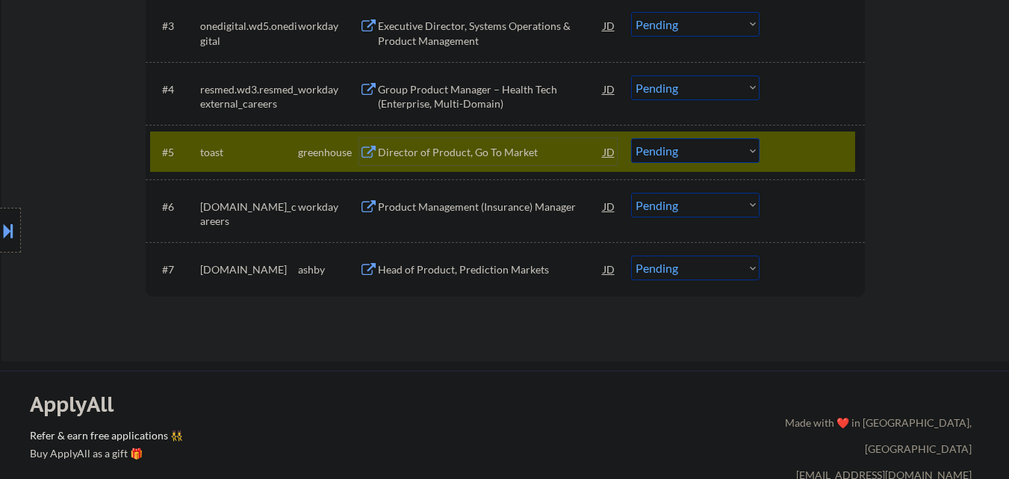
drag, startPoint x: 703, startPoint y: 154, endPoint x: 700, endPoint y: 161, distance: 8.0
click at [703, 154] on select "Choose an option... Pending Applied Excluded (Questions) Excluded (Expired) Exc…" at bounding box center [695, 150] width 128 height 25
click at [631, 138] on select "Choose an option... Pending Applied Excluded (Questions) Excluded (Expired) Exc…" at bounding box center [695, 150] width 128 height 25
select select ""pending""
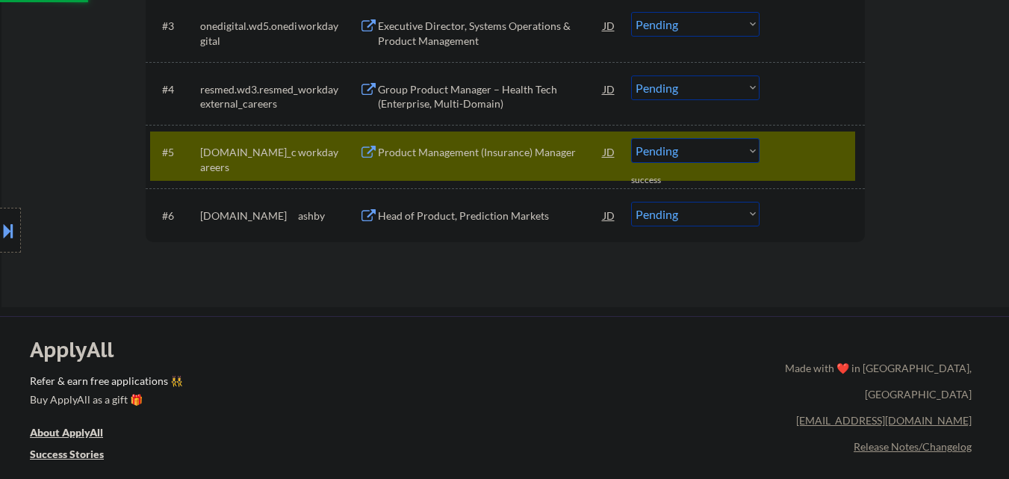
click at [827, 150] on div at bounding box center [814, 151] width 66 height 27
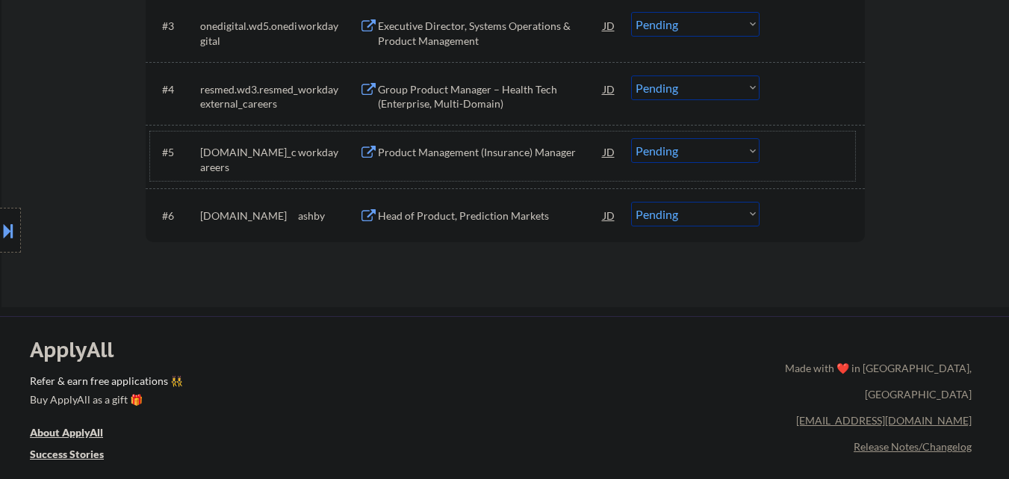
click at [488, 207] on div "Head of Product, Prediction Markets" at bounding box center [491, 215] width 226 height 27
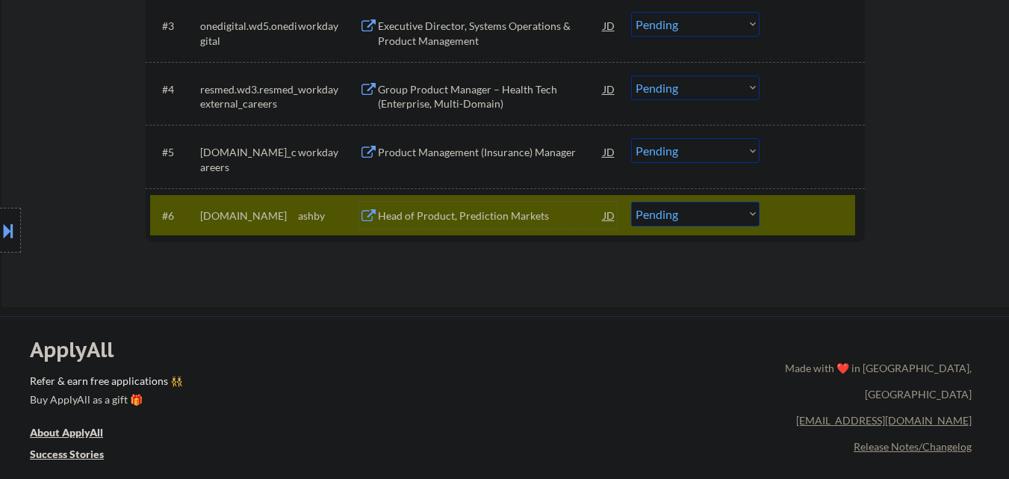
drag, startPoint x: 709, startPoint y: 215, endPoint x: 715, endPoint y: 223, distance: 9.1
click at [712, 218] on select "Choose an option... Pending Applied Excluded (Questions) Excluded (Expired) Exc…" at bounding box center [695, 214] width 128 height 25
select select ""excluded""
click at [631, 202] on select "Choose an option... Pending Applied Excluded (Questions) Excluded (Expired) Exc…" at bounding box center [695, 214] width 128 height 25
click at [832, 204] on div at bounding box center [814, 215] width 66 height 27
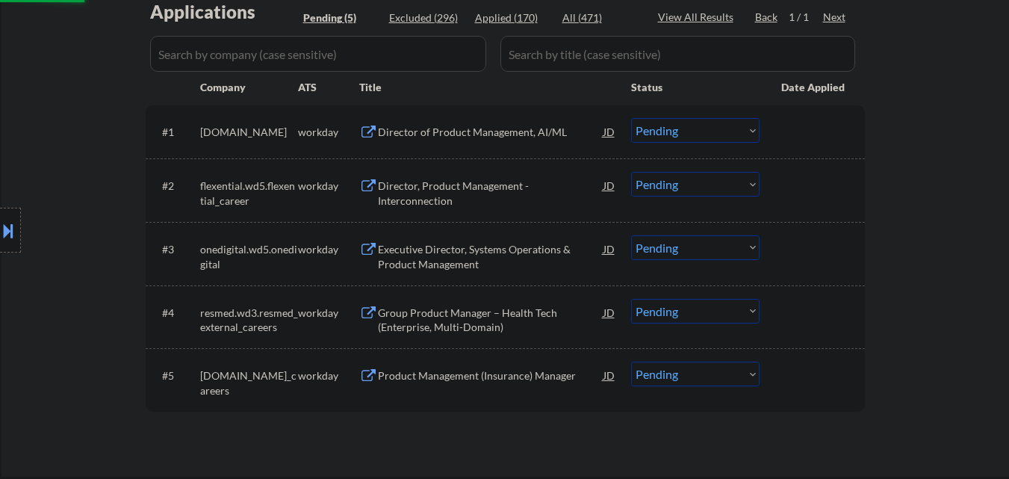
scroll to position [373, 0]
click at [500, 125] on div "Director of Product Management, AI/ML" at bounding box center [491, 132] width 226 height 27
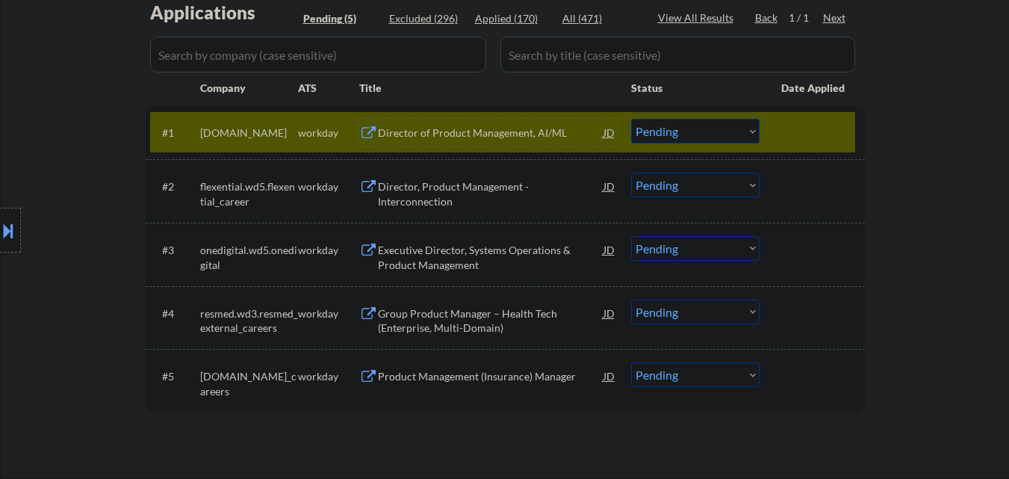
click at [811, 128] on div at bounding box center [814, 132] width 66 height 27
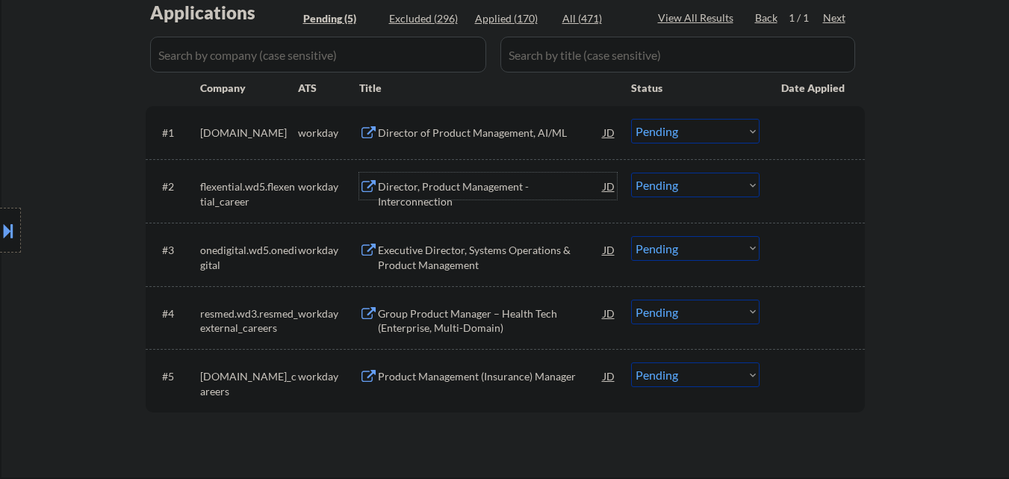
click at [506, 187] on div "Director, Product Management - Interconnection" at bounding box center [491, 193] width 226 height 29
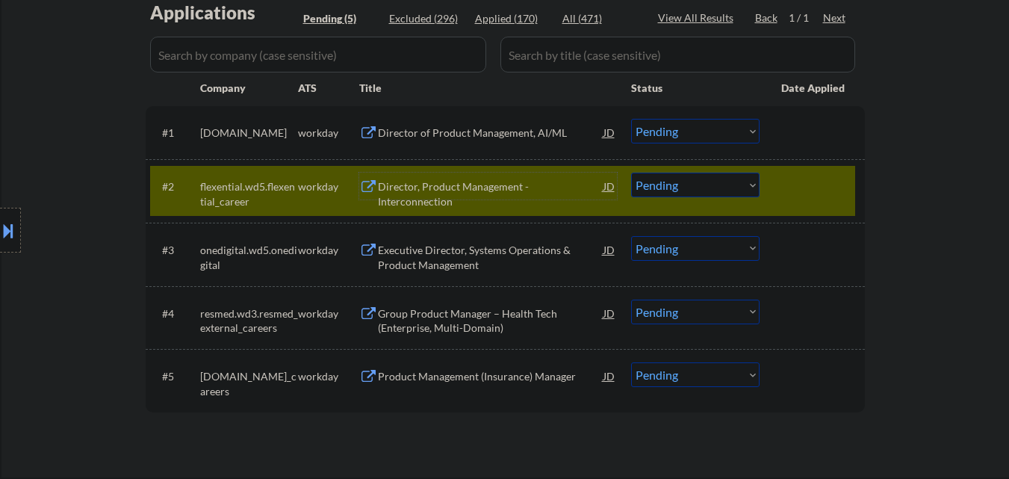
click at [0, 226] on button at bounding box center [8, 230] width 16 height 25
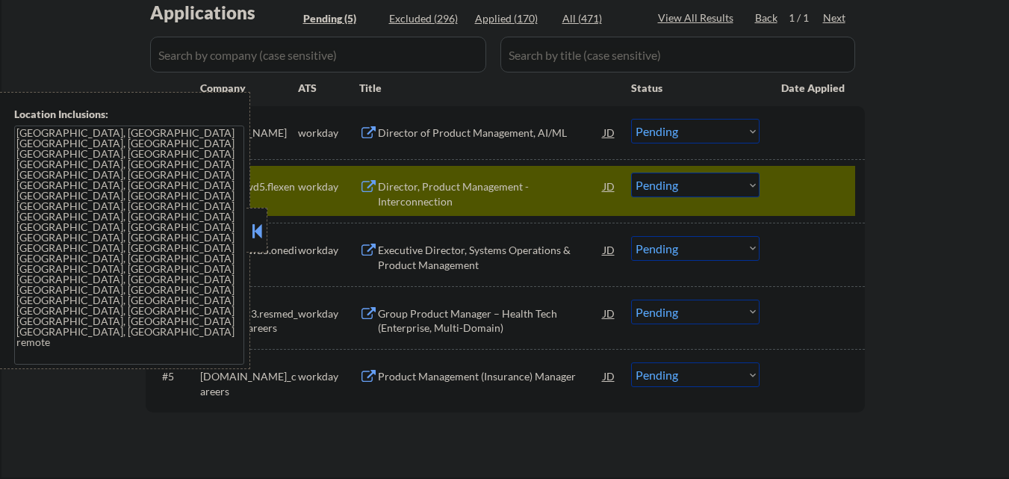
drag, startPoint x: 261, startPoint y: 232, endPoint x: 593, endPoint y: 31, distance: 387.9
click at [262, 231] on button at bounding box center [257, 231] width 16 height 22
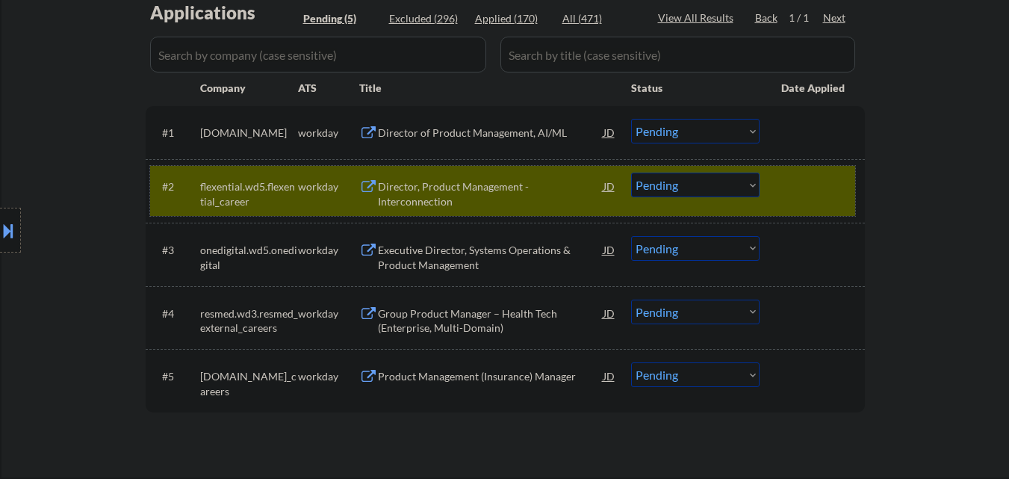
click at [806, 184] on div at bounding box center [814, 186] width 66 height 27
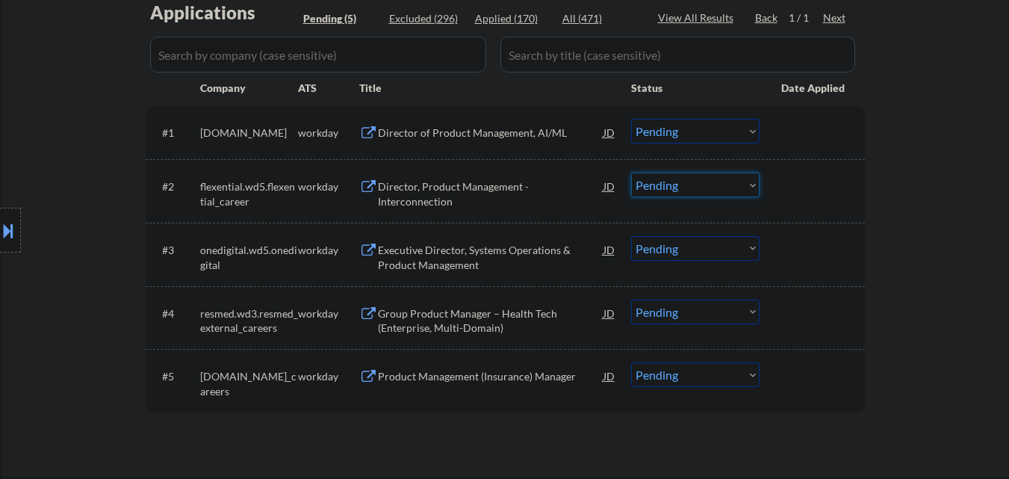
click at [709, 191] on select "Choose an option... Pending Applied Excluded (Questions) Excluded (Expired) Exc…" at bounding box center [695, 185] width 128 height 25
click at [631, 173] on select "Choose an option... Pending Applied Excluded (Questions) Excluded (Expired) Exc…" at bounding box center [695, 185] width 128 height 25
select select ""pending""
